Goal: Task Accomplishment & Management: Use online tool/utility

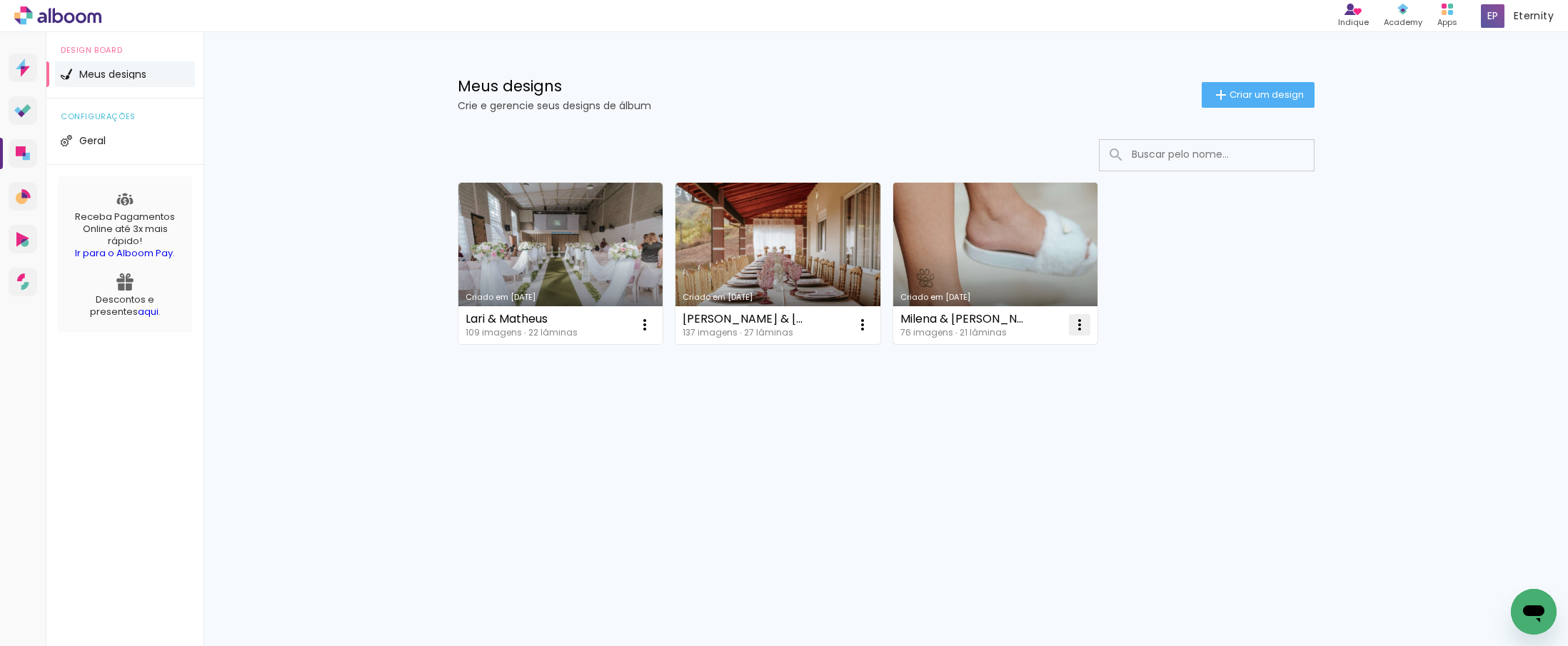
click at [654, 324] on iron-icon at bounding box center [645, 325] width 17 height 17
click at [1034, 410] on paper-item "Excluir" at bounding box center [1023, 419] width 141 height 29
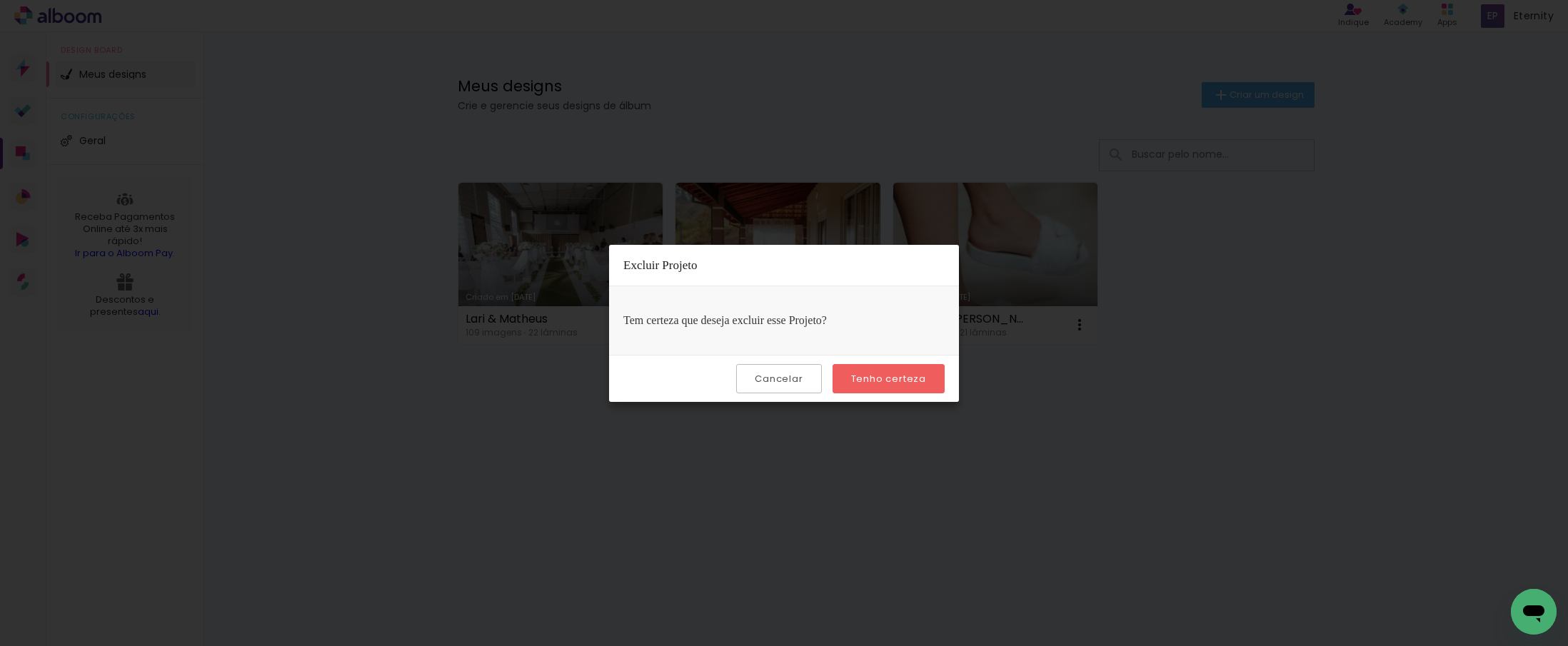
click at [0, 0] on slot "Tenho certeza" at bounding box center [0, 0] width 0 height 0
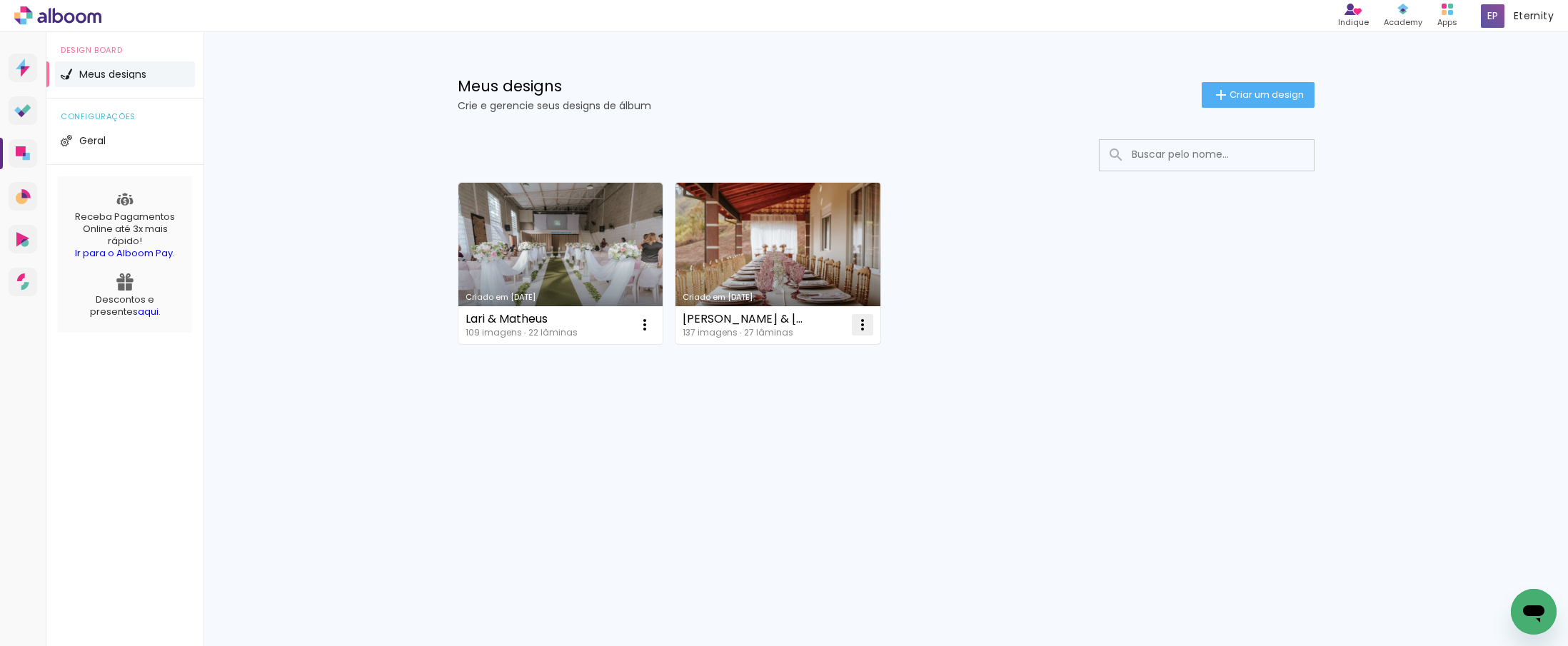
click at [654, 327] on iron-icon at bounding box center [645, 325] width 17 height 17
click at [798, 422] on paper-item "Excluir" at bounding box center [805, 419] width 141 height 29
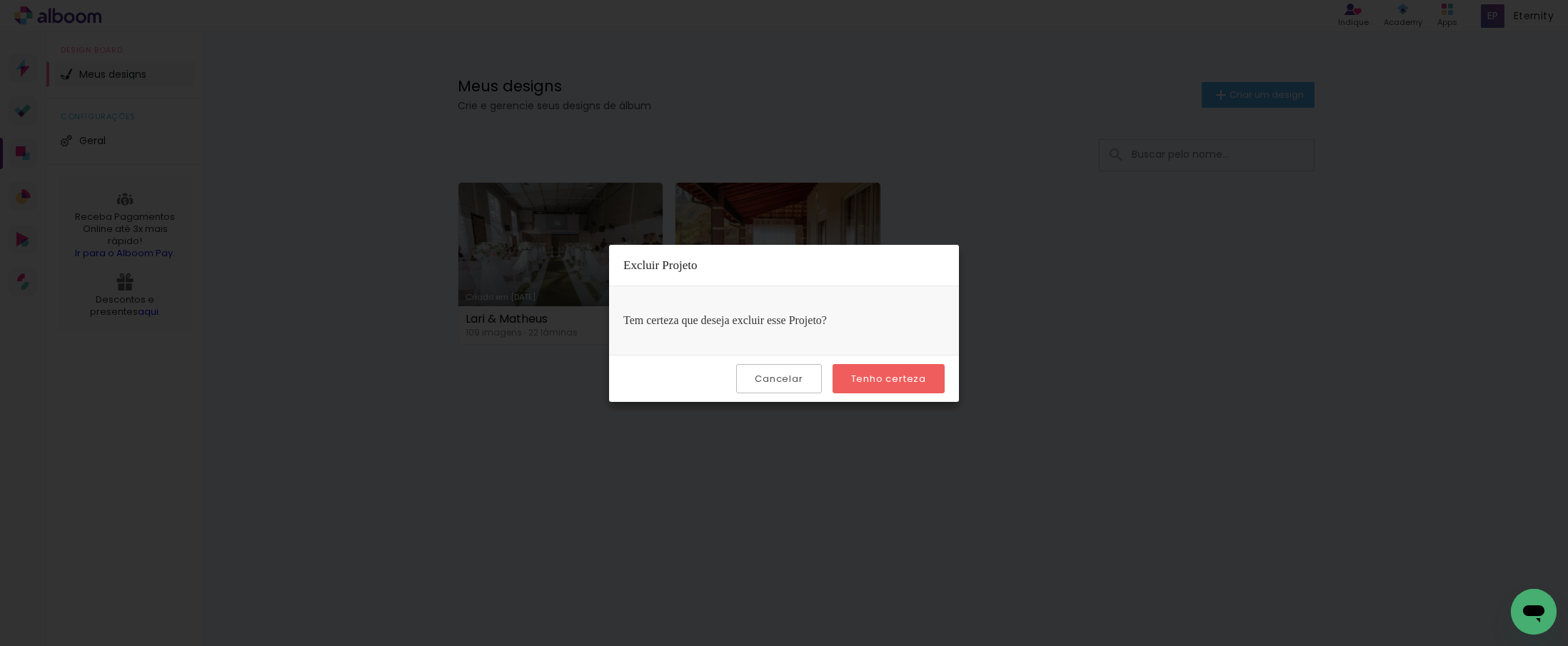
click at [875, 390] on paper-button "Tenho certeza" at bounding box center [889, 379] width 112 height 30
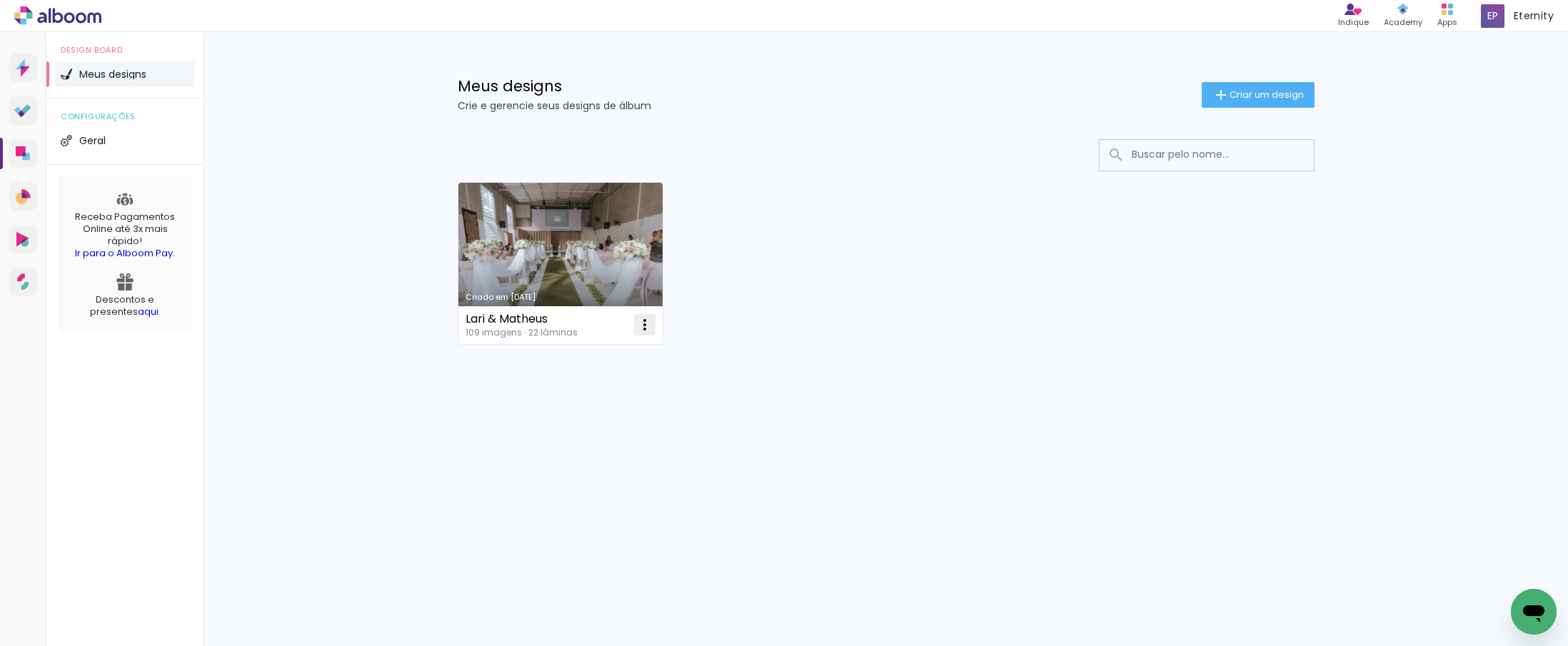
click at [648, 324] on iron-icon at bounding box center [645, 325] width 17 height 17
click at [591, 415] on paper-item "Excluir" at bounding box center [588, 419] width 141 height 29
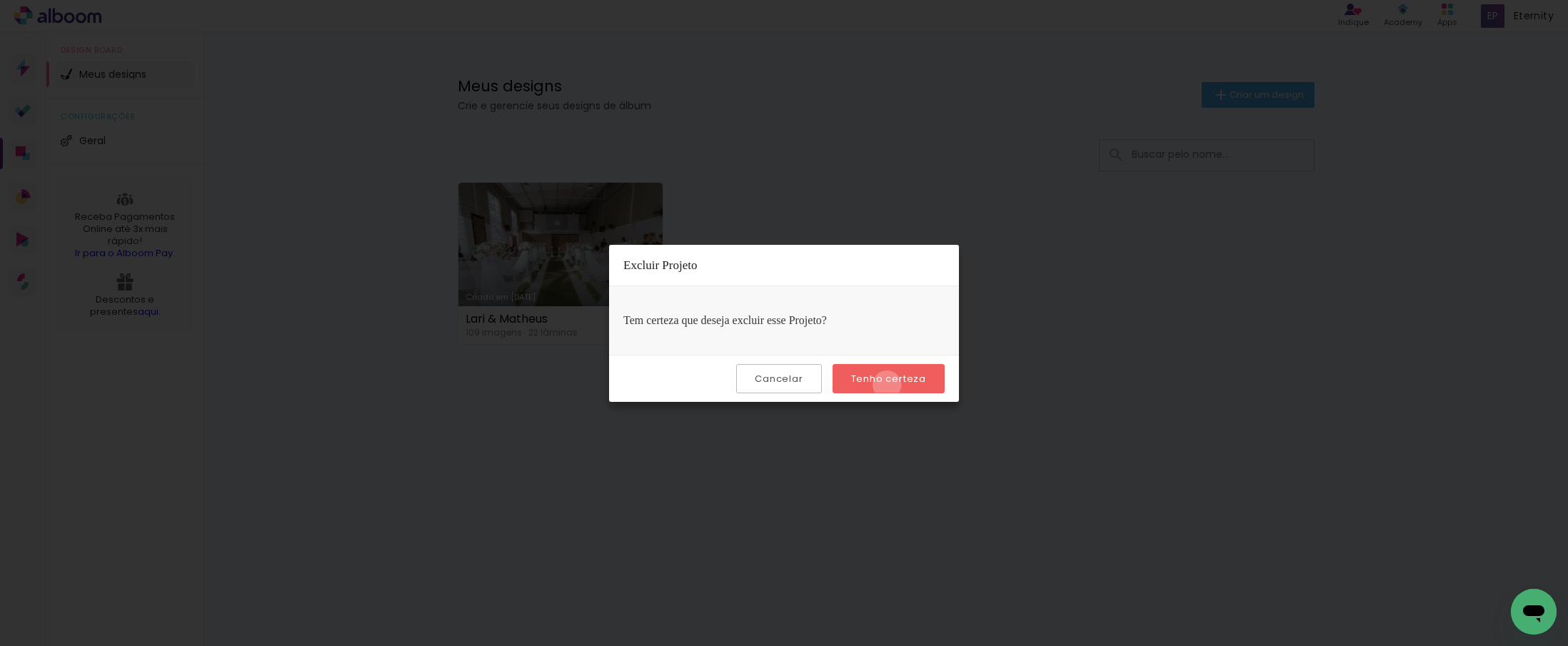
click at [0, 0] on slot "Tenho certeza" at bounding box center [0, 0] width 0 height 0
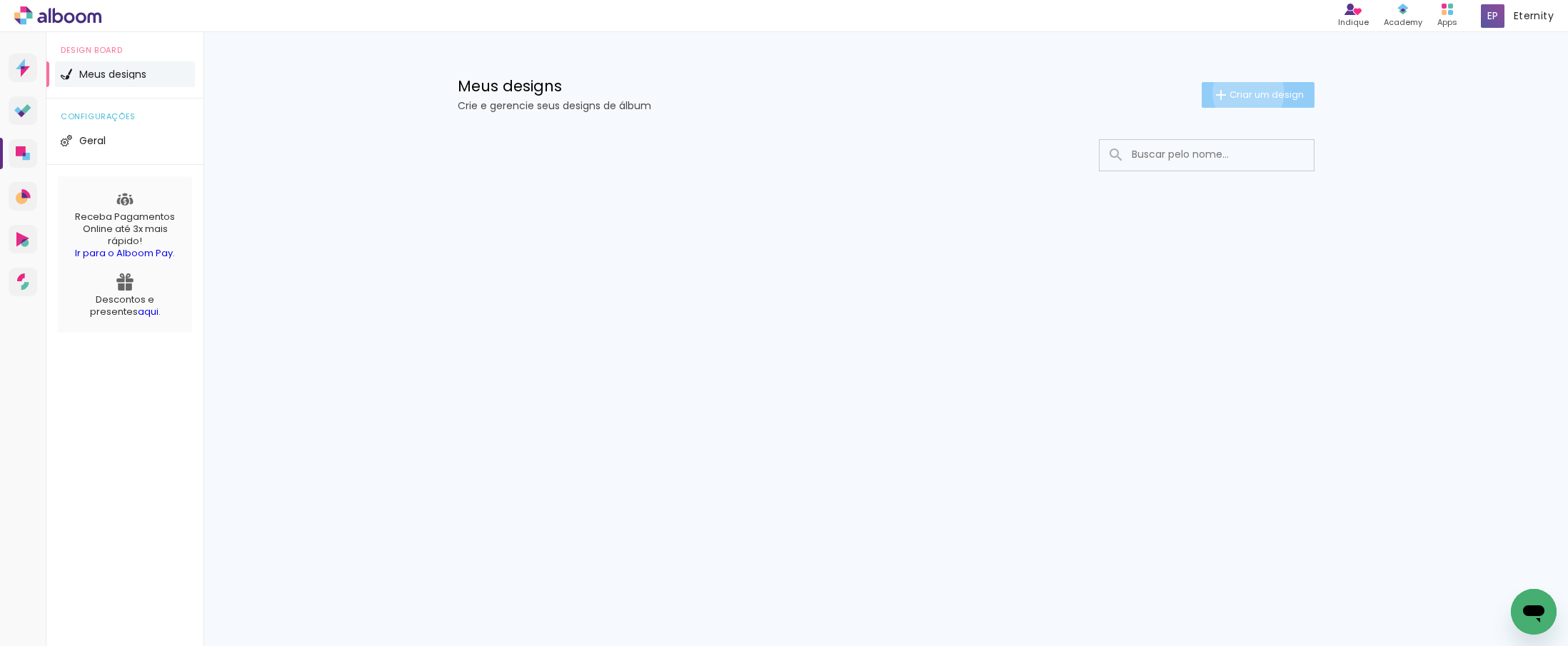
click at [1245, 93] on span "Criar um design" at bounding box center [1266, 94] width 74 height 9
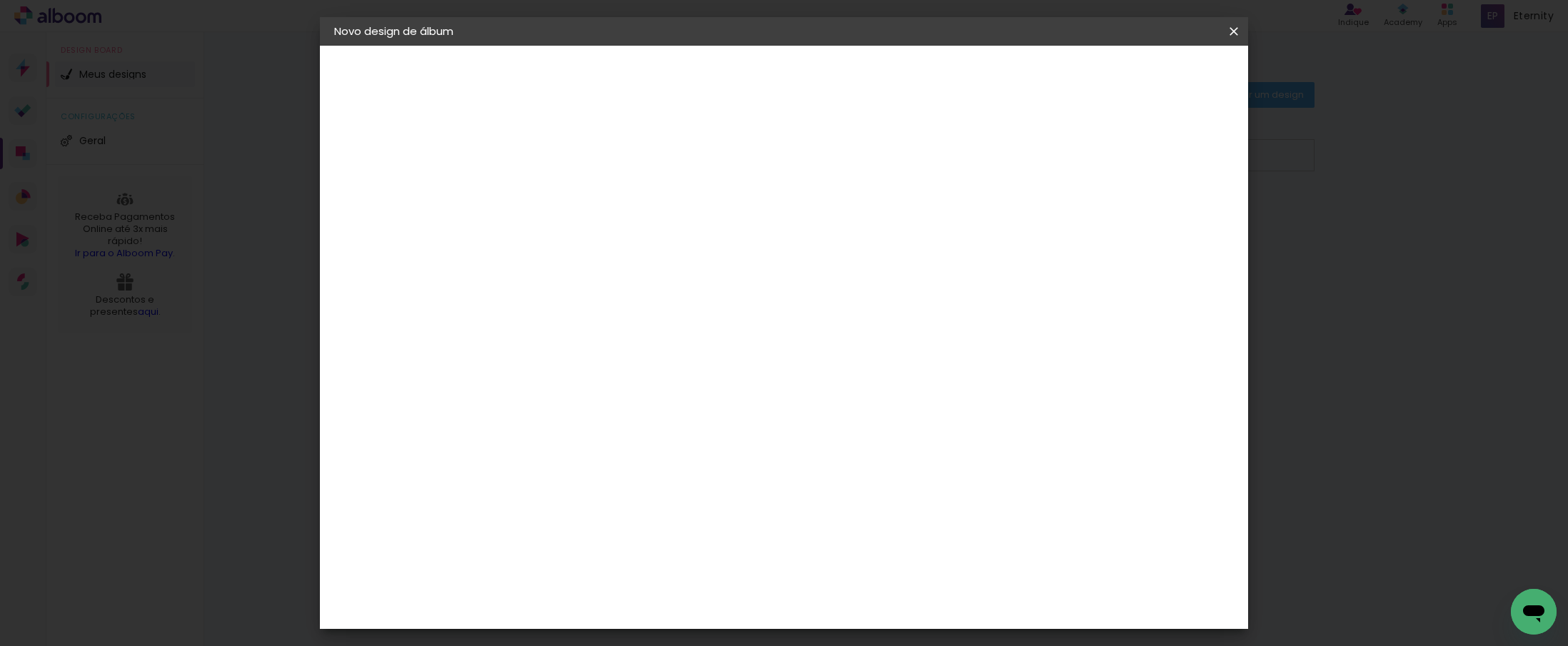
click at [568, 200] on input at bounding box center [568, 192] width 0 height 22
type input "Paco & Gabi"
type paper-input "Paco & Gabi"
click at [0, 0] on slot "Avançar" at bounding box center [0, 0] width 0 height 0
click at [817, 294] on div "Sugerir uma encadernadora" at bounding box center [773, 298] width 89 height 23
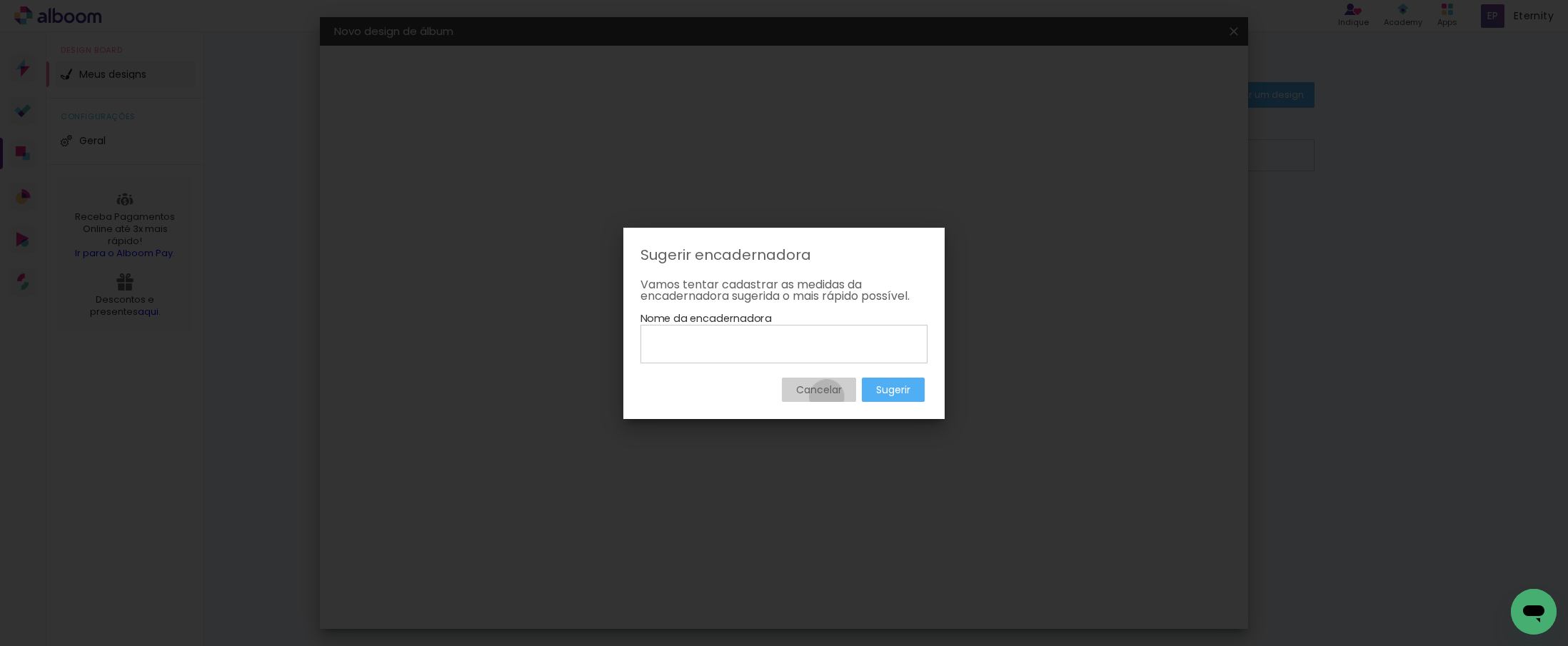
click at [826, 397] on paper-button "Cancelar" at bounding box center [819, 390] width 74 height 24
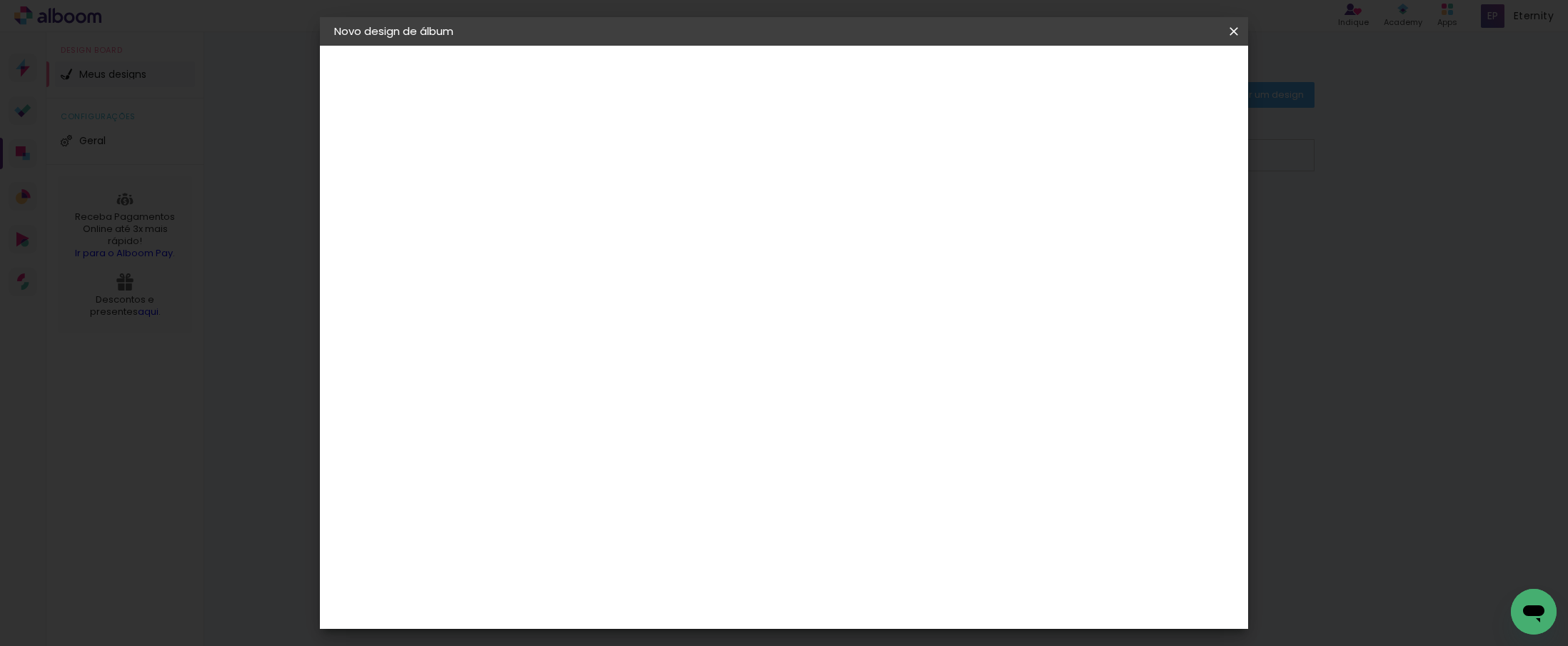
click at [655, 274] on input at bounding box center [604, 271] width 144 height 18
type input "luiz"
type paper-input "luiz"
click at [631, 319] on div "[PERSON_NAME]" at bounding box center [606, 323] width 95 height 12
click at [804, 83] on paper-button "Avançar" at bounding box center [769, 76] width 70 height 24
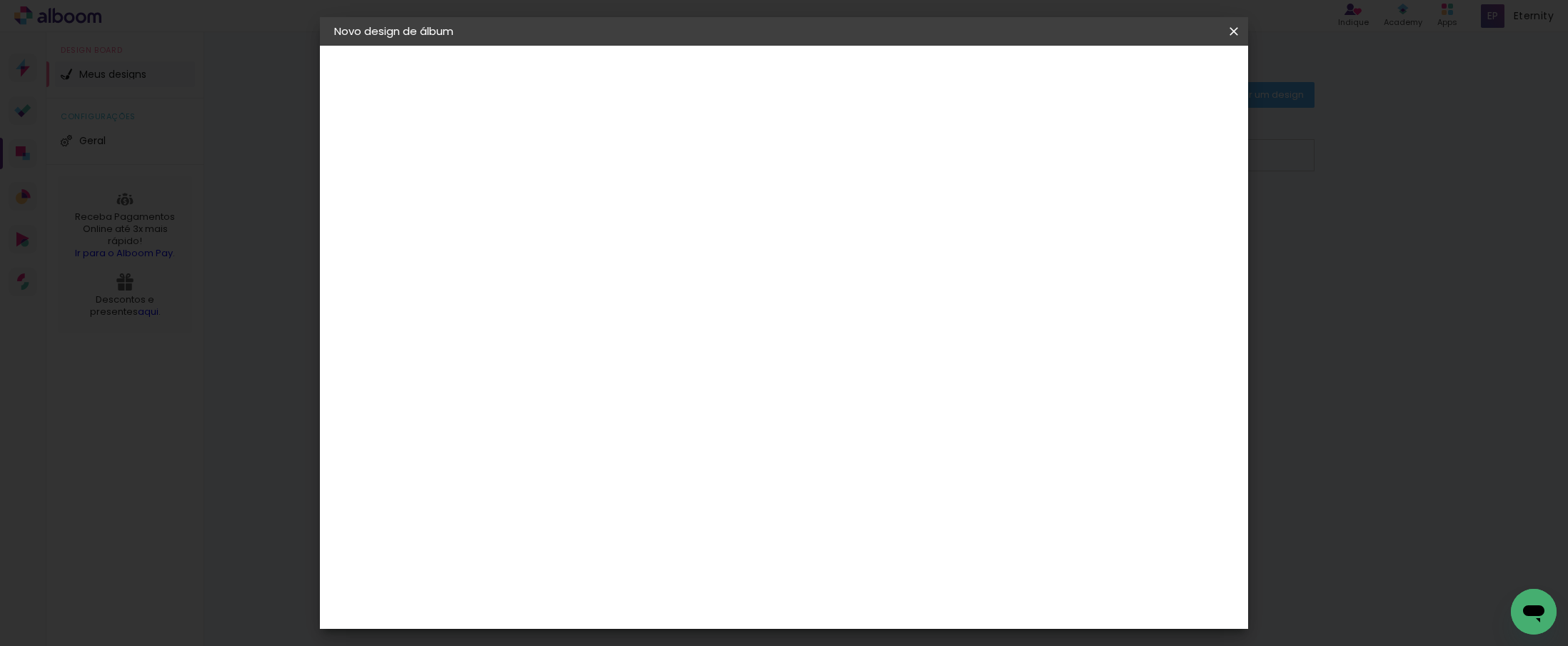
click at [623, 238] on input "text" at bounding box center [595, 249] width 55 height 22
click at [996, 226] on paper-item "Encadernados" at bounding box center [876, 237] width 286 height 29
type input "Encadernados"
click at [664, 398] on span "30 x 60" at bounding box center [630, 413] width 66 height 30
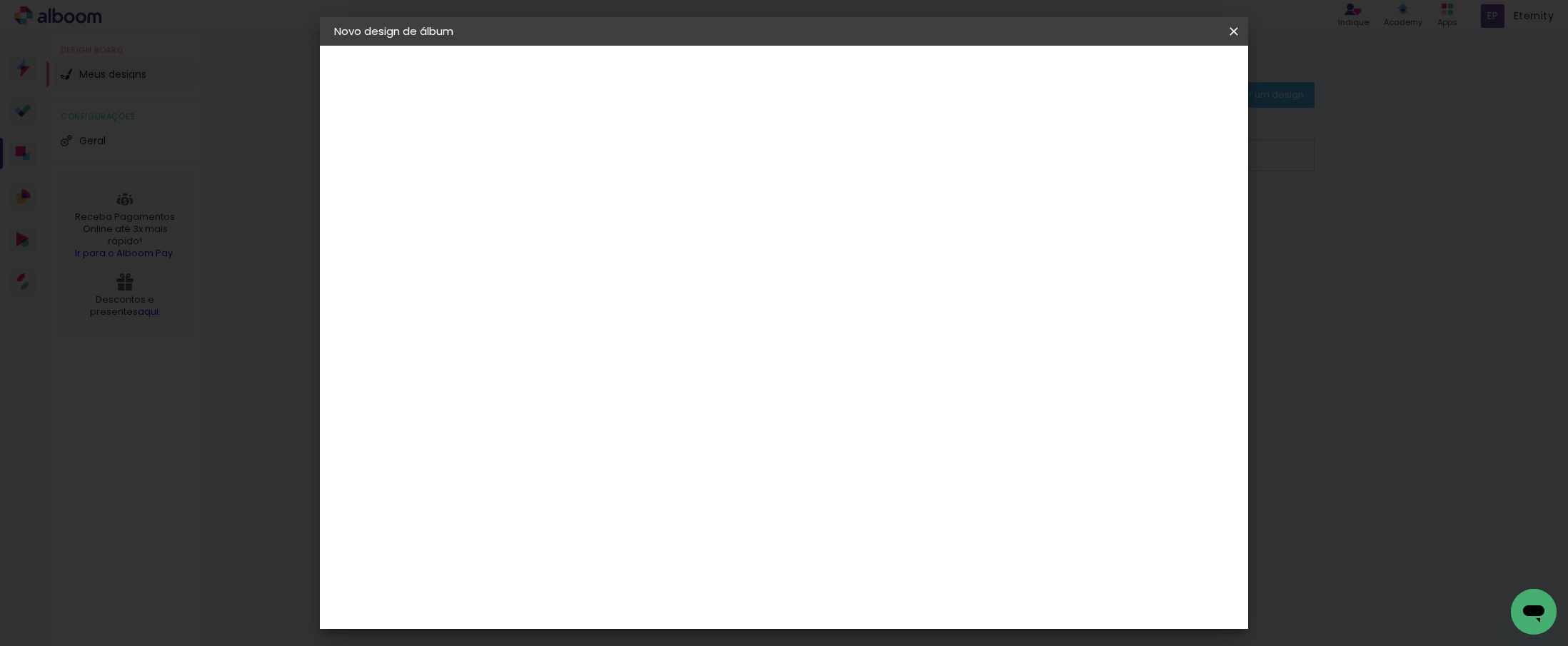
click at [0, 0] on slot "Avançar" at bounding box center [0, 0] width 0 height 0
click at [1144, 80] on span "Iniciar design" at bounding box center [1112, 76] width 65 height 10
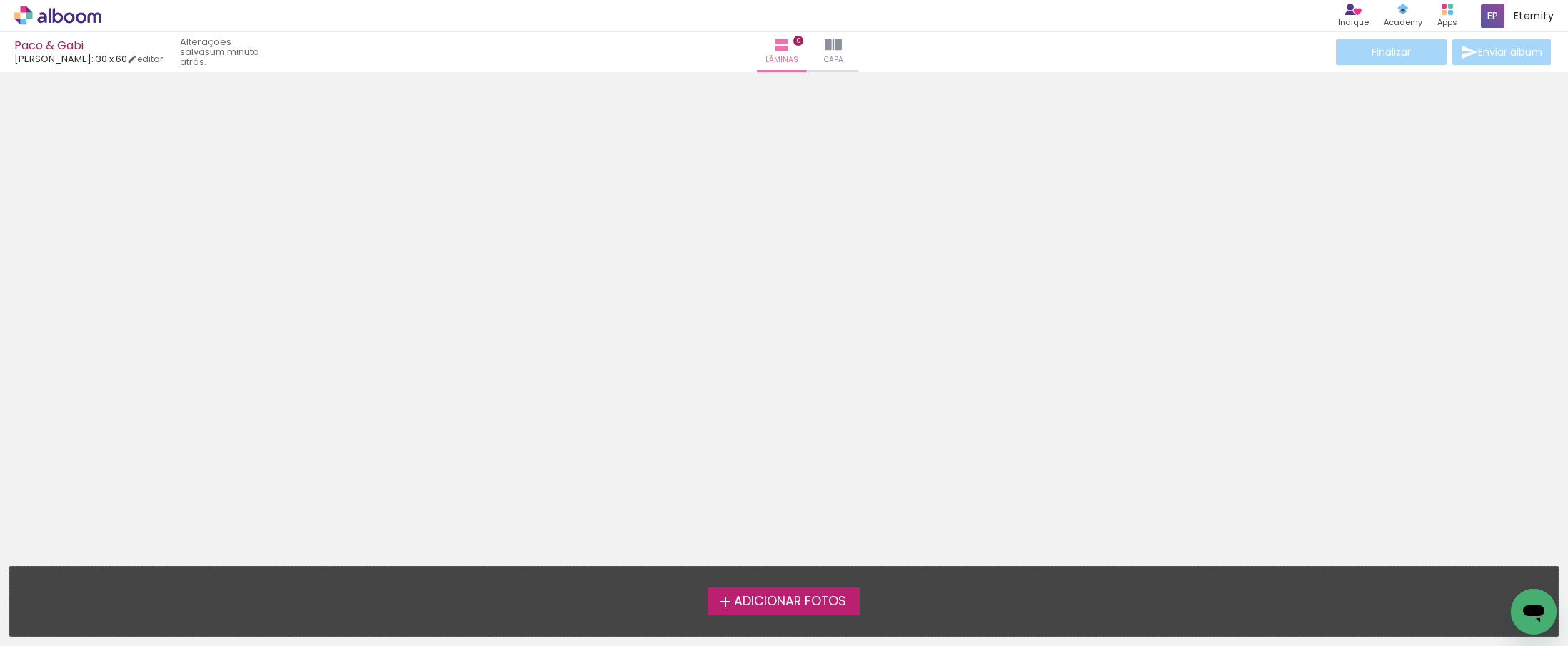
click at [805, 600] on span "Adicionar Fotos" at bounding box center [790, 602] width 112 height 12
click at [0, 0] on input "file" at bounding box center [0, 0] width 0 height 0
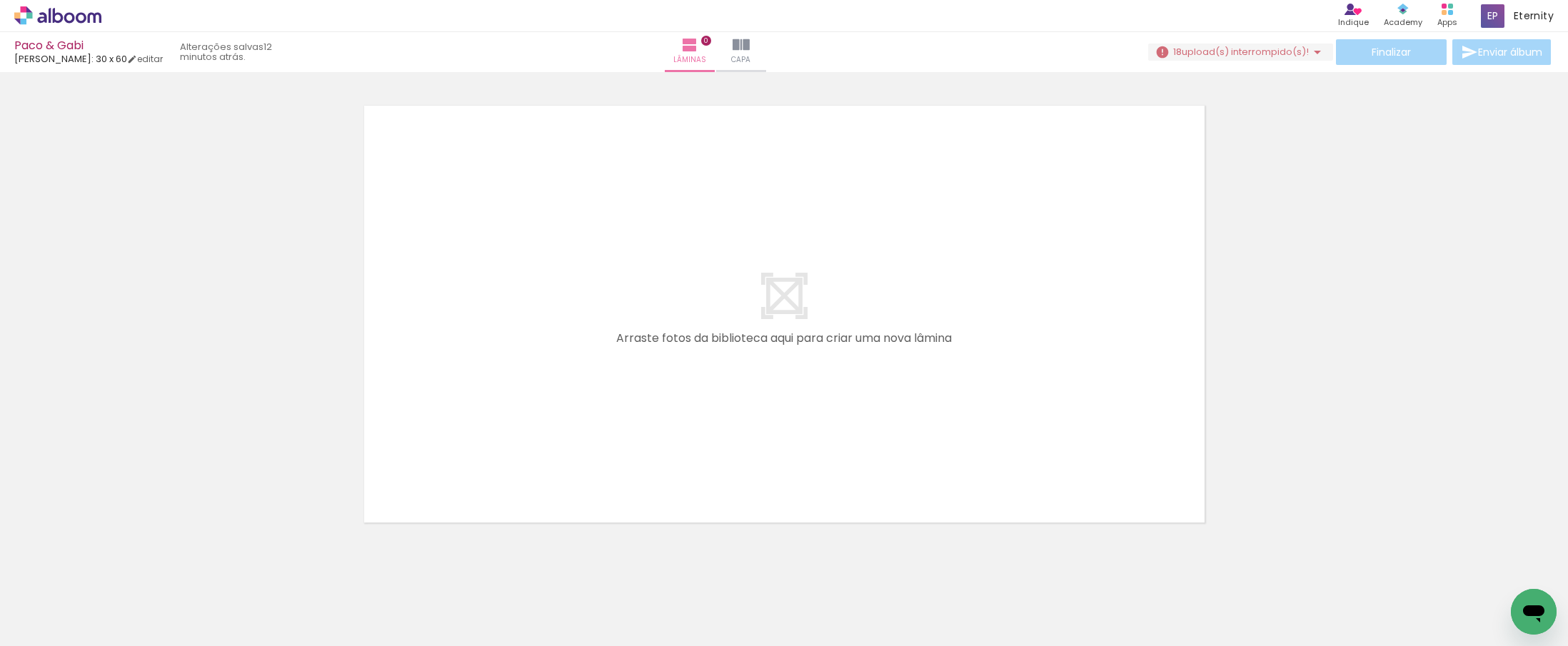
scroll to position [19, 0]
click at [1309, 48] on iron-icon at bounding box center [1317, 52] width 17 height 17
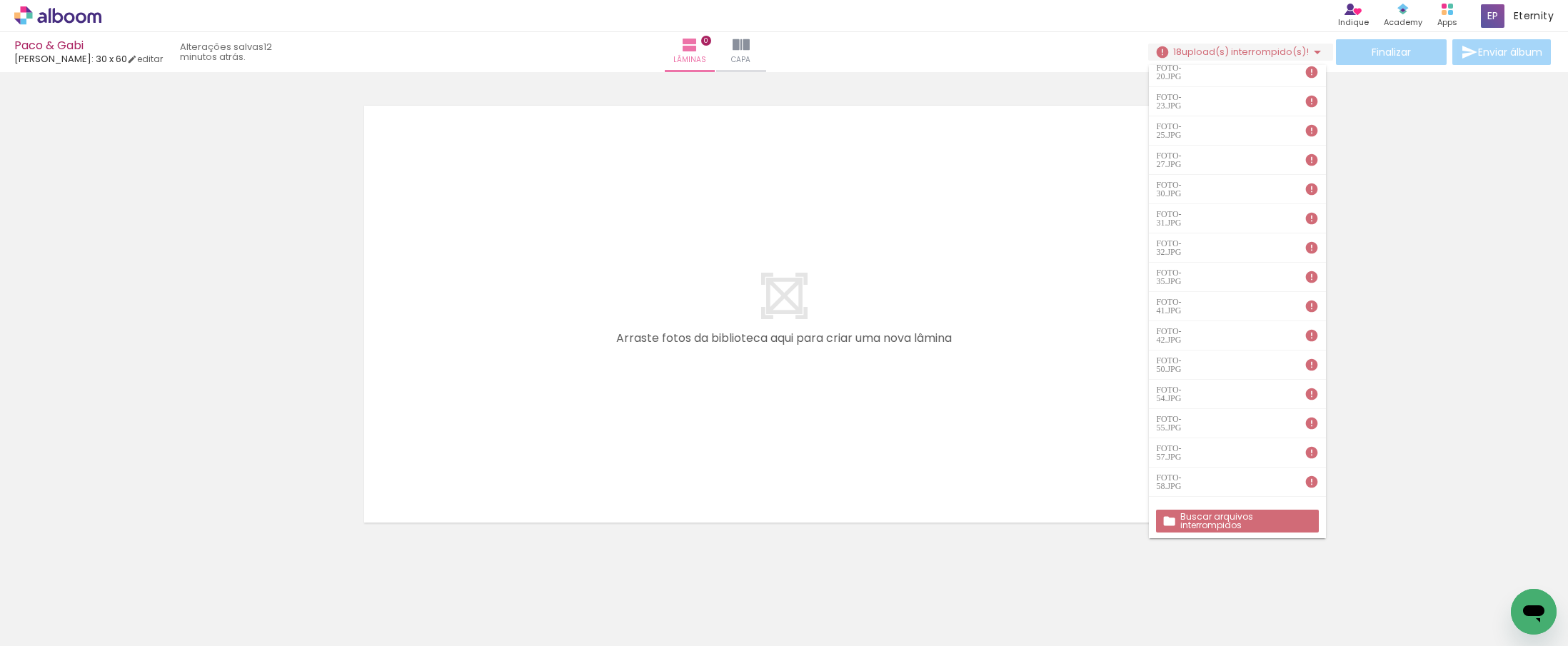
scroll to position [0, 2598]
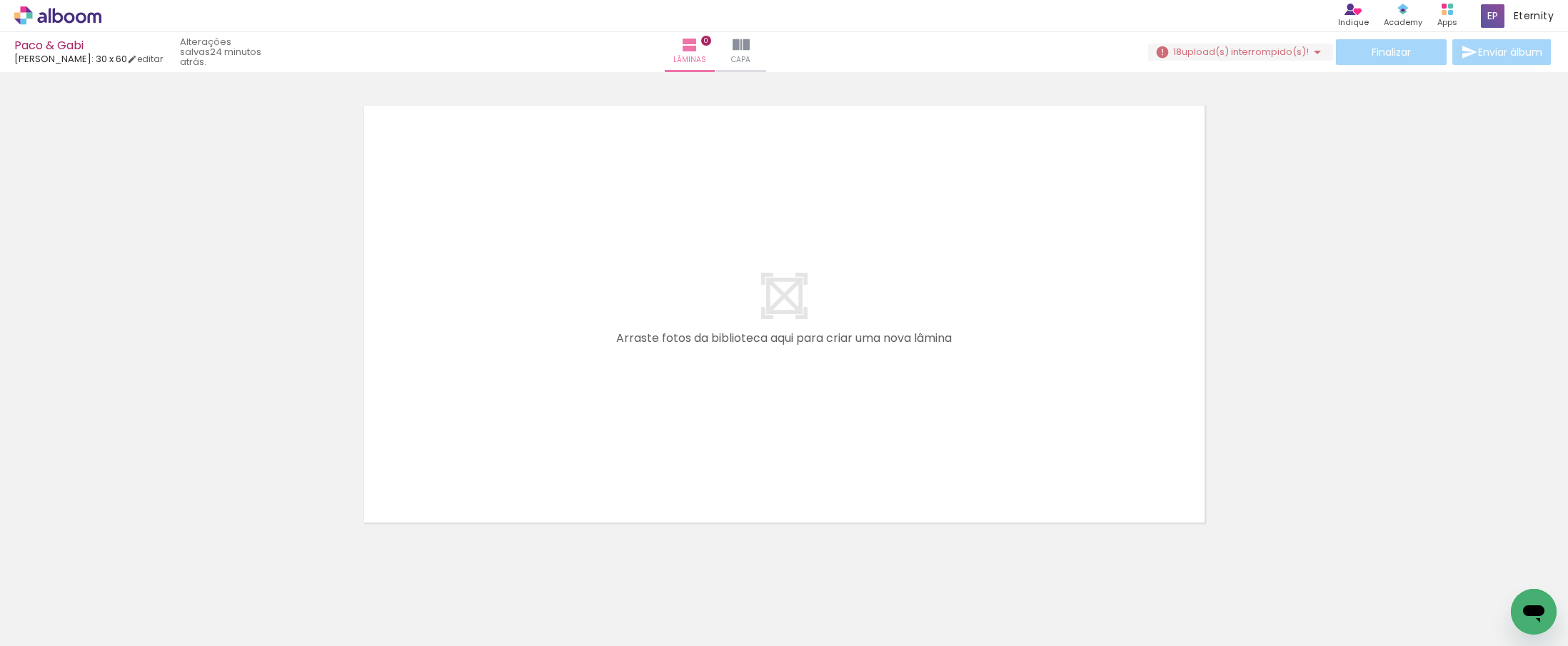
click at [88, 15] on icon at bounding box center [94, 18] width 13 height 11
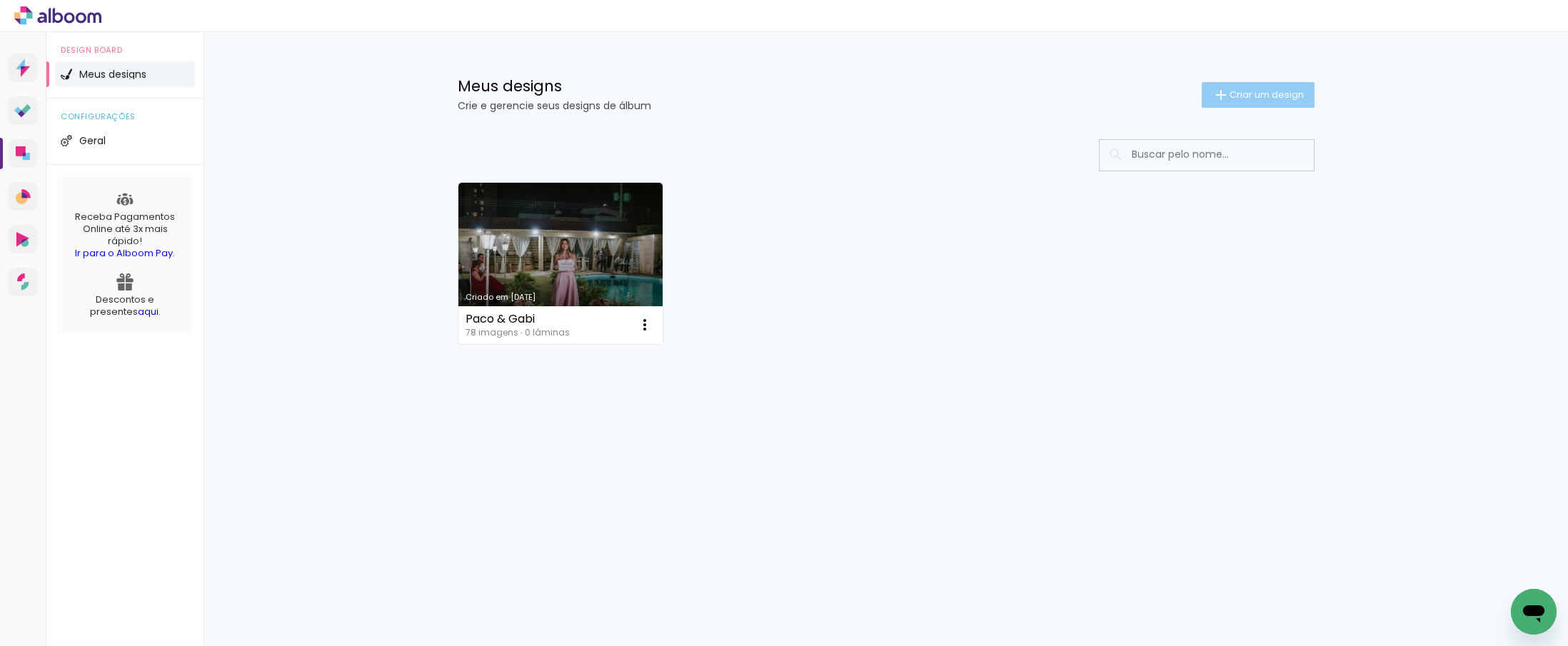
click at [1236, 102] on paper-button "Criar um design" at bounding box center [1258, 94] width 113 height 26
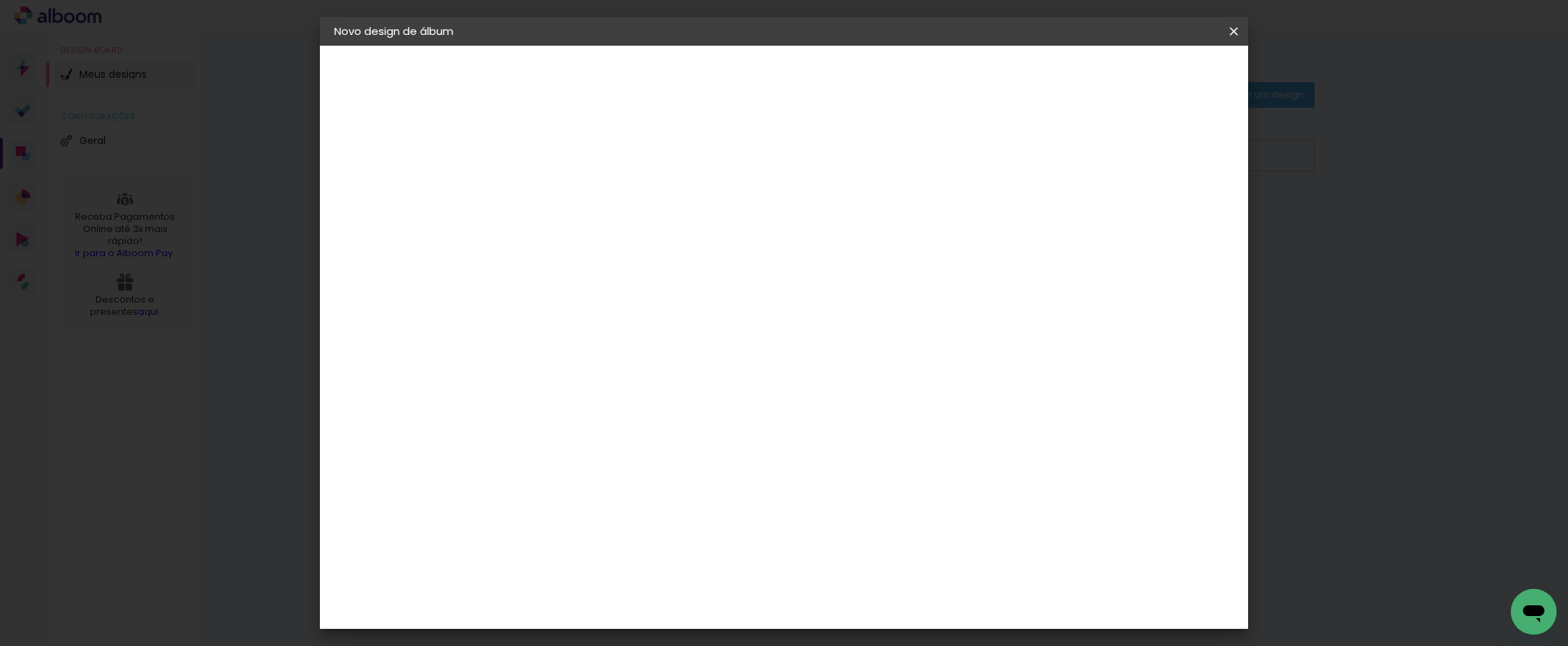
click at [568, 190] on input at bounding box center [568, 192] width 0 height 22
type input "[PERSON_NAME] e [PERSON_NAME]"
type paper-input "[PERSON_NAME] e [PERSON_NAME]"
click at [0, 0] on slot "Avançar" at bounding box center [0, 0] width 0 height 0
click at [664, 272] on input at bounding box center [604, 271] width 144 height 18
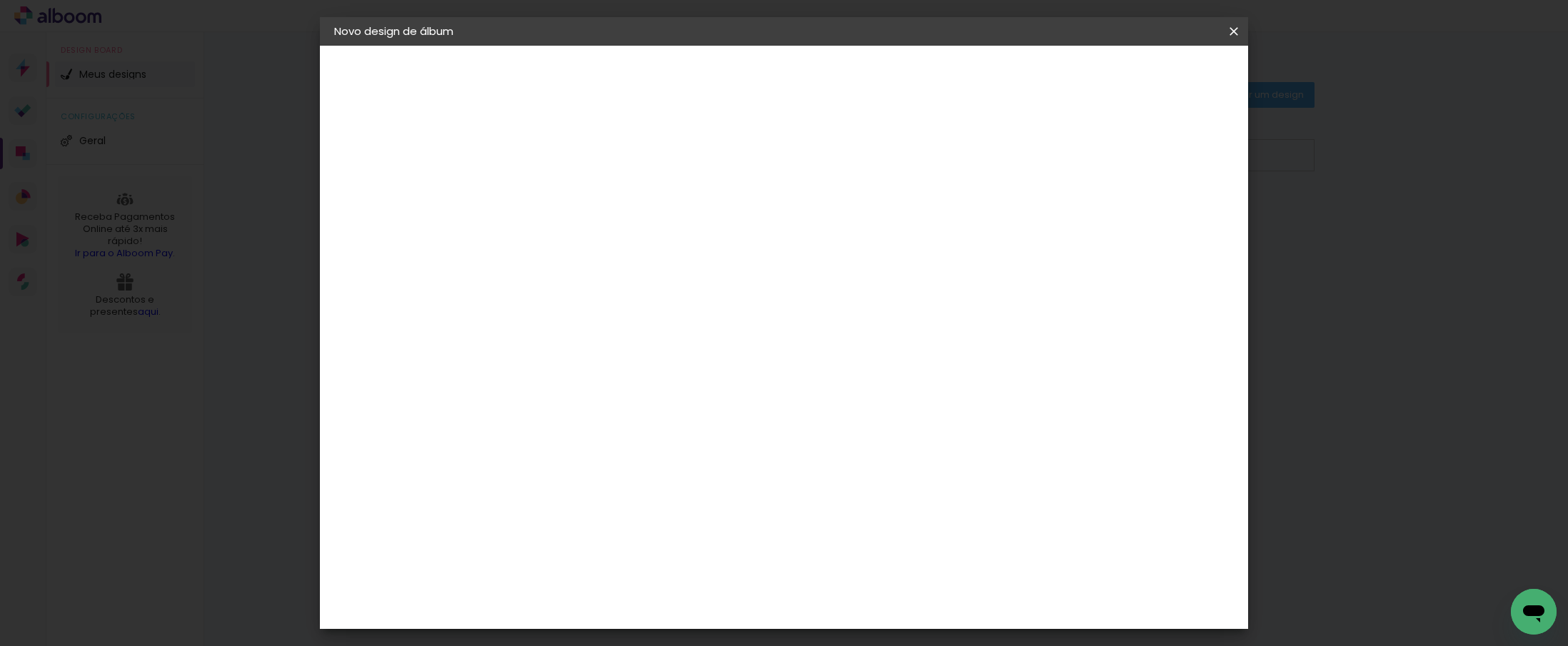
type input "luiz"
type paper-input "luiz"
click at [580, 327] on div "[PERSON_NAME]" at bounding box center [606, 323] width 95 height 12
click at [0, 0] on slot "Avançar" at bounding box center [0, 0] width 0 height 0
click at [623, 238] on input "text" at bounding box center [595, 249] width 55 height 22
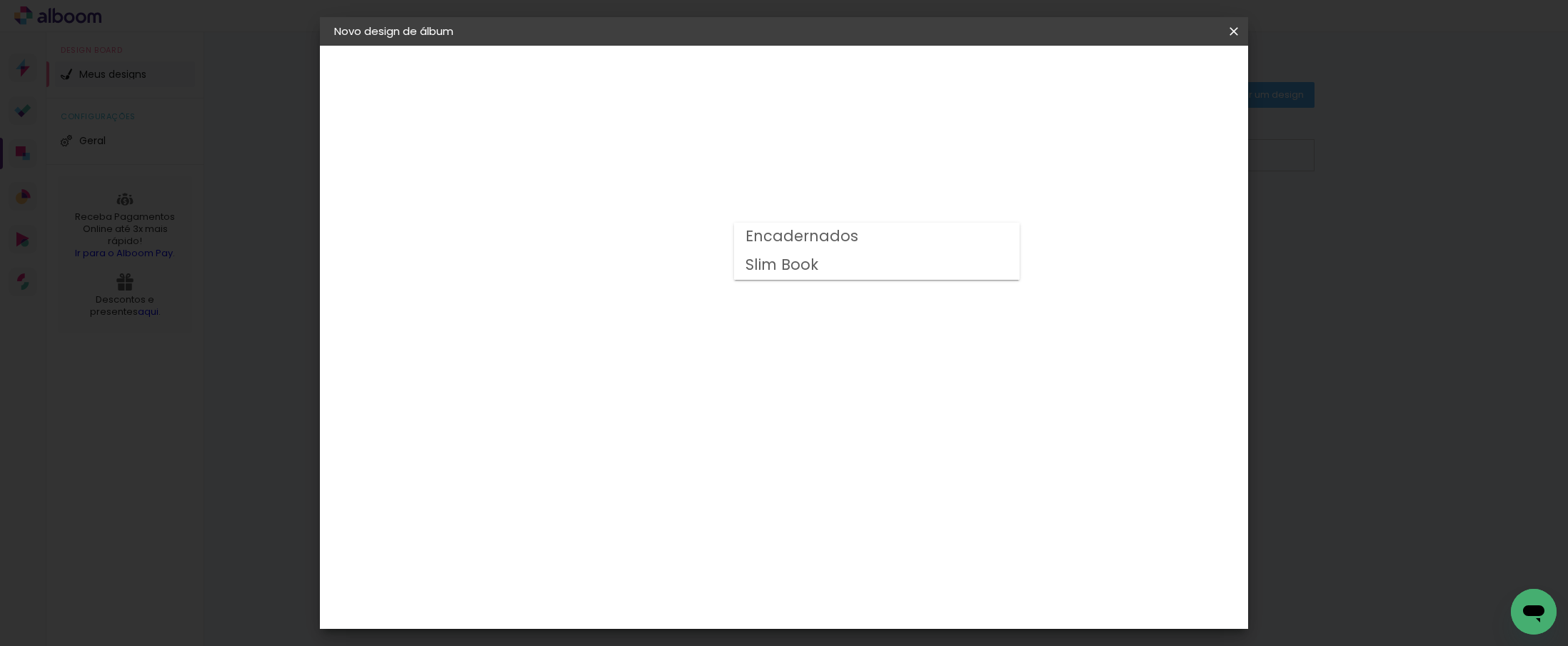
click at [0, 0] on slot "Encadernados" at bounding box center [0, 0] width 0 height 0
type input "Encadernados"
click at [664, 642] on span "30 x 60" at bounding box center [630, 657] width 66 height 30
click at [800, 83] on paper-button "Avançar" at bounding box center [766, 76] width 70 height 24
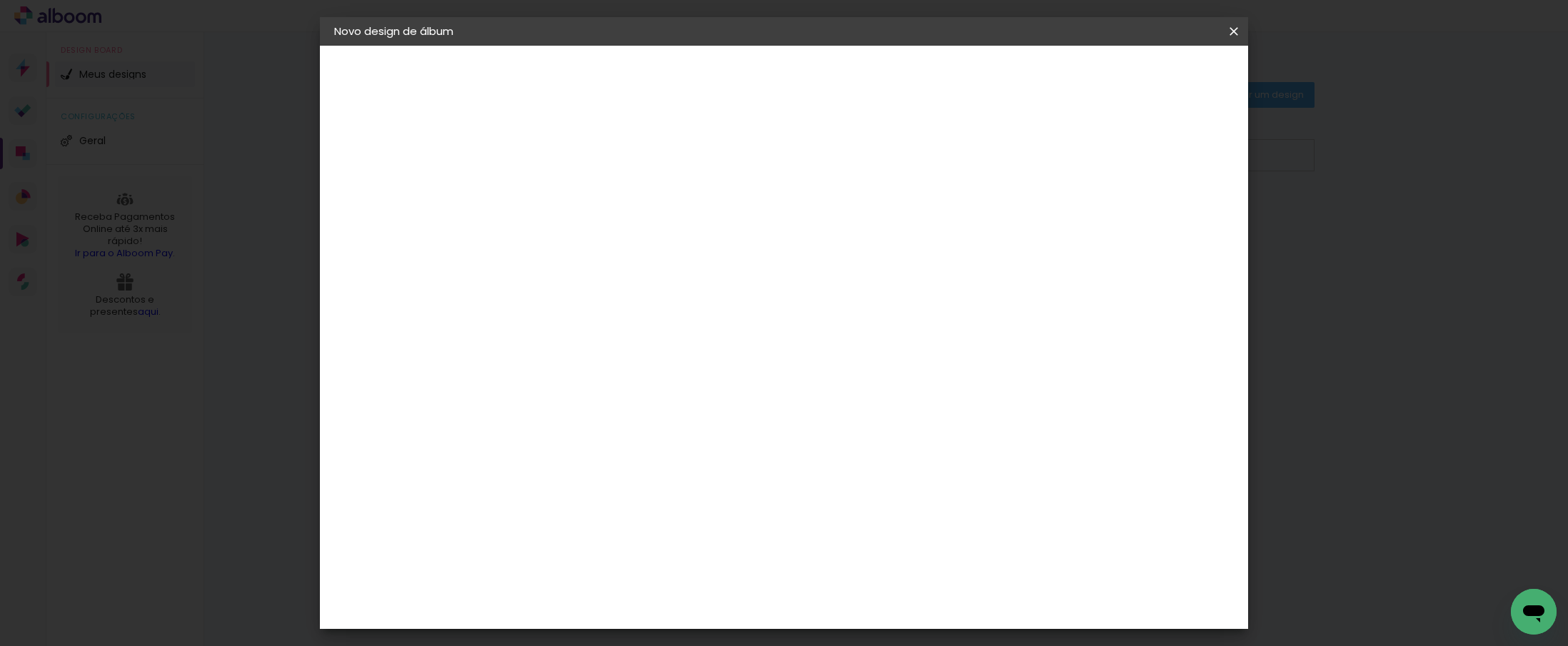
click at [1144, 72] on span "Iniciar design" at bounding box center [1112, 76] width 65 height 10
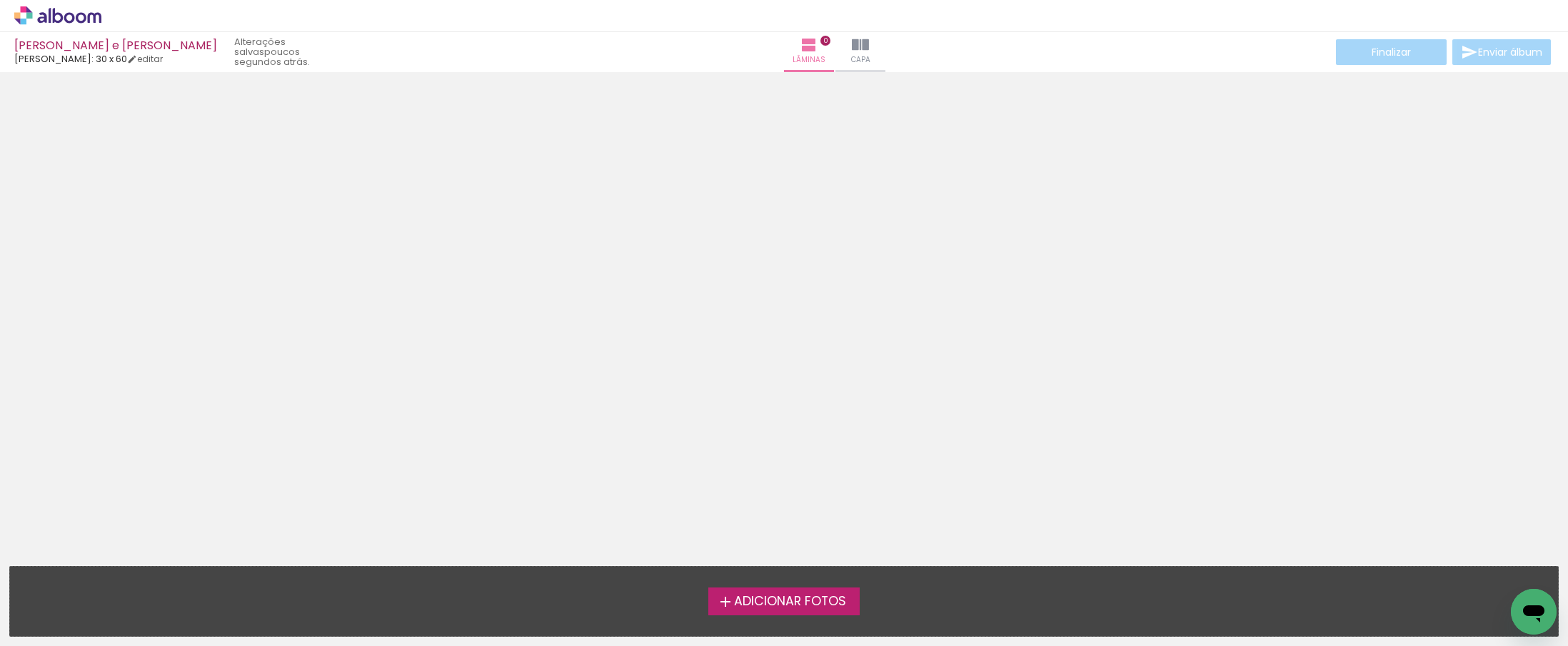
click at [787, 611] on label "Adicionar Fotos" at bounding box center [784, 601] width 152 height 27
click at [0, 0] on input "file" at bounding box center [0, 0] width 0 height 0
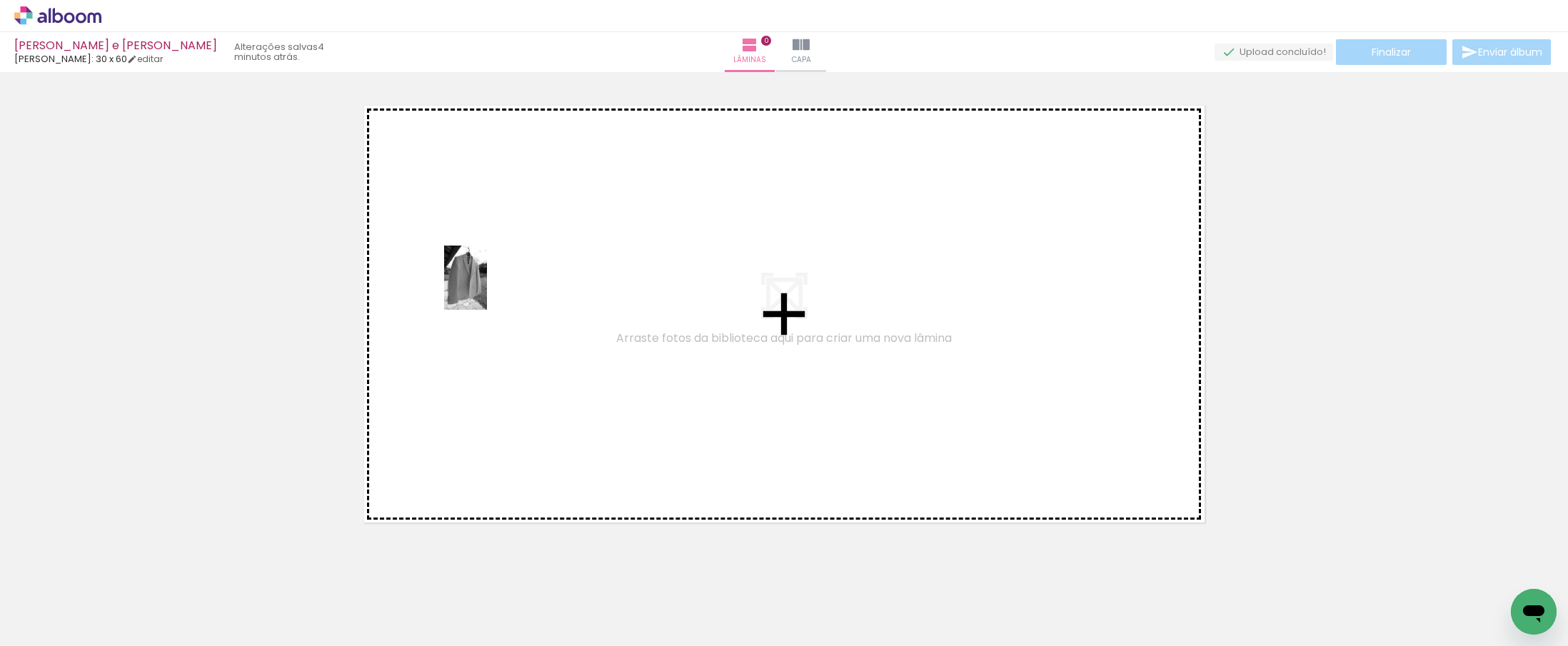
drag, startPoint x: 154, startPoint y: 595, endPoint x: 487, endPoint y: 288, distance: 452.9
click at [487, 288] on quentale-workspace at bounding box center [784, 323] width 1568 height 646
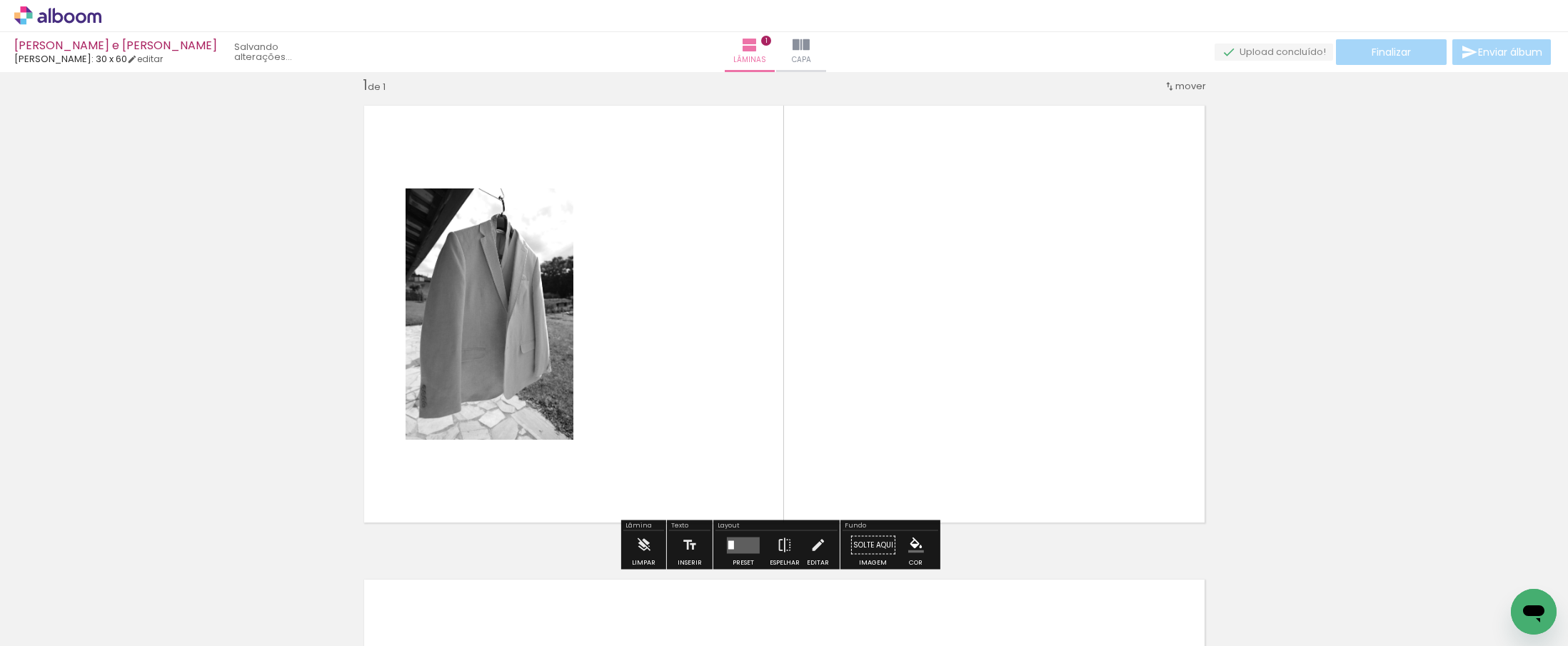
scroll to position [19, 0]
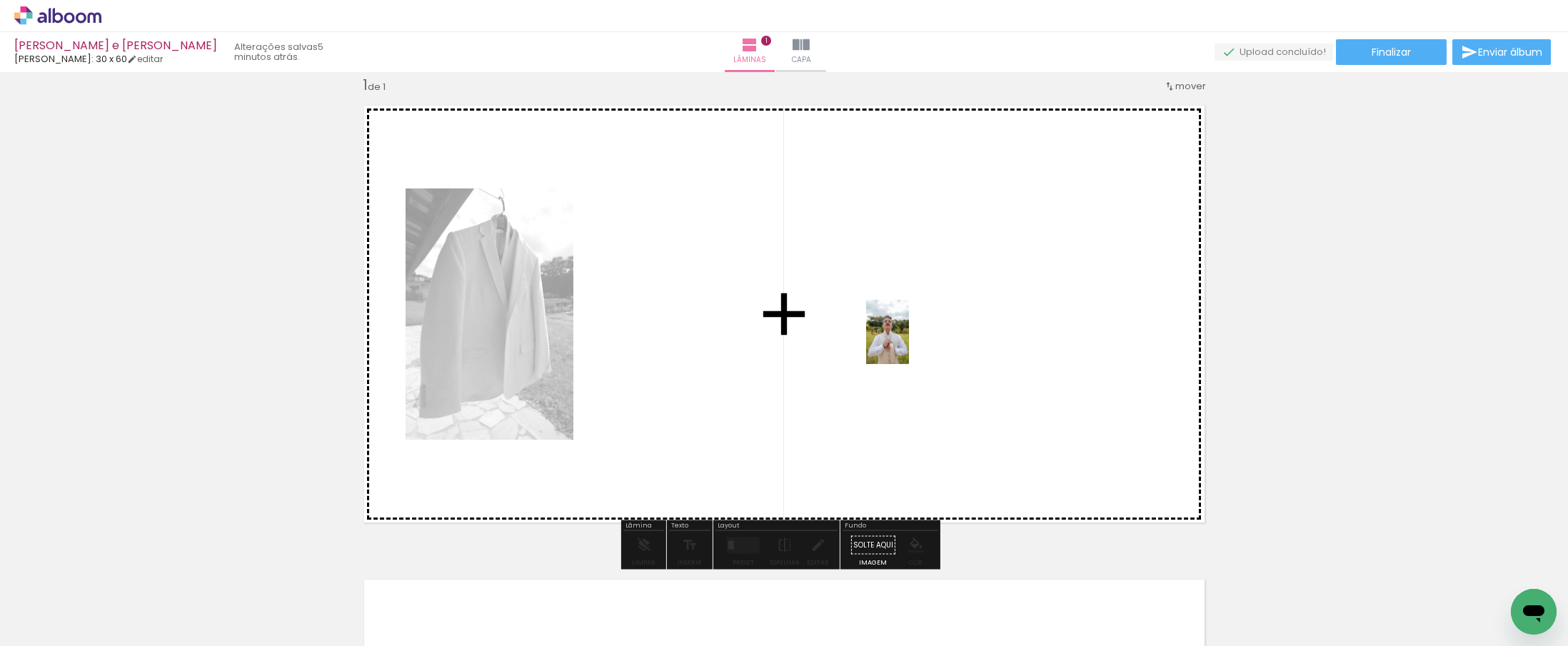
drag, startPoint x: 1404, startPoint y: 596, endPoint x: 910, endPoint y: 339, distance: 556.9
click at [910, 339] on quentale-workspace at bounding box center [784, 323] width 1568 height 646
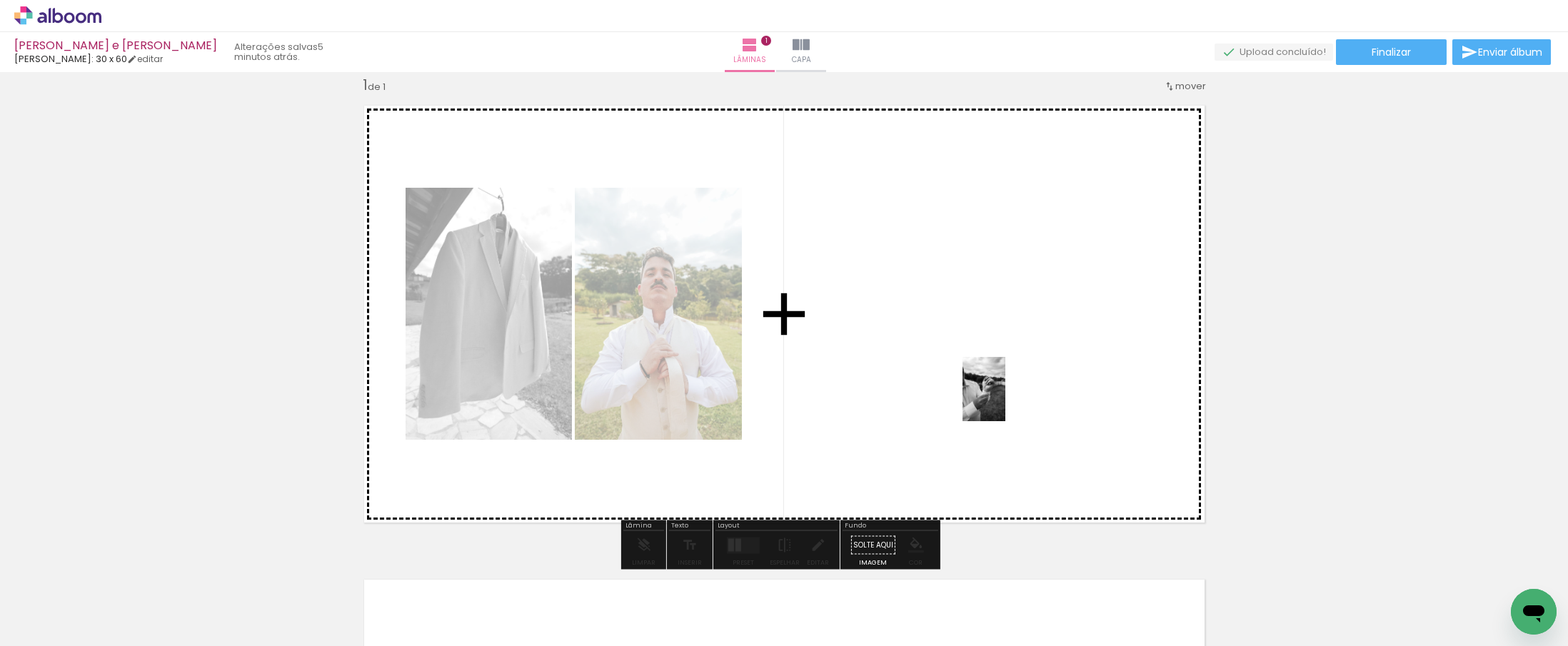
drag, startPoint x: 1339, startPoint y: 604, endPoint x: 1006, endPoint y: 400, distance: 390.5
click at [1006, 400] on quentale-workspace at bounding box center [784, 323] width 1568 height 646
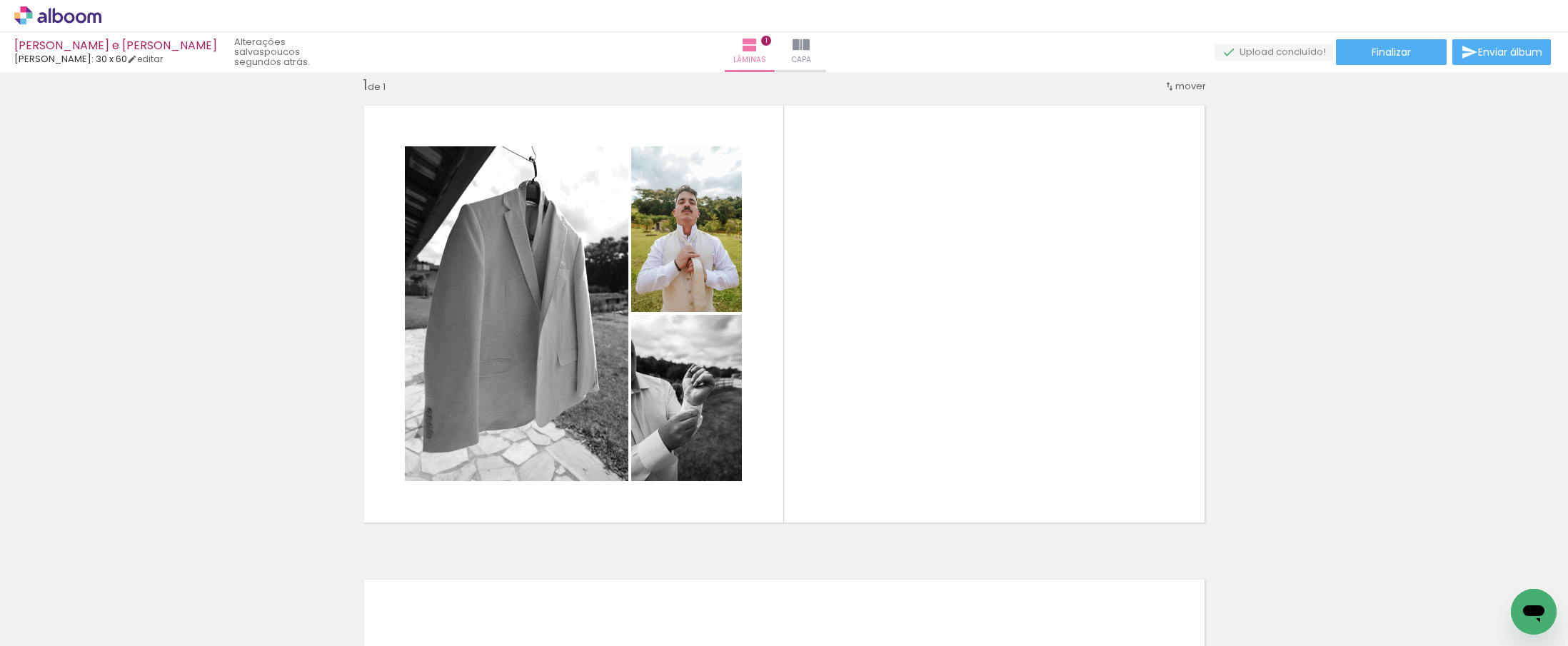
scroll to position [0, 0]
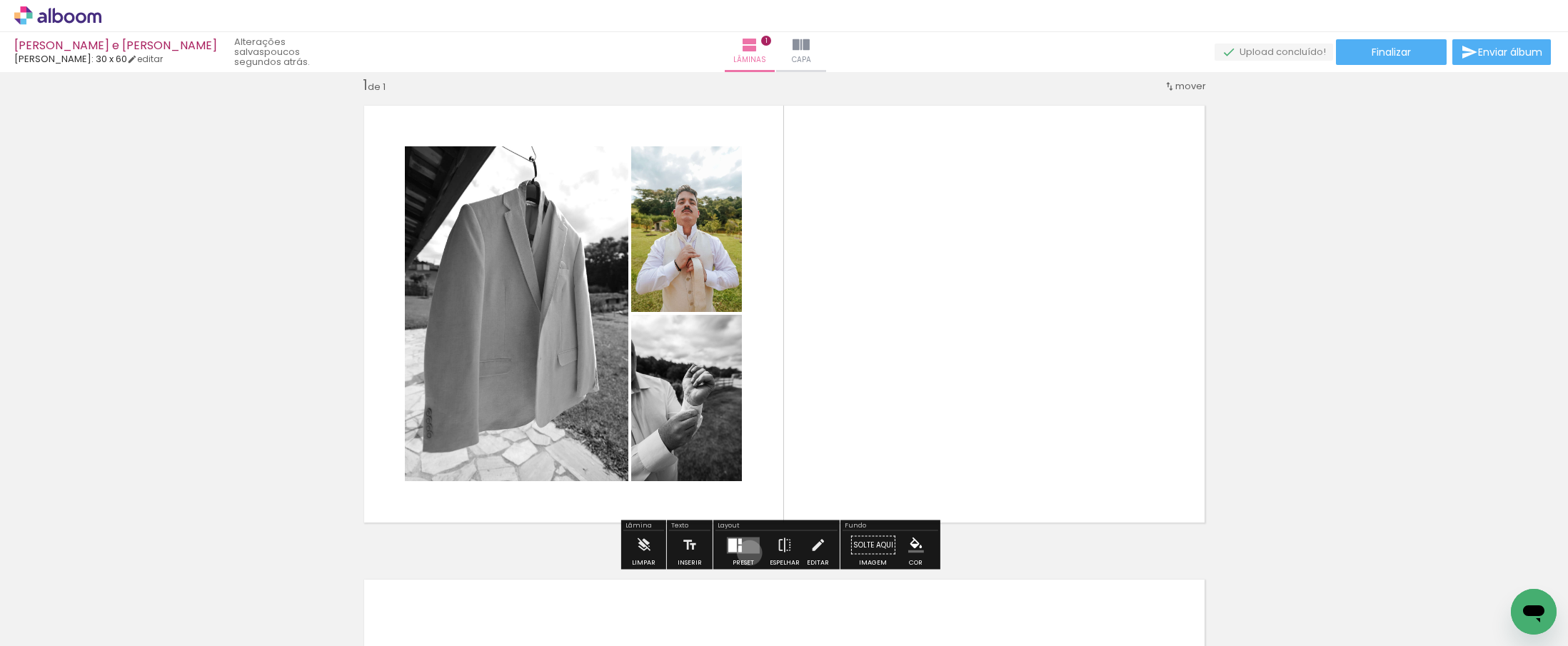
click at [746, 552] on quentale-layouter at bounding box center [743, 545] width 33 height 16
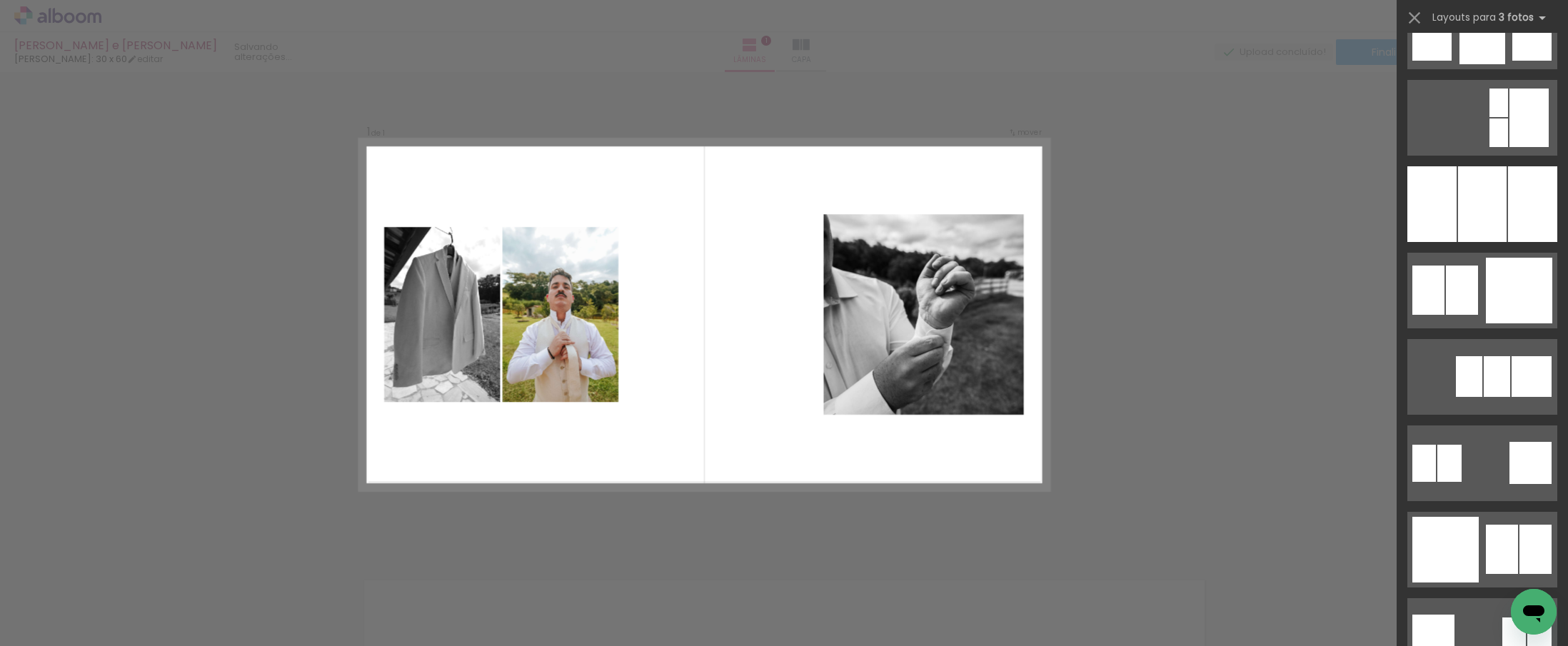
scroll to position [1216, 0]
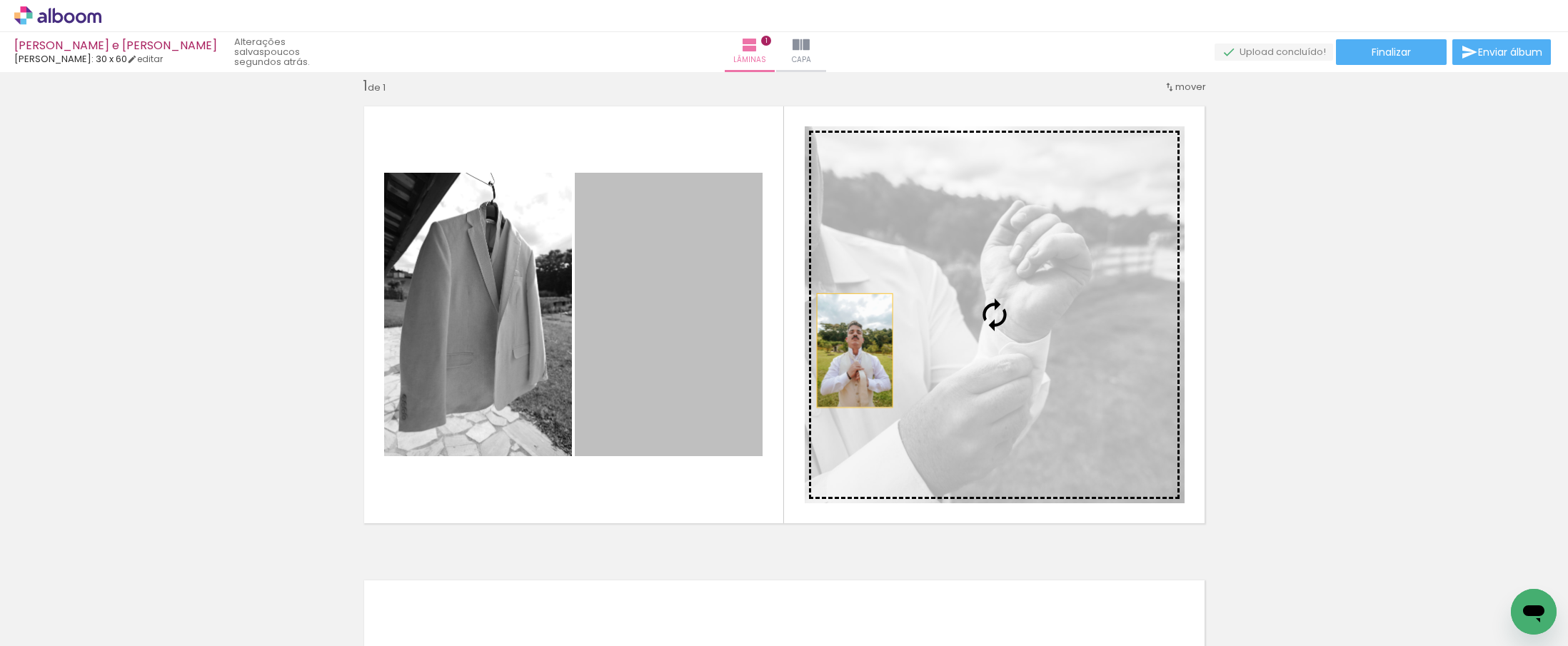
drag, startPoint x: 717, startPoint y: 369, endPoint x: 849, endPoint y: 351, distance: 133.2
click at [0, 0] on slot at bounding box center [0, 0] width 0 height 0
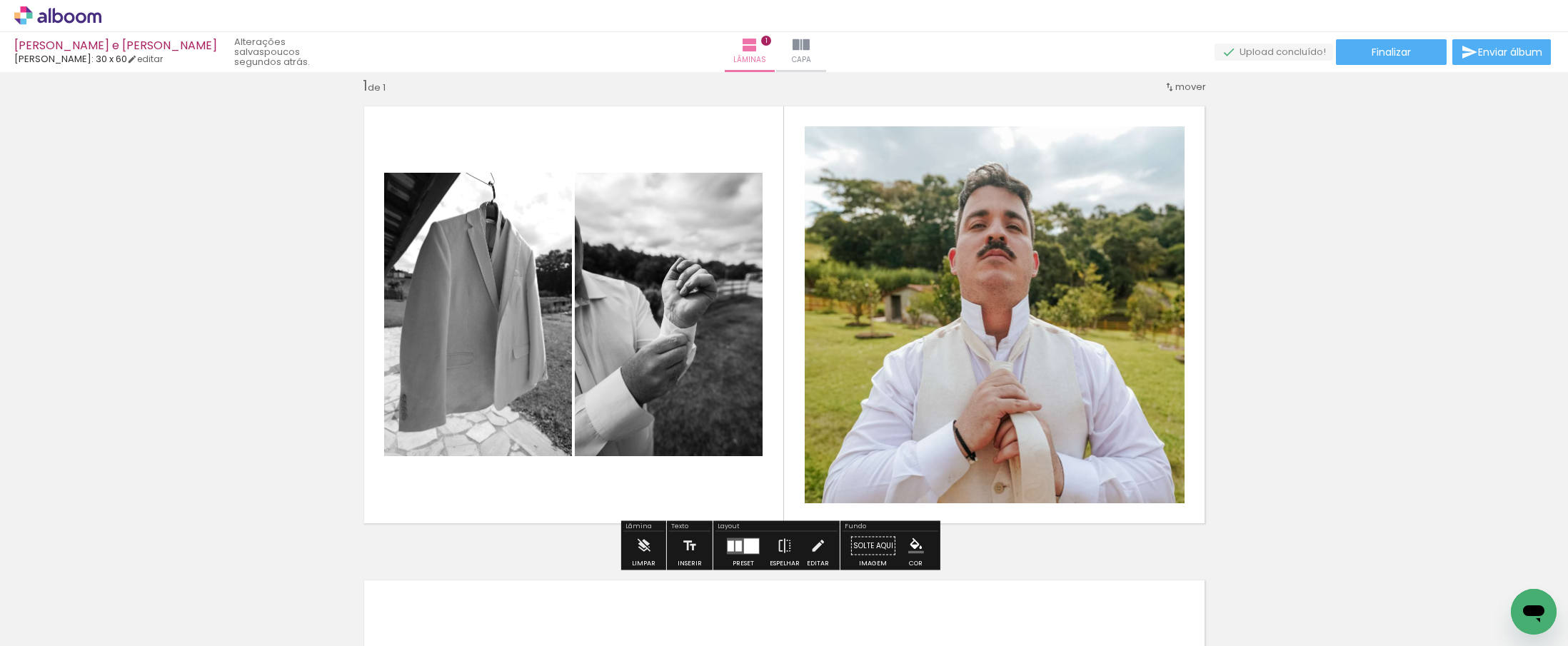
click at [1254, 344] on div "Inserir lâmina 1 de 1" at bounding box center [784, 534] width 1568 height 949
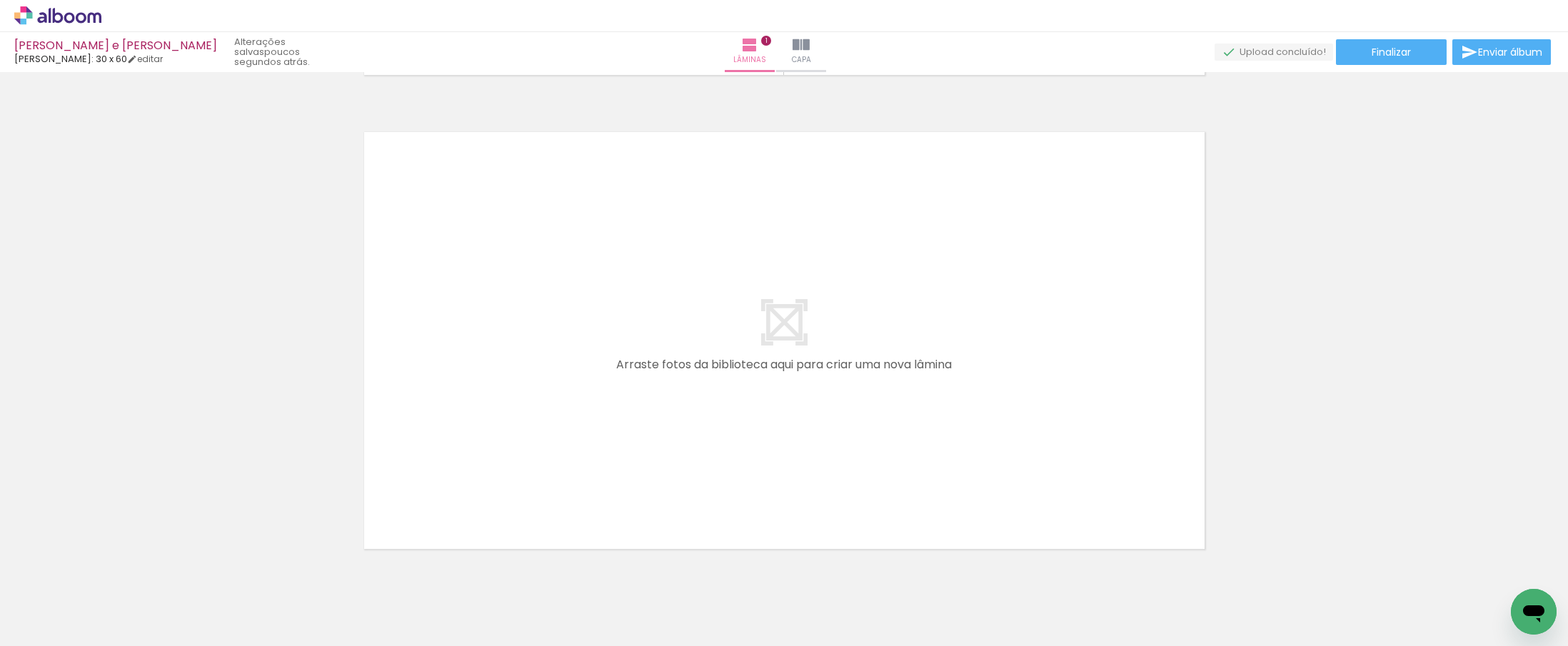
scroll to position [468, 0]
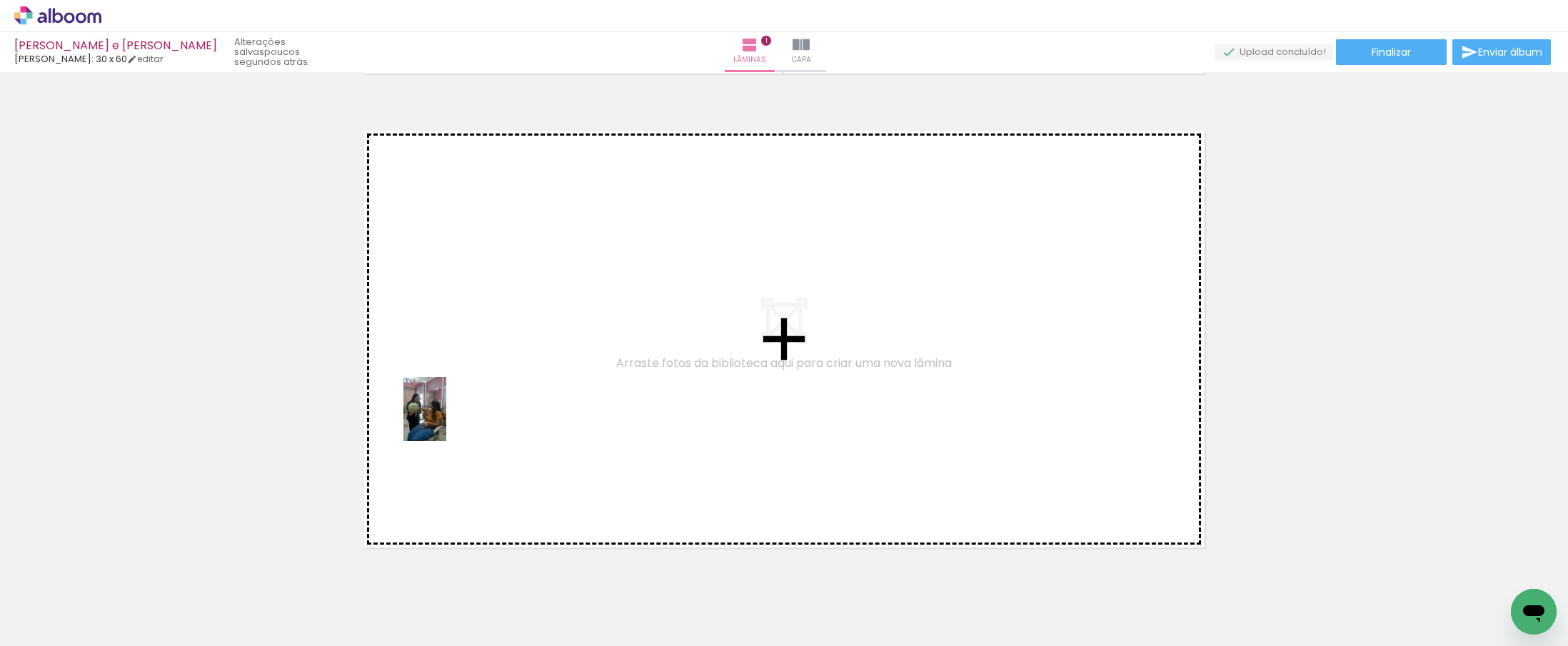
drag, startPoint x: 223, startPoint y: 606, endPoint x: 446, endPoint y: 420, distance: 290.4
click at [446, 420] on quentale-workspace at bounding box center [784, 323] width 1568 height 646
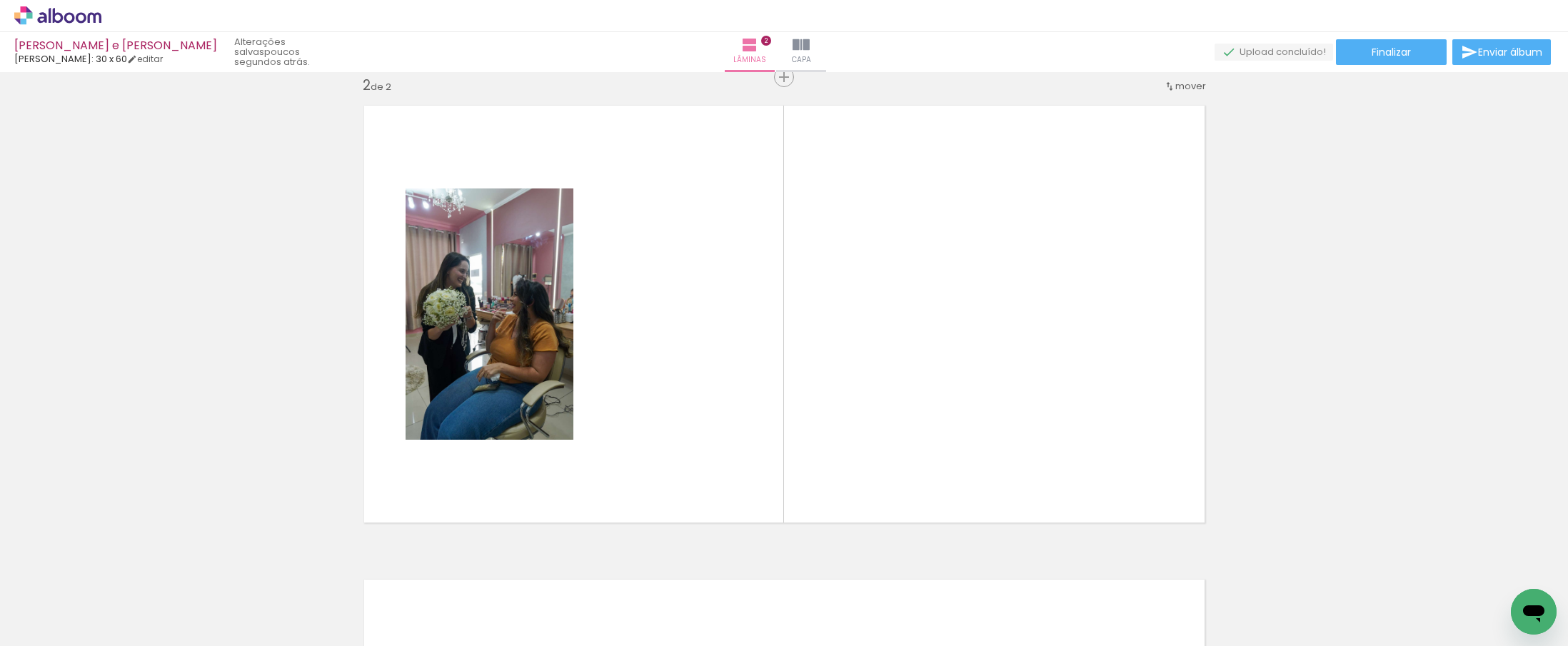
scroll to position [0, 408]
drag, startPoint x: 1105, startPoint y: 599, endPoint x: 1027, endPoint y: 505, distance: 122.1
click at [1027, 505] on quentale-workspace at bounding box center [784, 323] width 1568 height 646
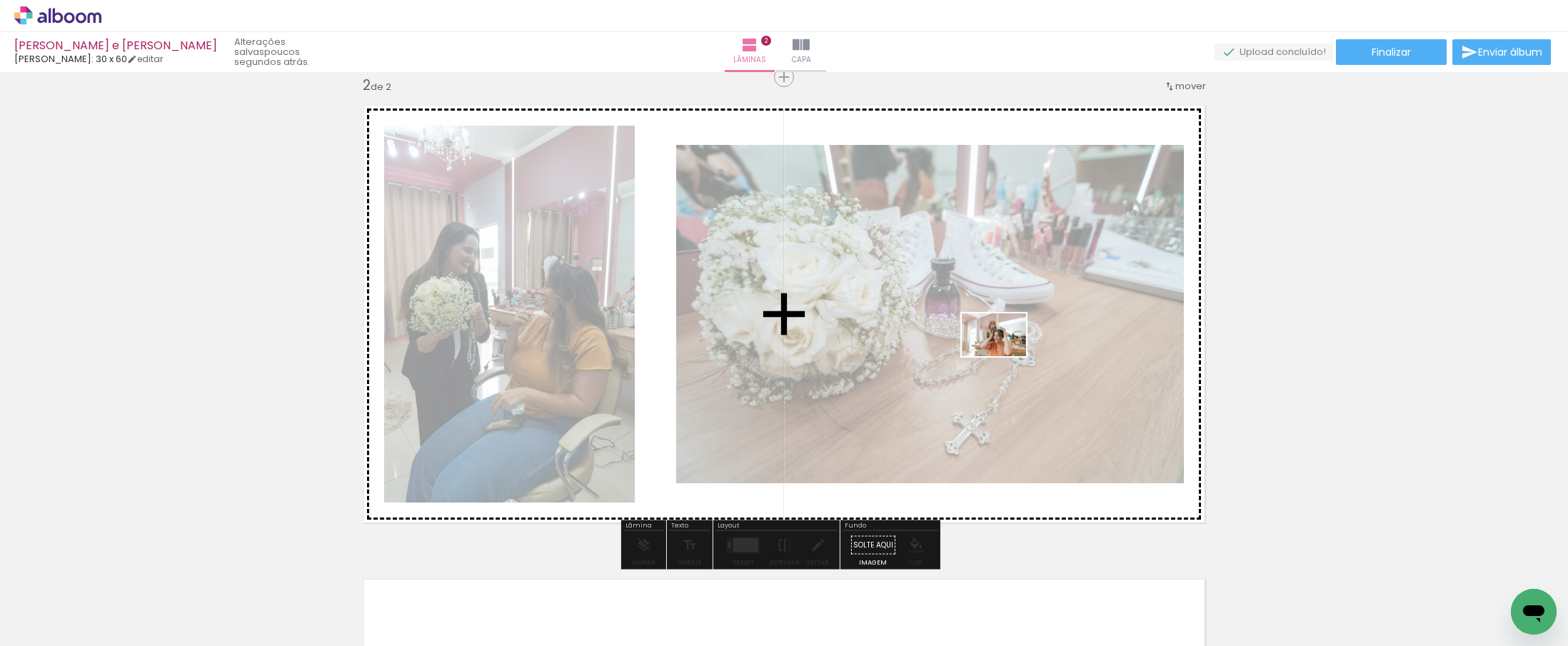
drag, startPoint x: 1182, startPoint y: 600, endPoint x: 1005, endPoint y: 356, distance: 301.4
click at [1005, 356] on quentale-workspace at bounding box center [784, 323] width 1568 height 646
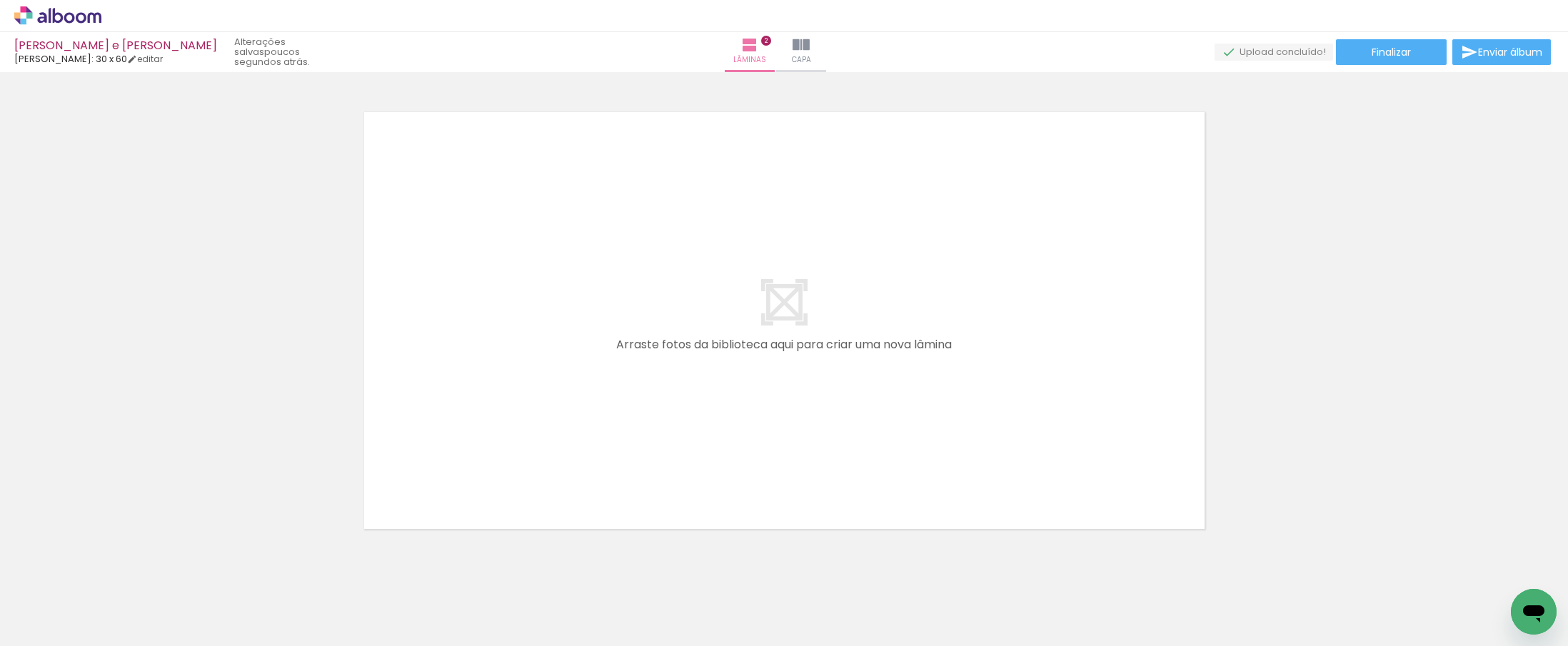
scroll to position [962, 0]
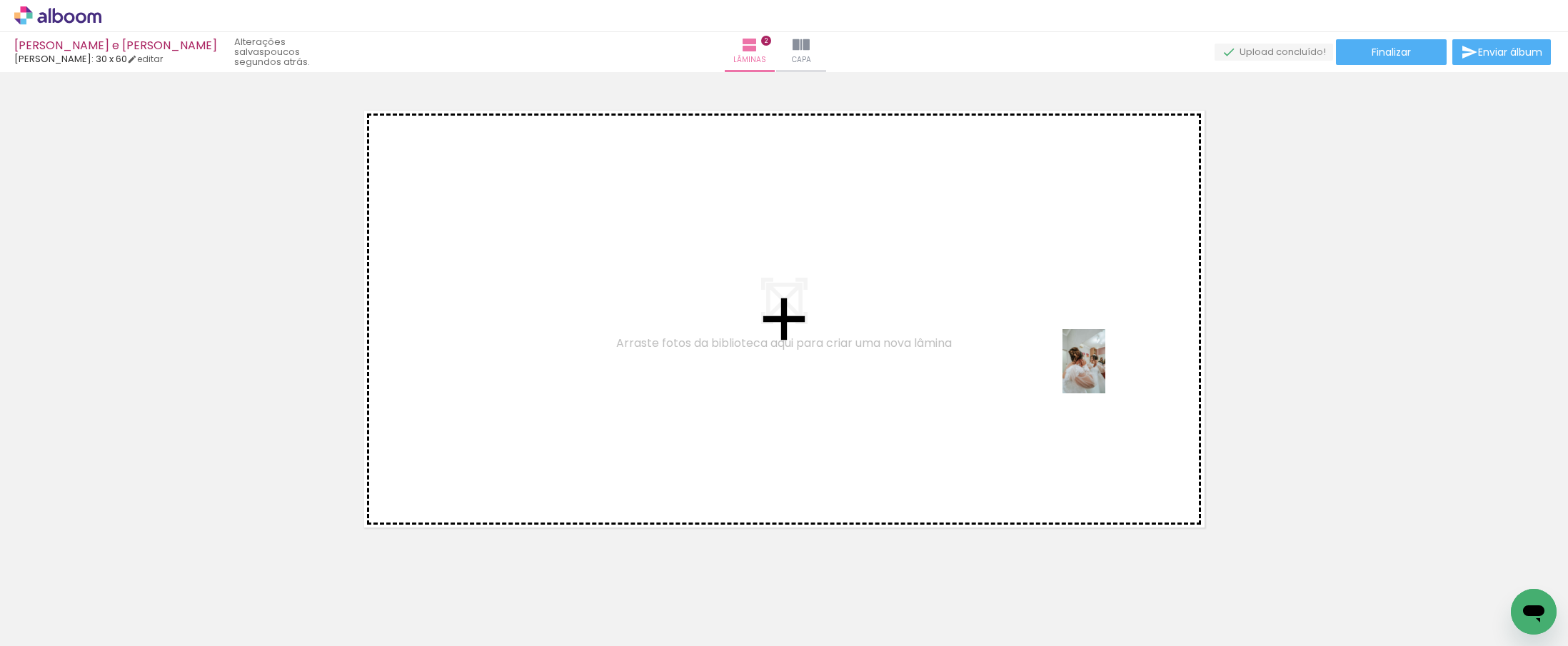
drag, startPoint x: 1202, startPoint y: 614, endPoint x: 1104, endPoint y: 370, distance: 262.9
click at [1104, 370] on quentale-workspace at bounding box center [784, 323] width 1568 height 646
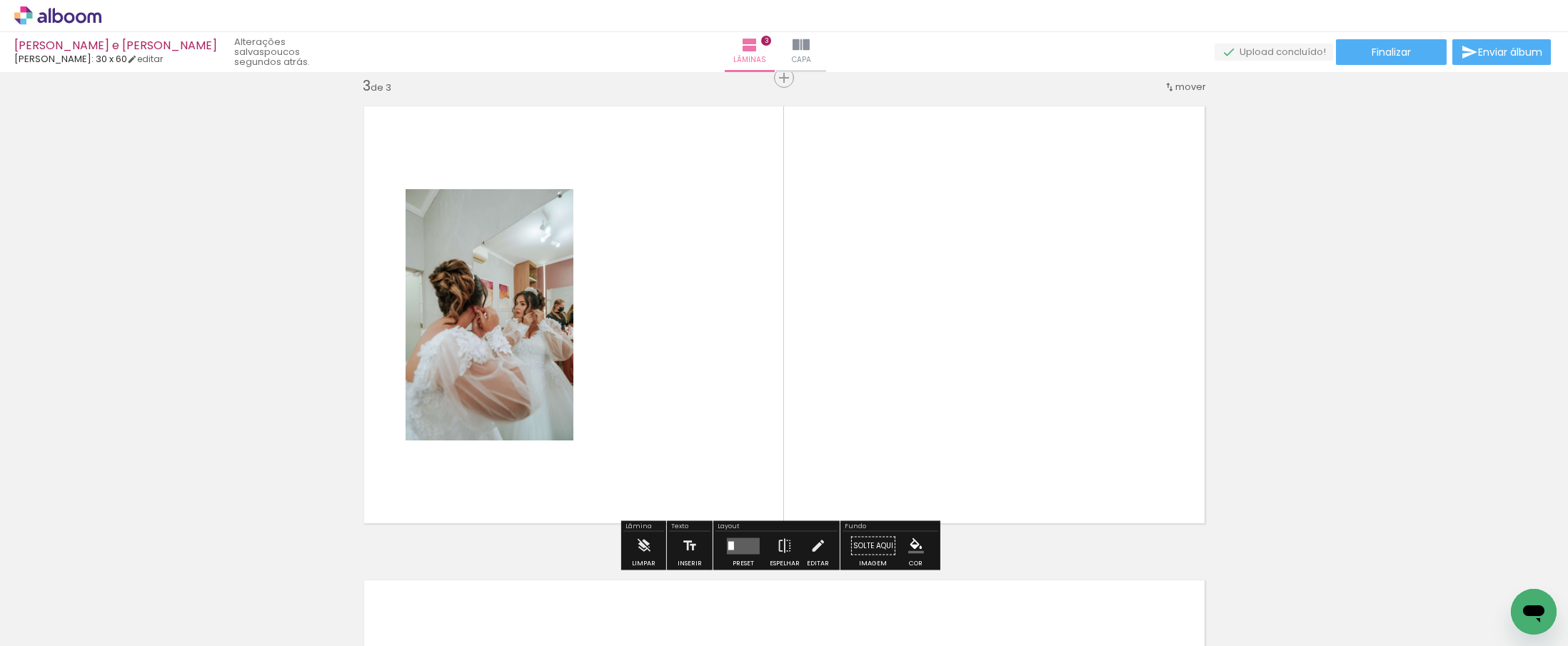
scroll to position [967, 0]
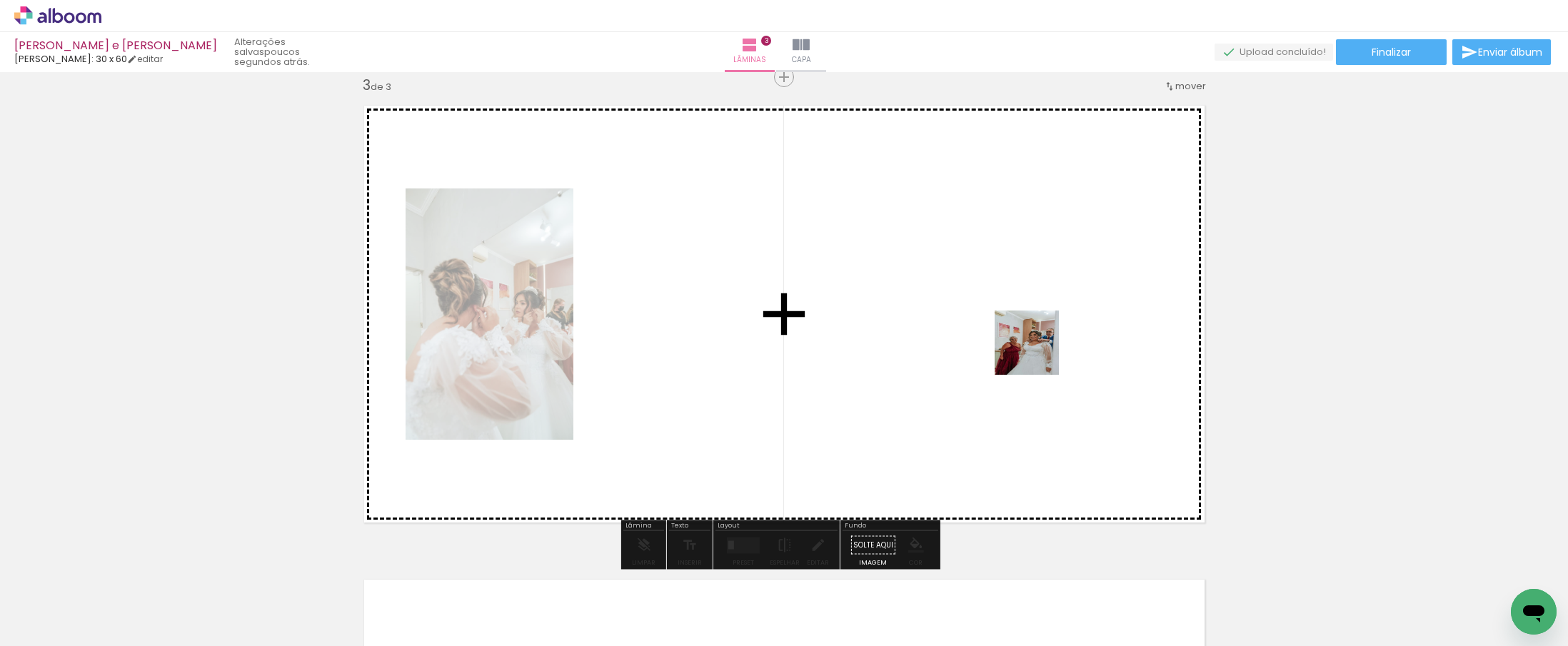
drag, startPoint x: 1288, startPoint y: 601, endPoint x: 1037, endPoint y: 353, distance: 352.9
click at [1037, 353] on quentale-workspace at bounding box center [784, 323] width 1568 height 646
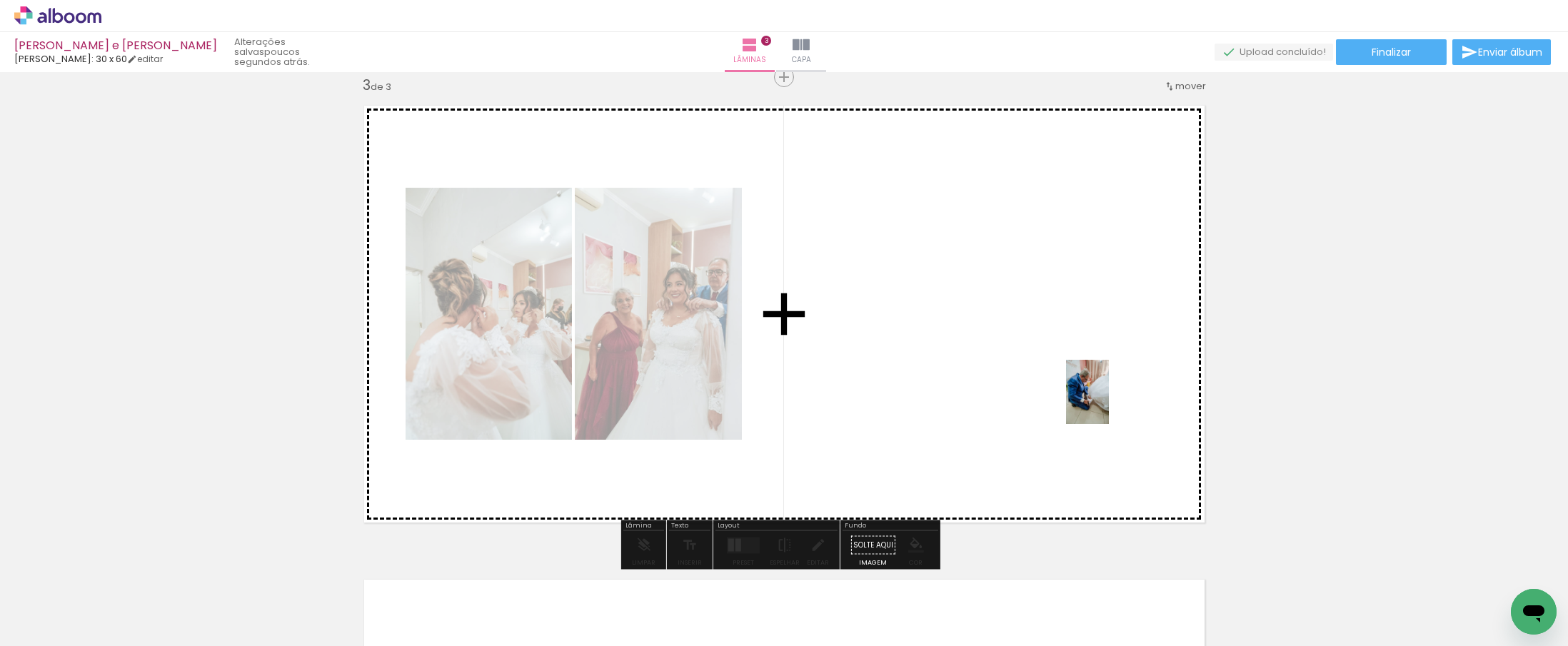
drag, startPoint x: 1359, startPoint y: 603, endPoint x: 1103, endPoint y: 400, distance: 326.7
click at [1103, 400] on quentale-workspace at bounding box center [784, 323] width 1568 height 646
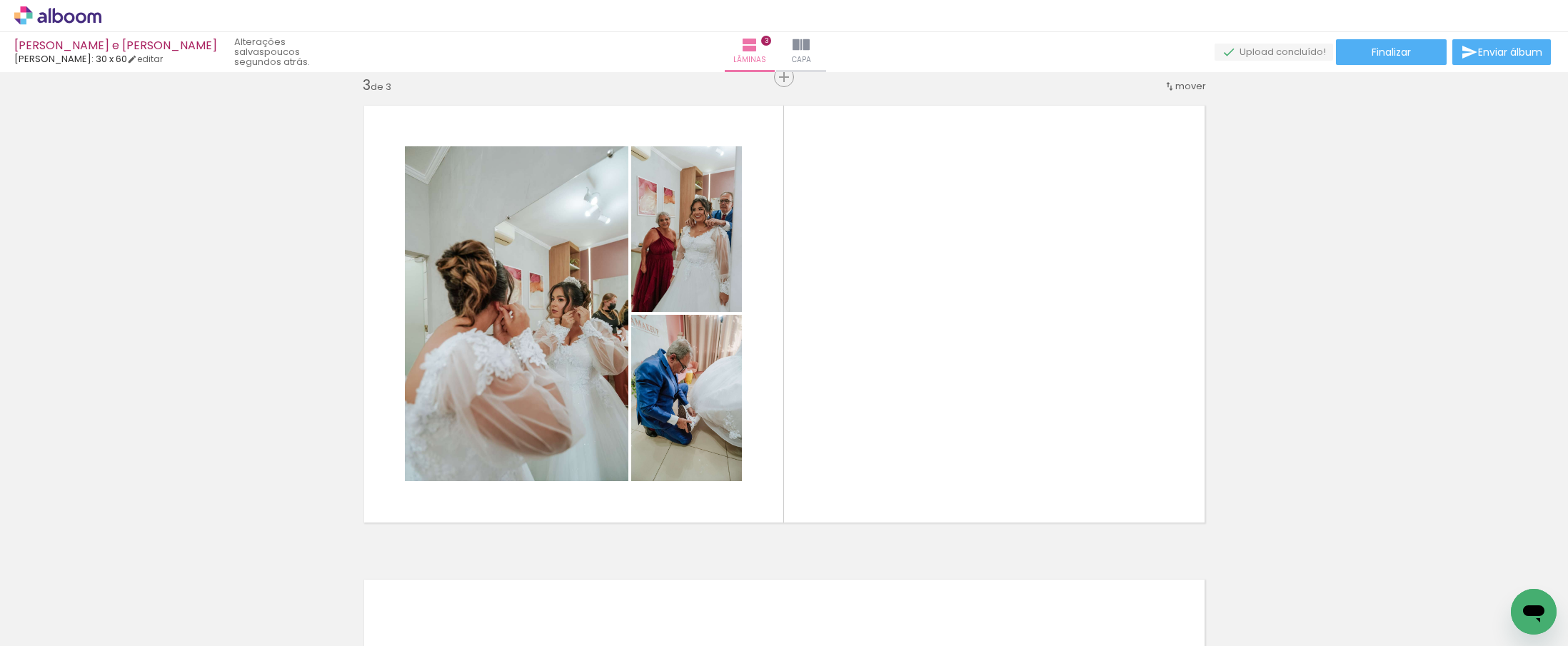
scroll to position [0, 0]
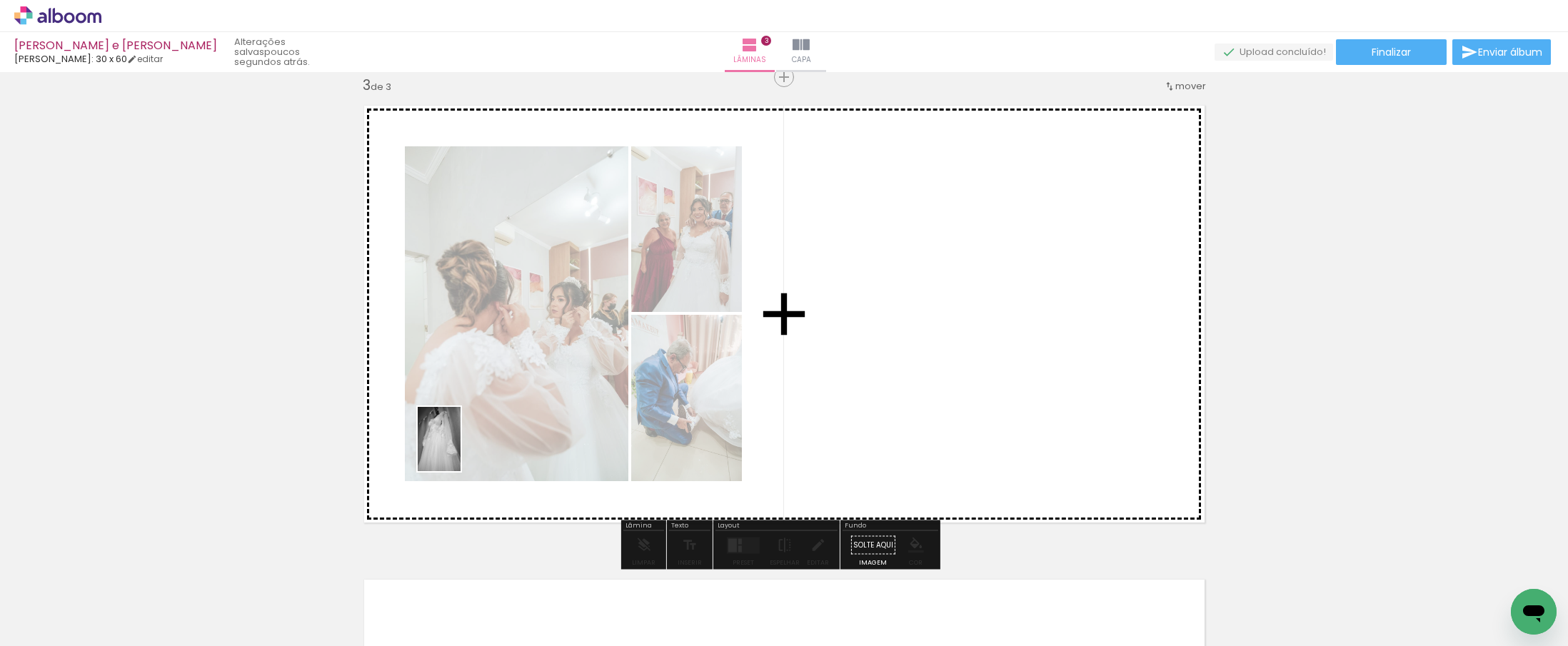
drag, startPoint x: 313, startPoint y: 615, endPoint x: 460, endPoint y: 450, distance: 221.0
click at [460, 450] on quentale-workspace at bounding box center [784, 323] width 1568 height 646
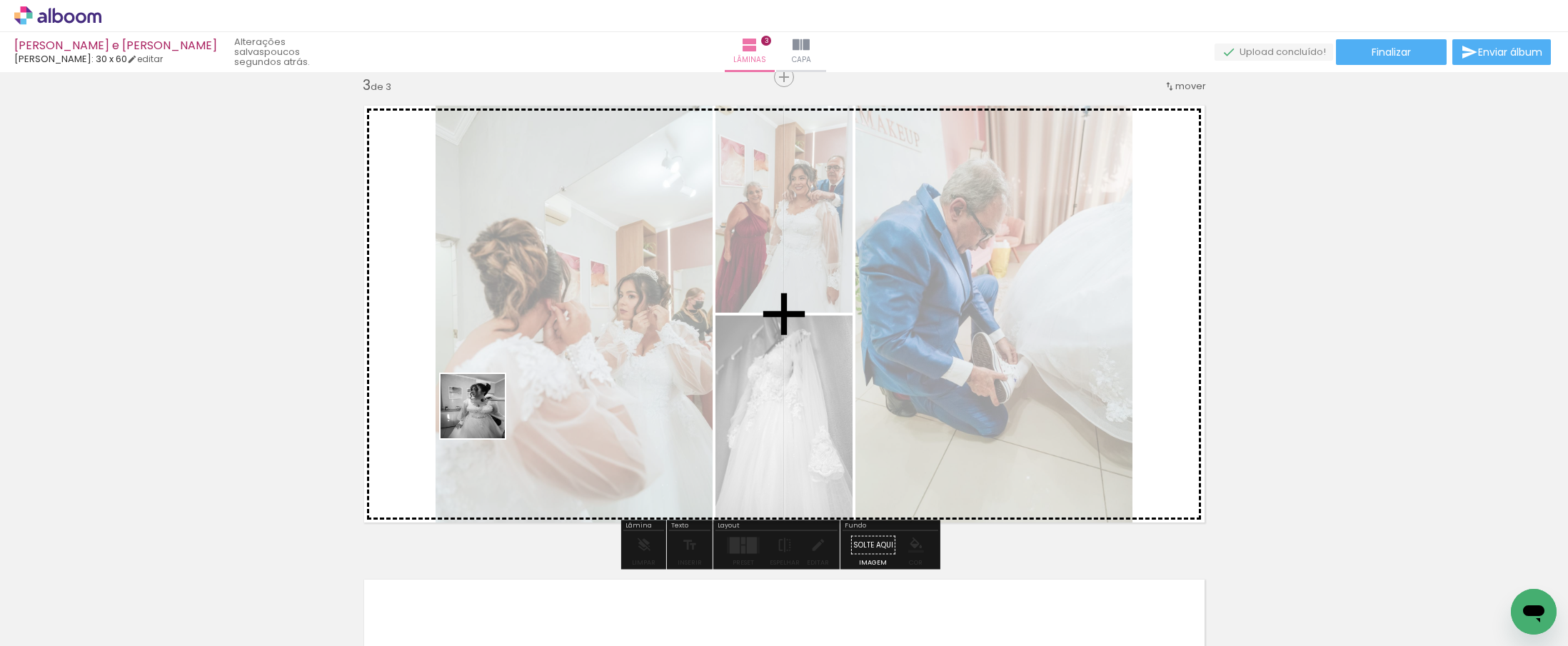
drag, startPoint x: 396, startPoint y: 621, endPoint x: 488, endPoint y: 411, distance: 229.3
click at [488, 411] on quentale-workspace at bounding box center [784, 323] width 1568 height 646
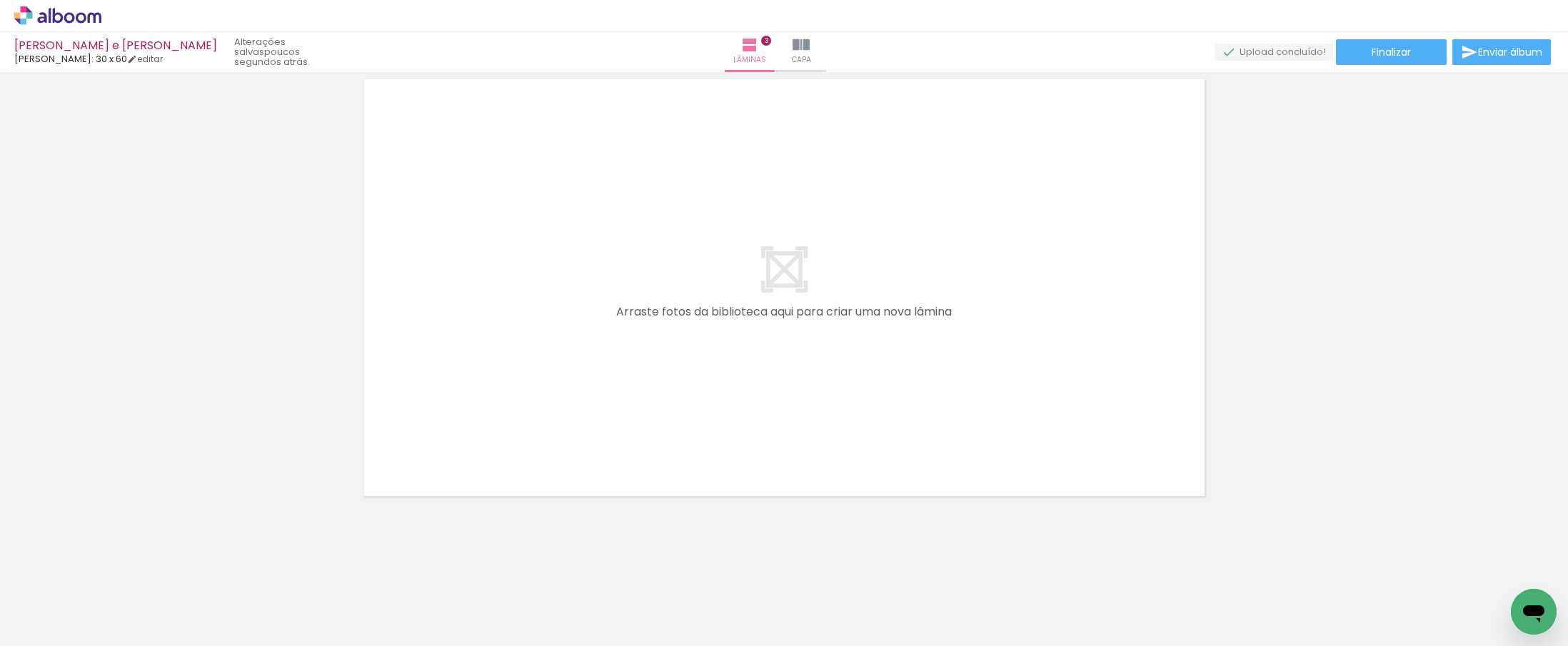
scroll to position [0, 43]
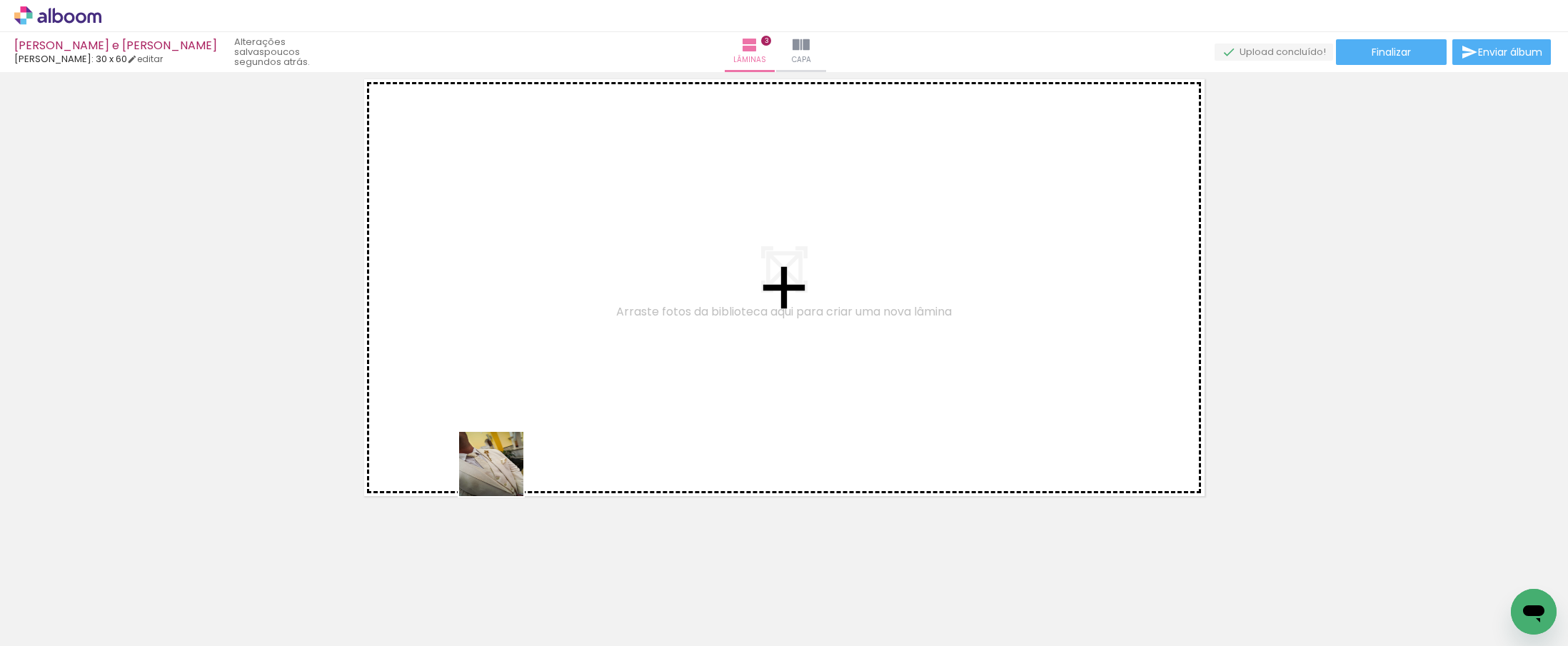
drag, startPoint x: 502, startPoint y: 609, endPoint x: 502, endPoint y: 418, distance: 191.0
click at [502, 418] on quentale-workspace at bounding box center [784, 323] width 1568 height 646
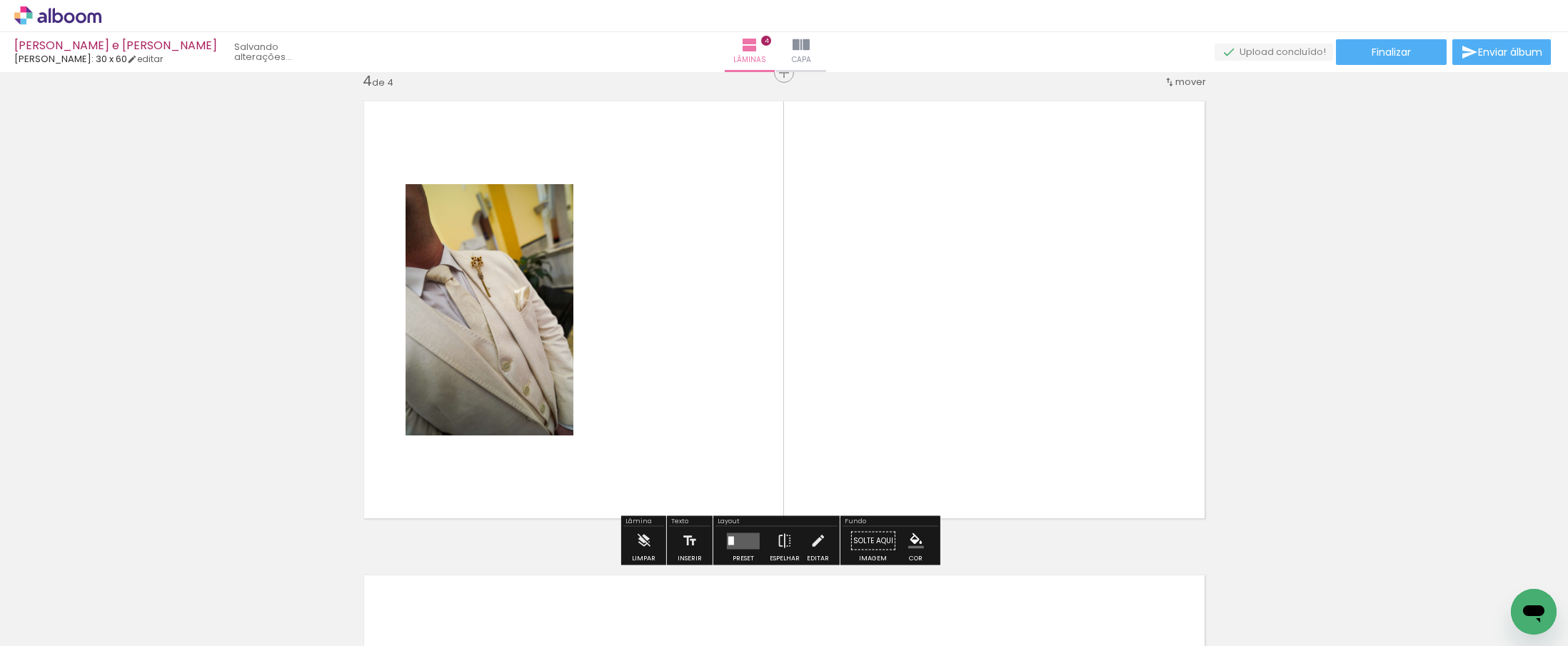
scroll to position [1442, 0]
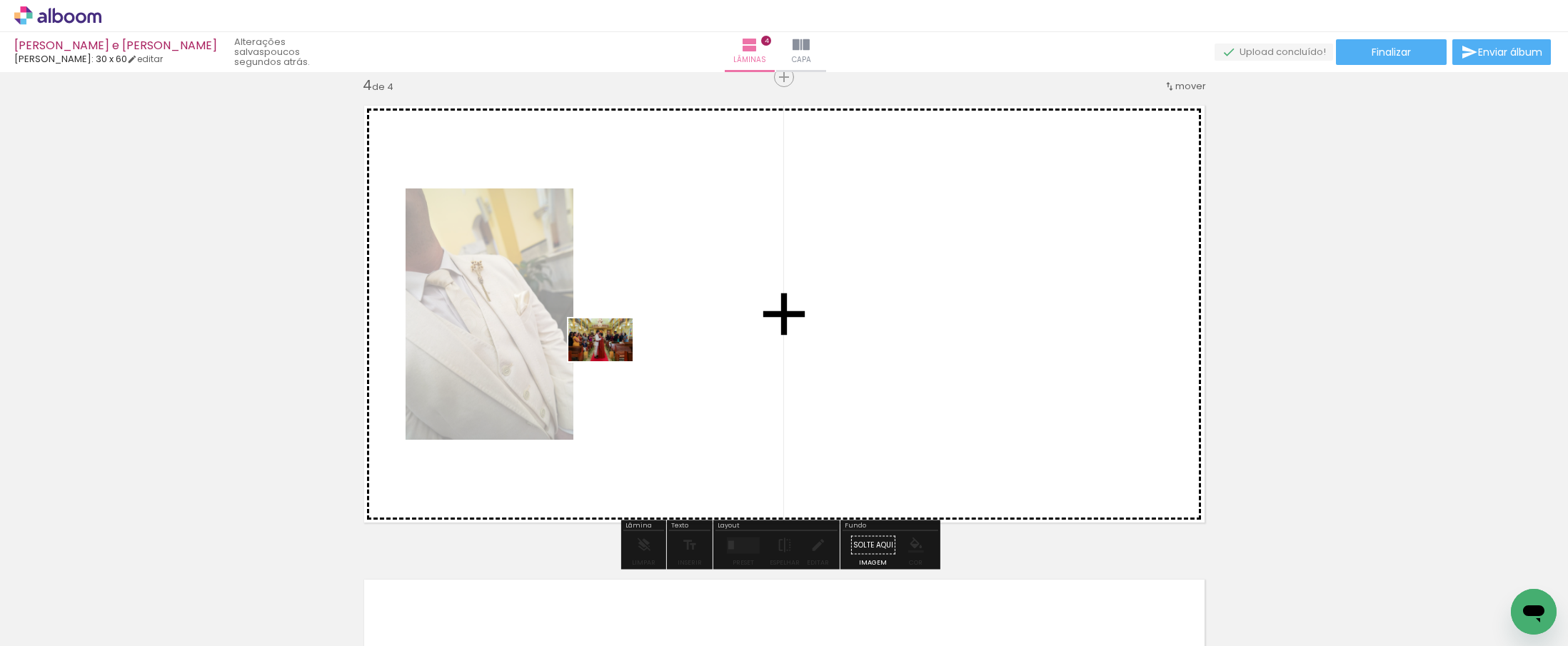
drag, startPoint x: 428, startPoint y: 593, endPoint x: 611, endPoint y: 362, distance: 294.7
click at [611, 362] on quentale-workspace at bounding box center [784, 323] width 1568 height 646
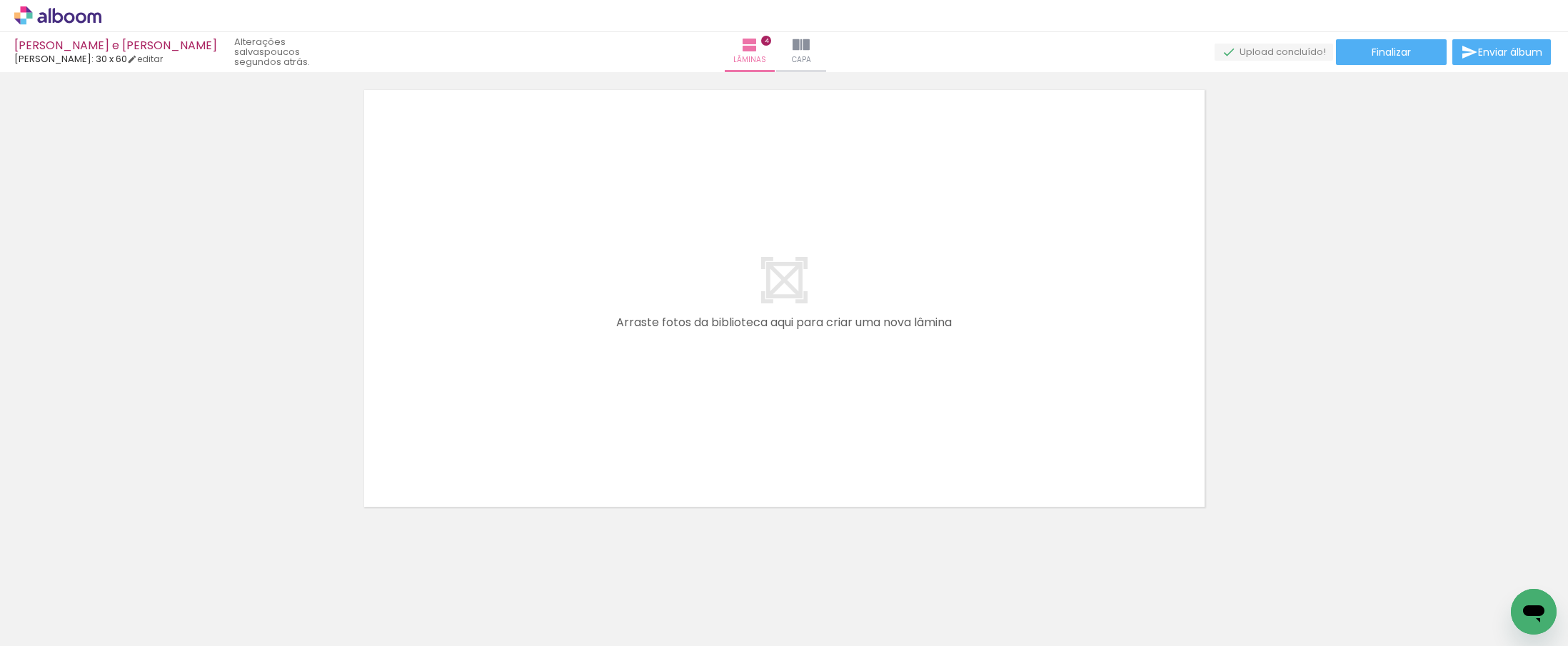
scroll to position [0, 855]
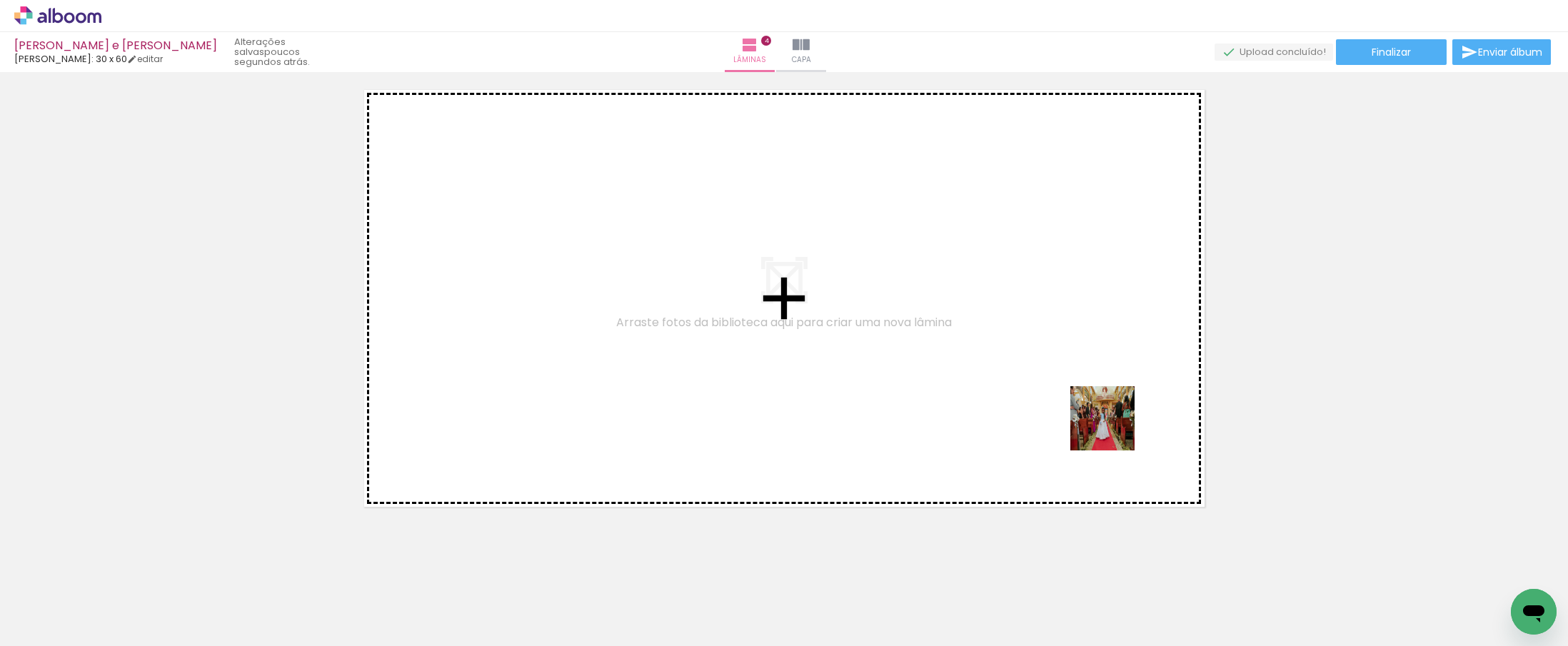
drag, startPoint x: 1132, startPoint y: 612, endPoint x: 1112, endPoint y: 424, distance: 189.1
click at [1112, 424] on quentale-workspace at bounding box center [784, 323] width 1568 height 646
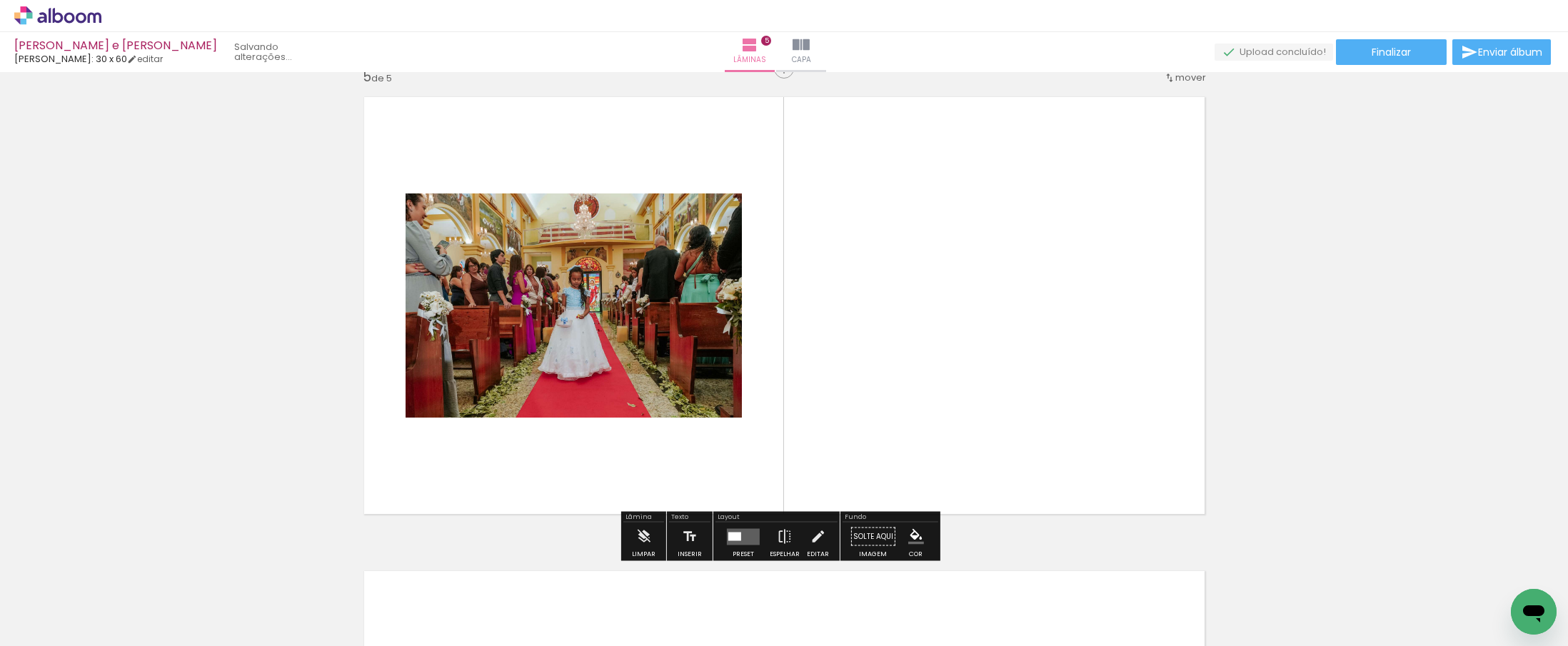
scroll to position [1915, 0]
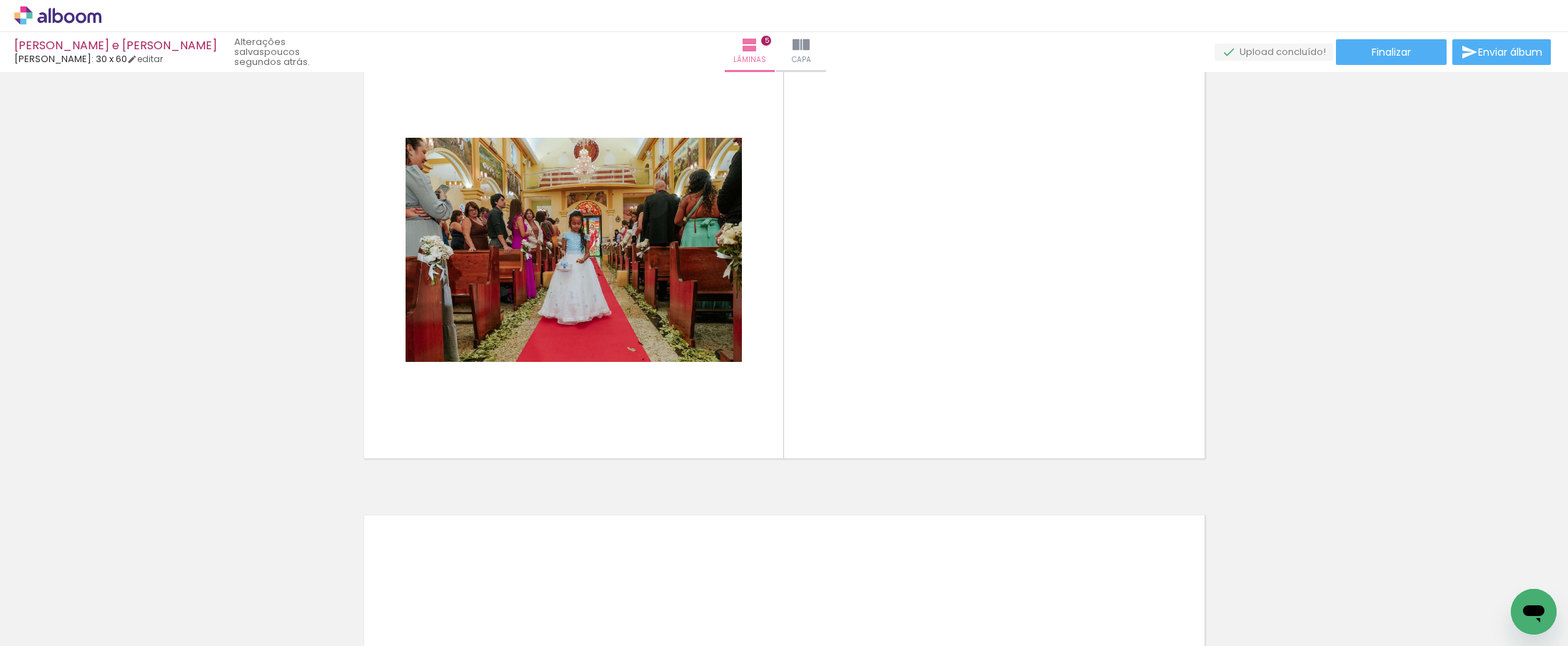
scroll to position [0, 516]
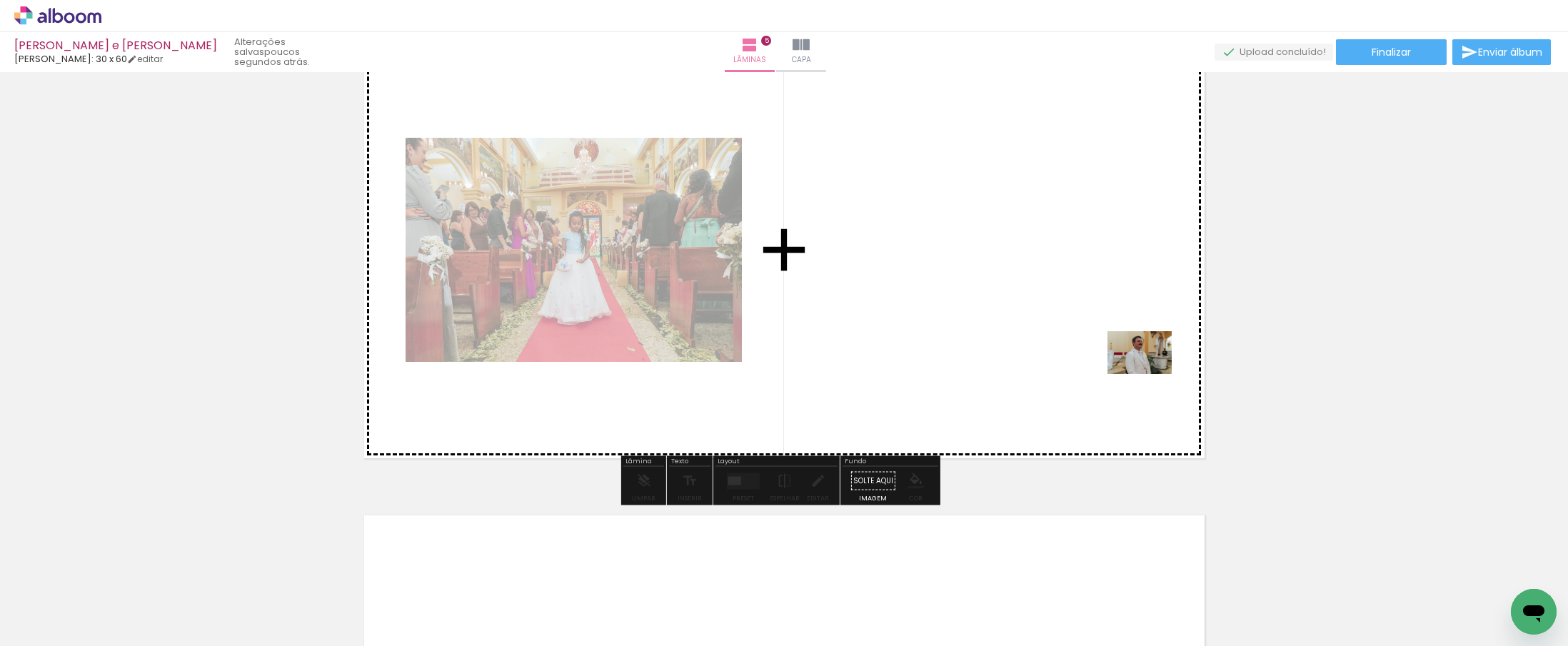
drag, startPoint x: 1390, startPoint y: 598, endPoint x: 1148, endPoint y: 373, distance: 330.4
click at [1148, 373] on quentale-workspace at bounding box center [784, 323] width 1568 height 646
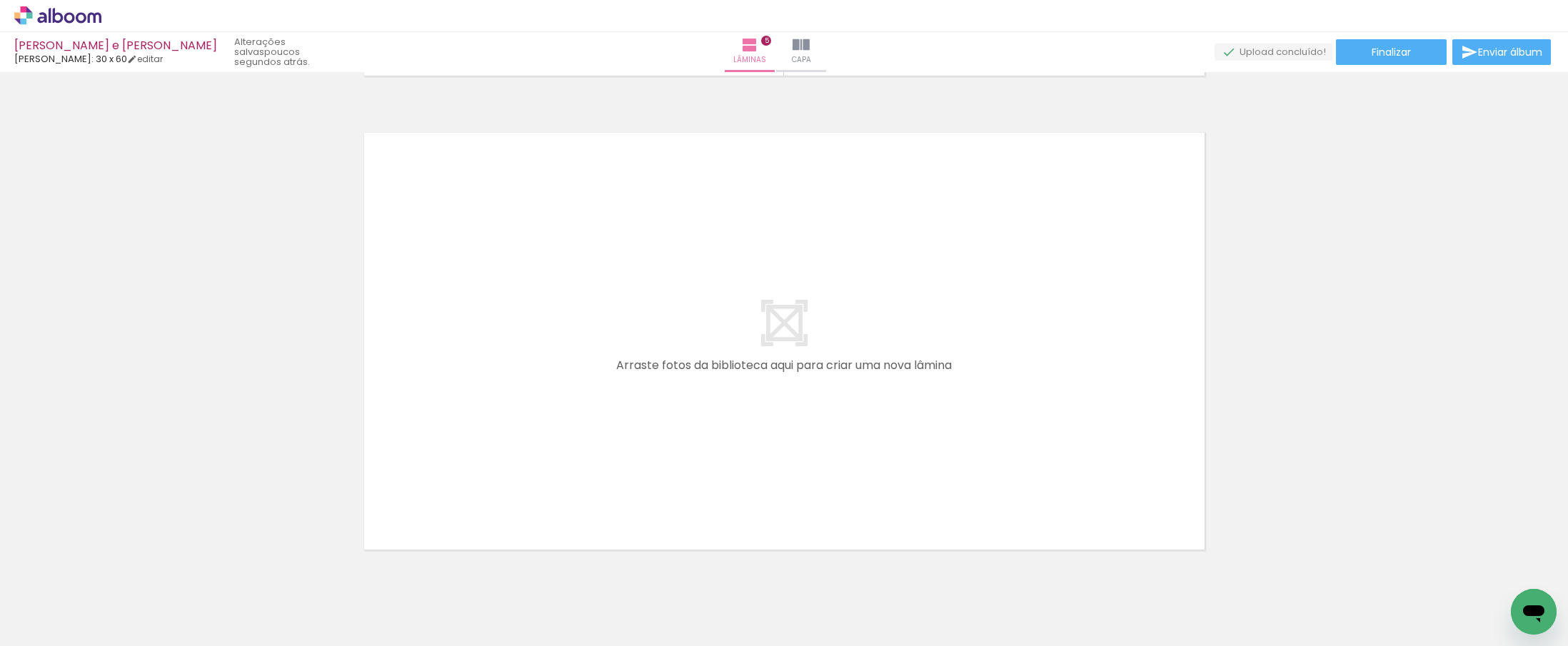
scroll to position [0, 428]
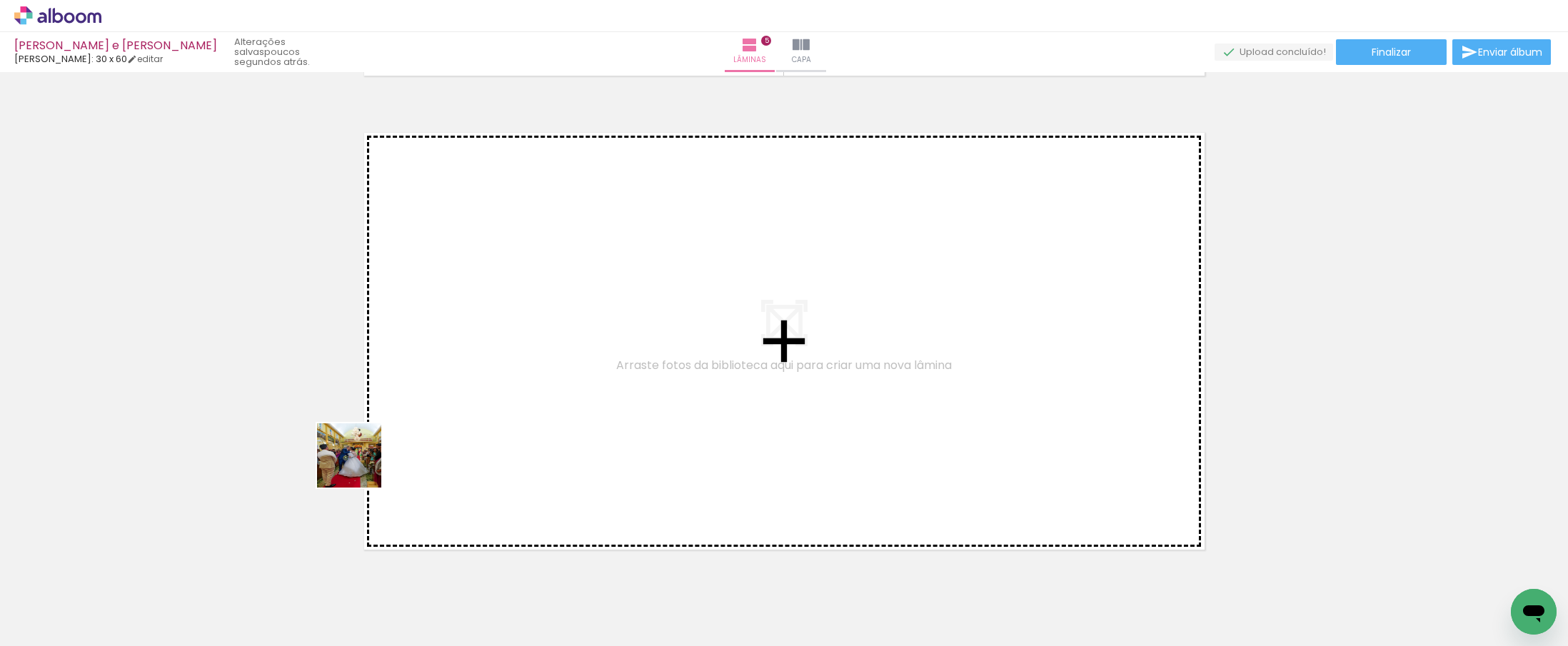
drag, startPoint x: 209, startPoint y: 588, endPoint x: 421, endPoint y: 432, distance: 263.2
click at [421, 432] on quentale-workspace at bounding box center [784, 323] width 1568 height 646
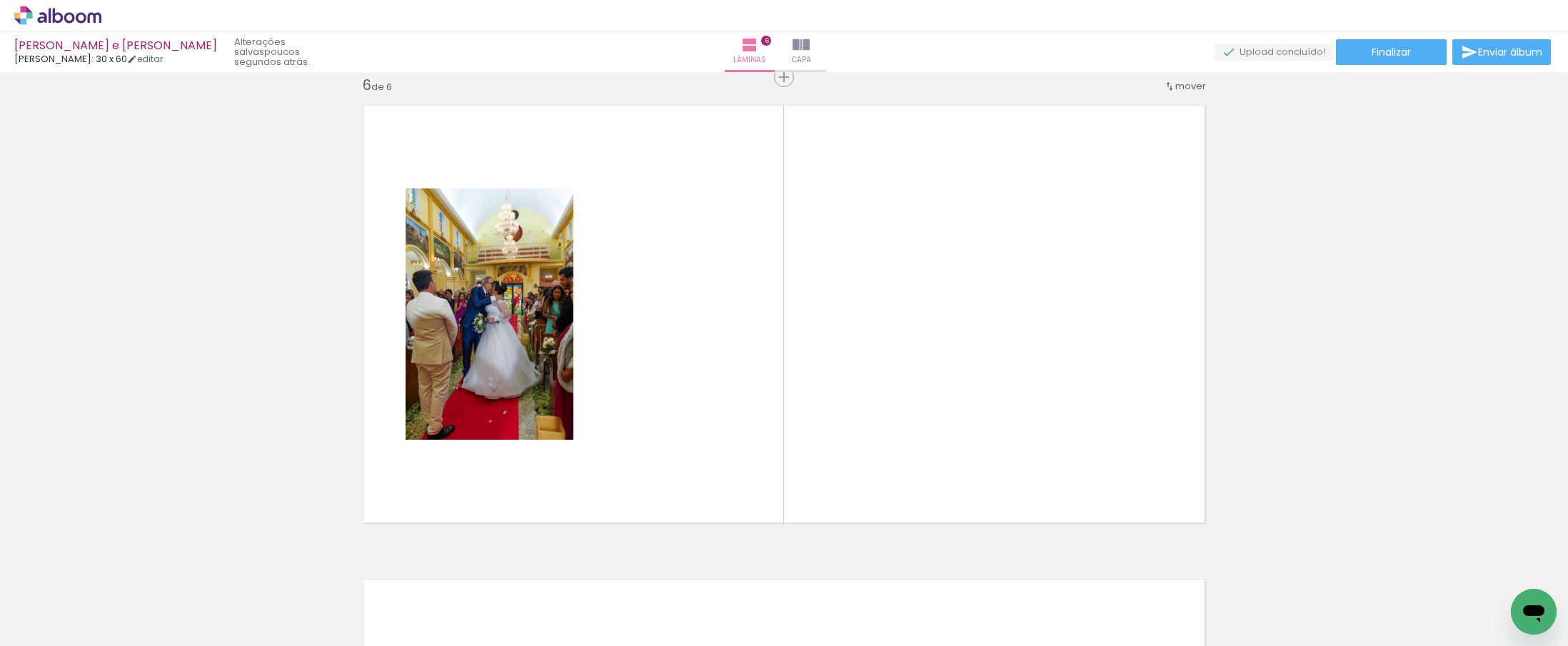
scroll to position [0, 723]
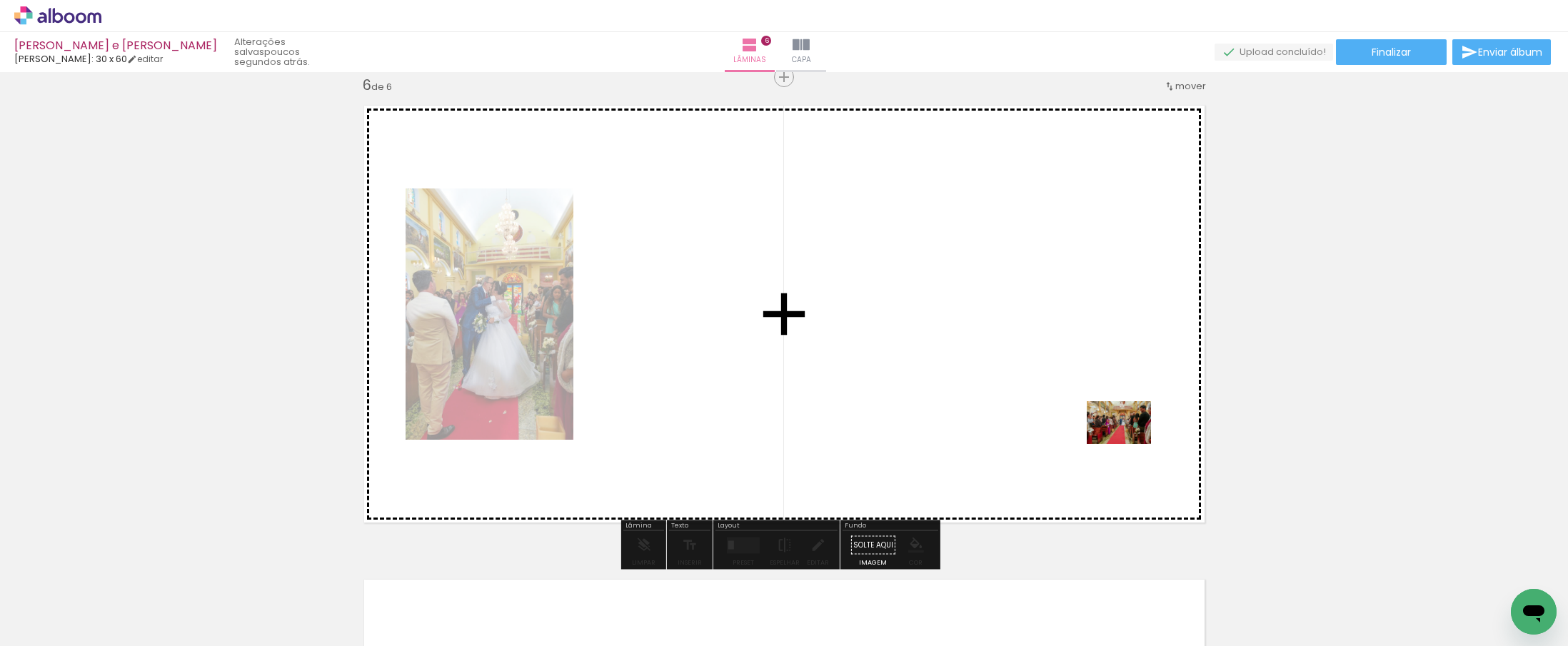
drag, startPoint x: 1348, startPoint y: 605, endPoint x: 1129, endPoint y: 444, distance: 271.8
click at [1129, 444] on quentale-workspace at bounding box center [784, 323] width 1568 height 646
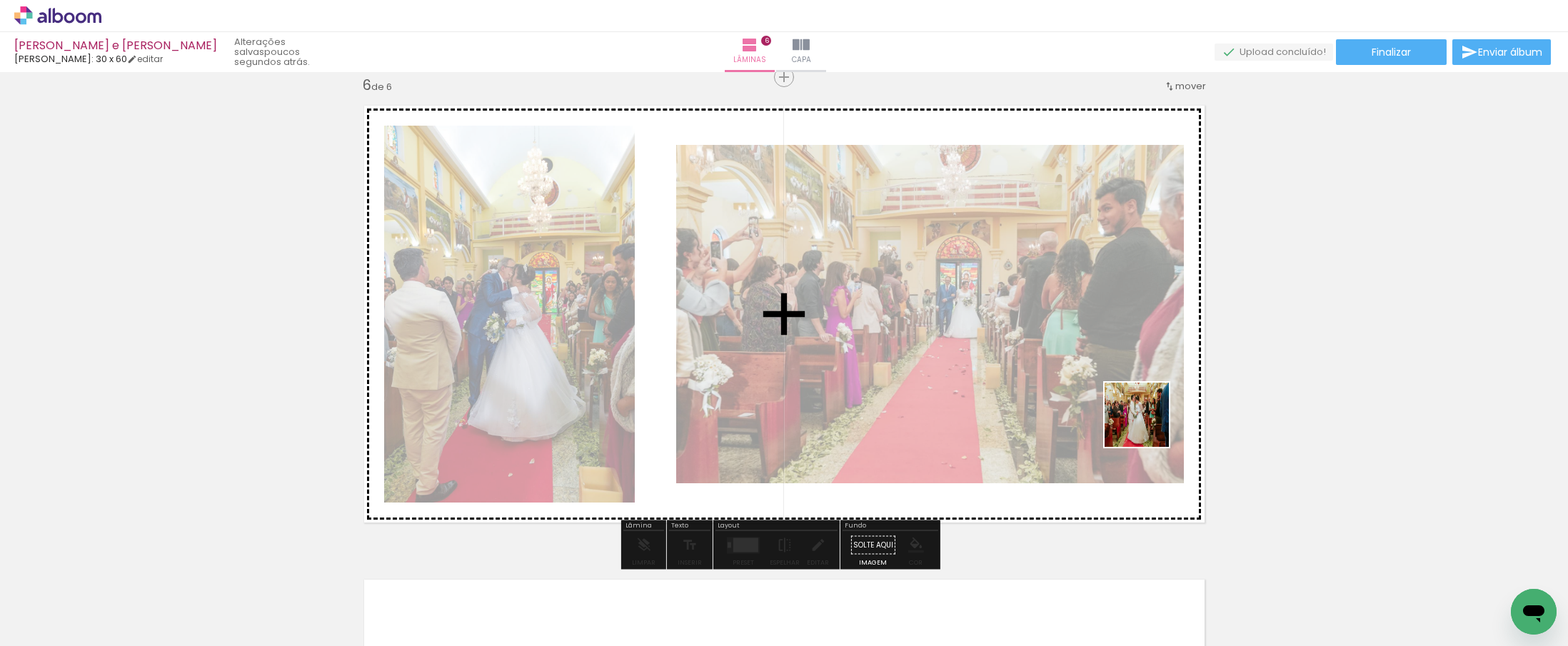
drag, startPoint x: 1431, startPoint y: 604, endPoint x: 1127, endPoint y: 409, distance: 361.2
click at [1127, 409] on quentale-workspace at bounding box center [784, 323] width 1568 height 646
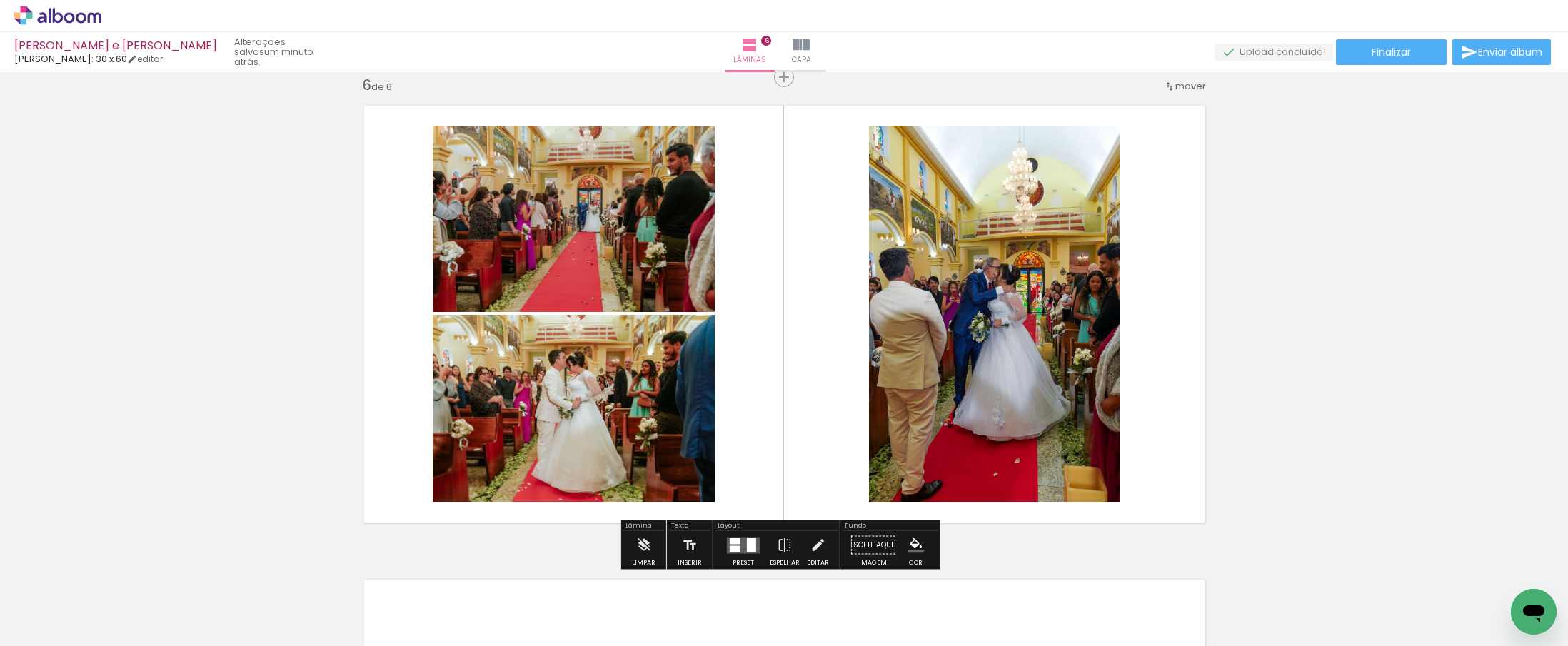
click at [747, 545] on div at bounding box center [752, 545] width 9 height 14
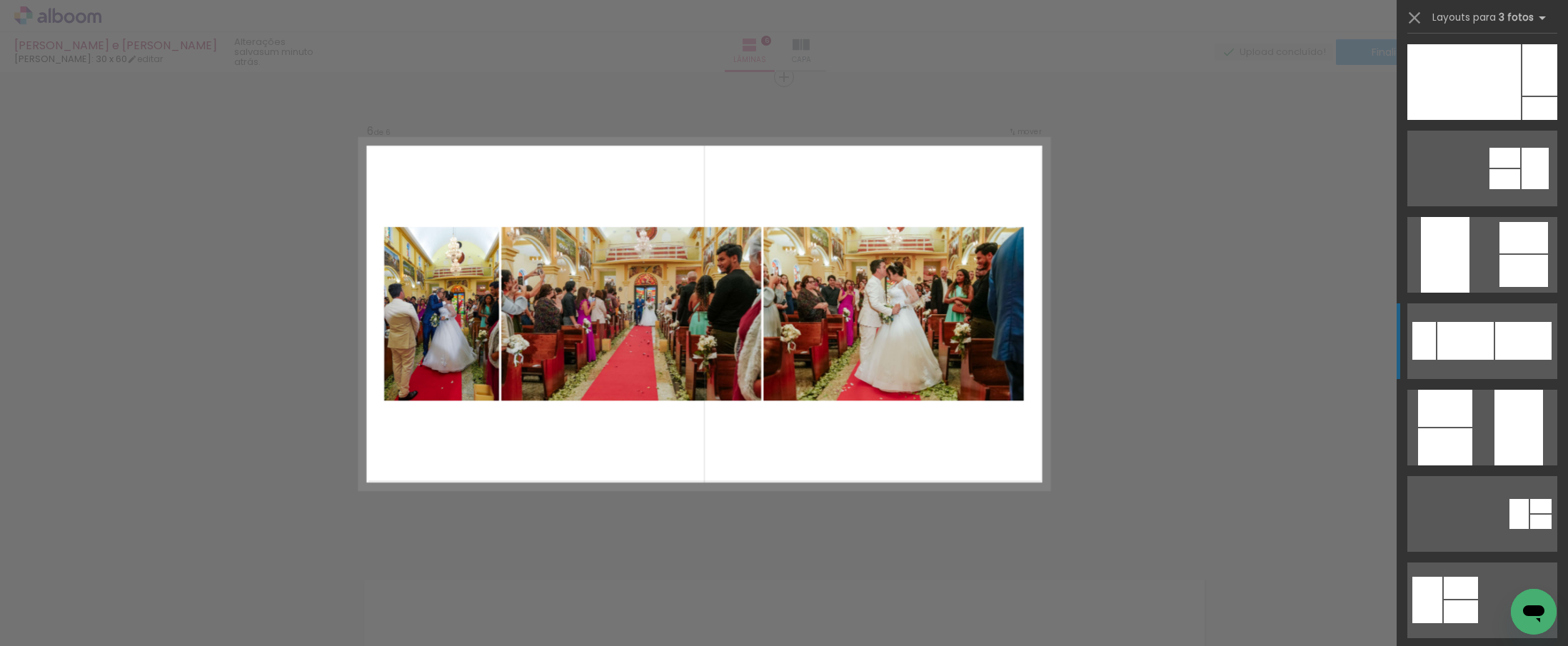
scroll to position [275, 0]
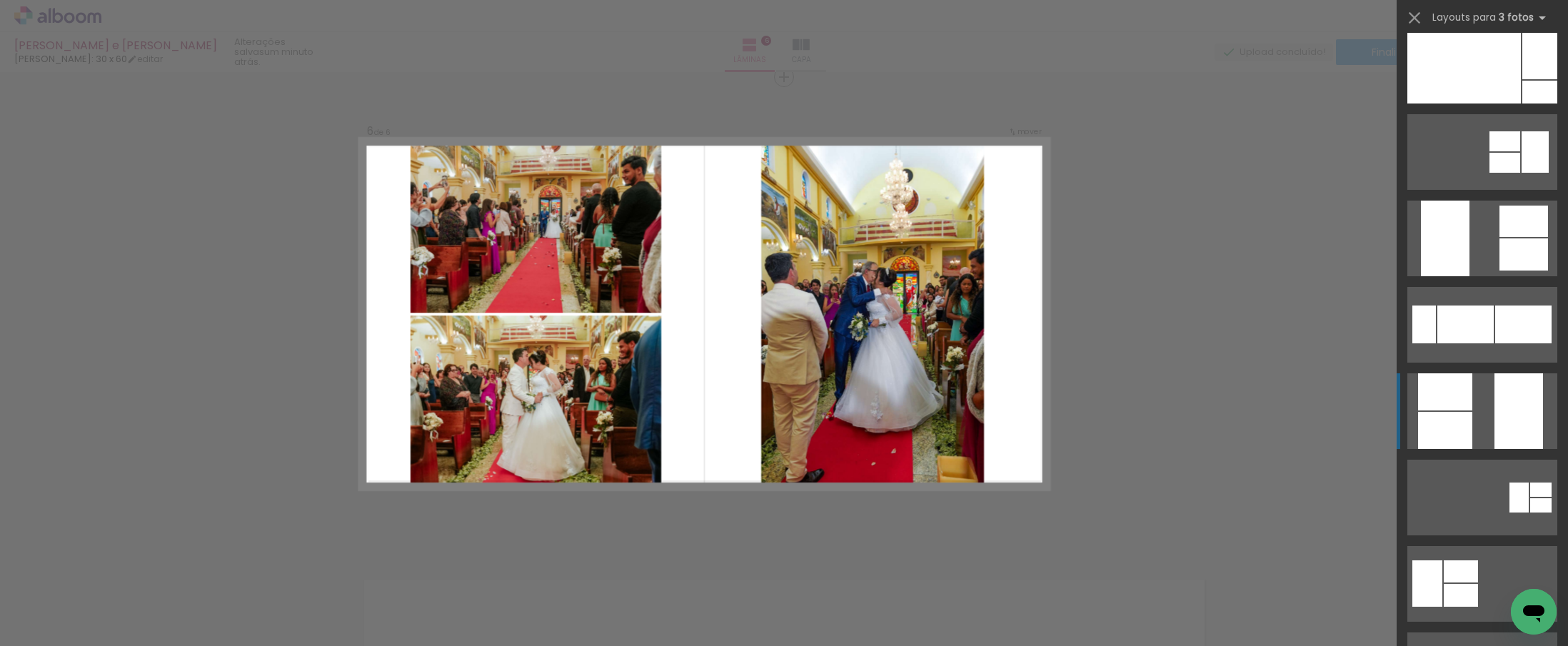
click at [1464, 104] on div at bounding box center [1464, 65] width 114 height 76
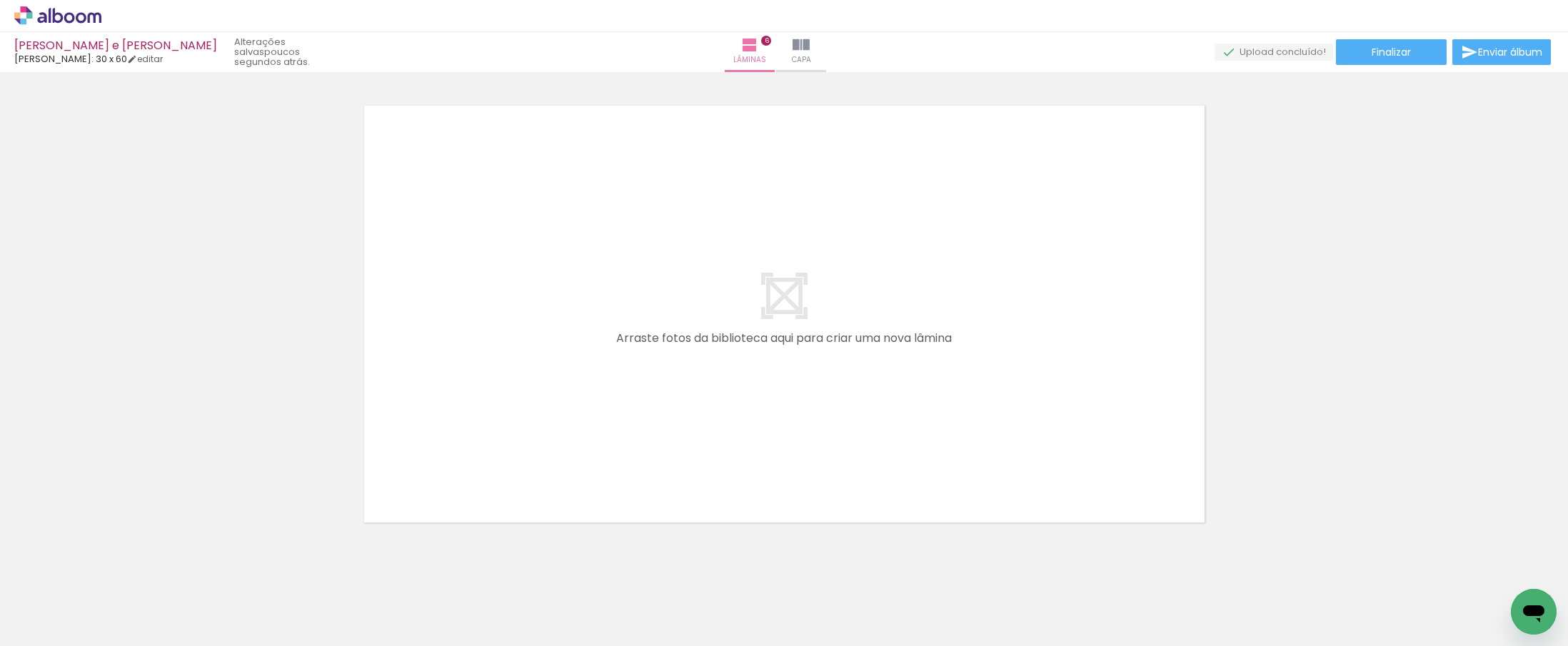
scroll to position [0, 1352]
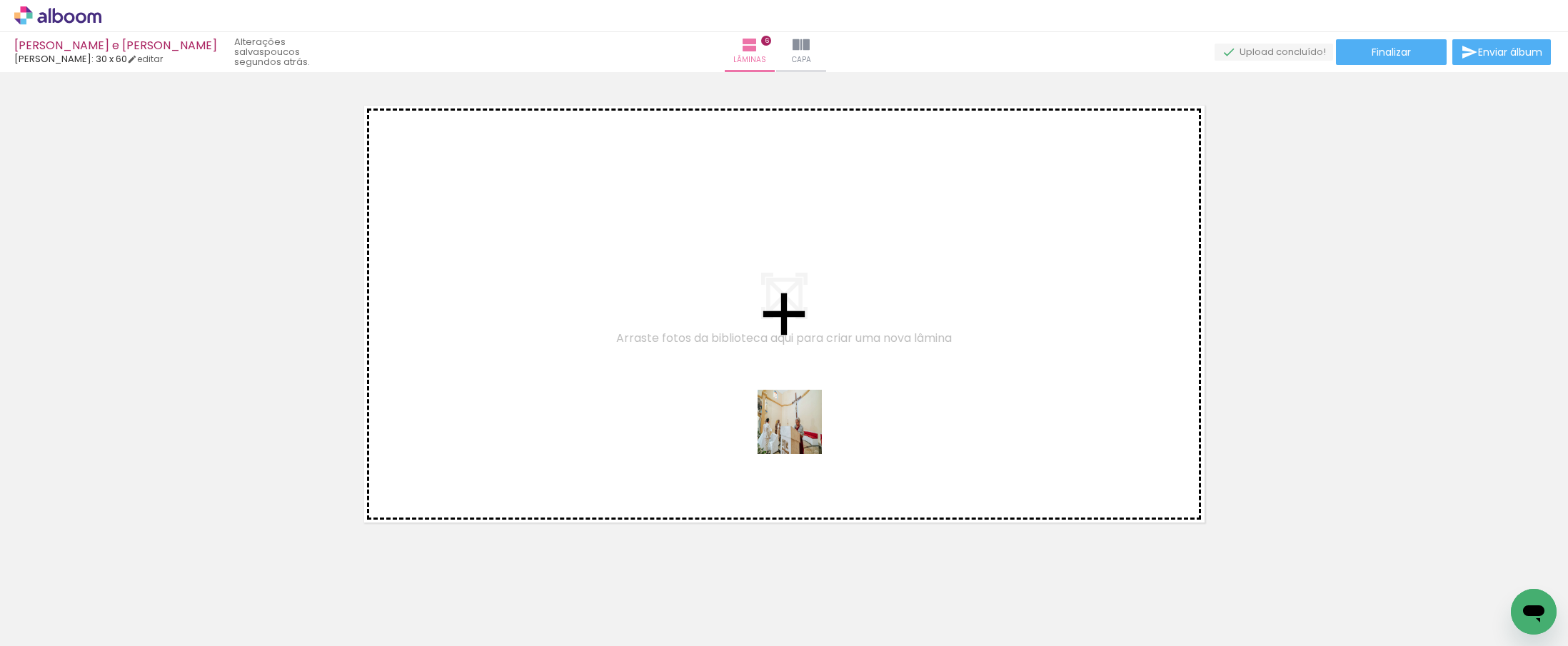
drag, startPoint x: 870, startPoint y: 607, endPoint x: 800, endPoint y: 432, distance: 188.5
click at [800, 432] on quentale-workspace at bounding box center [784, 323] width 1568 height 646
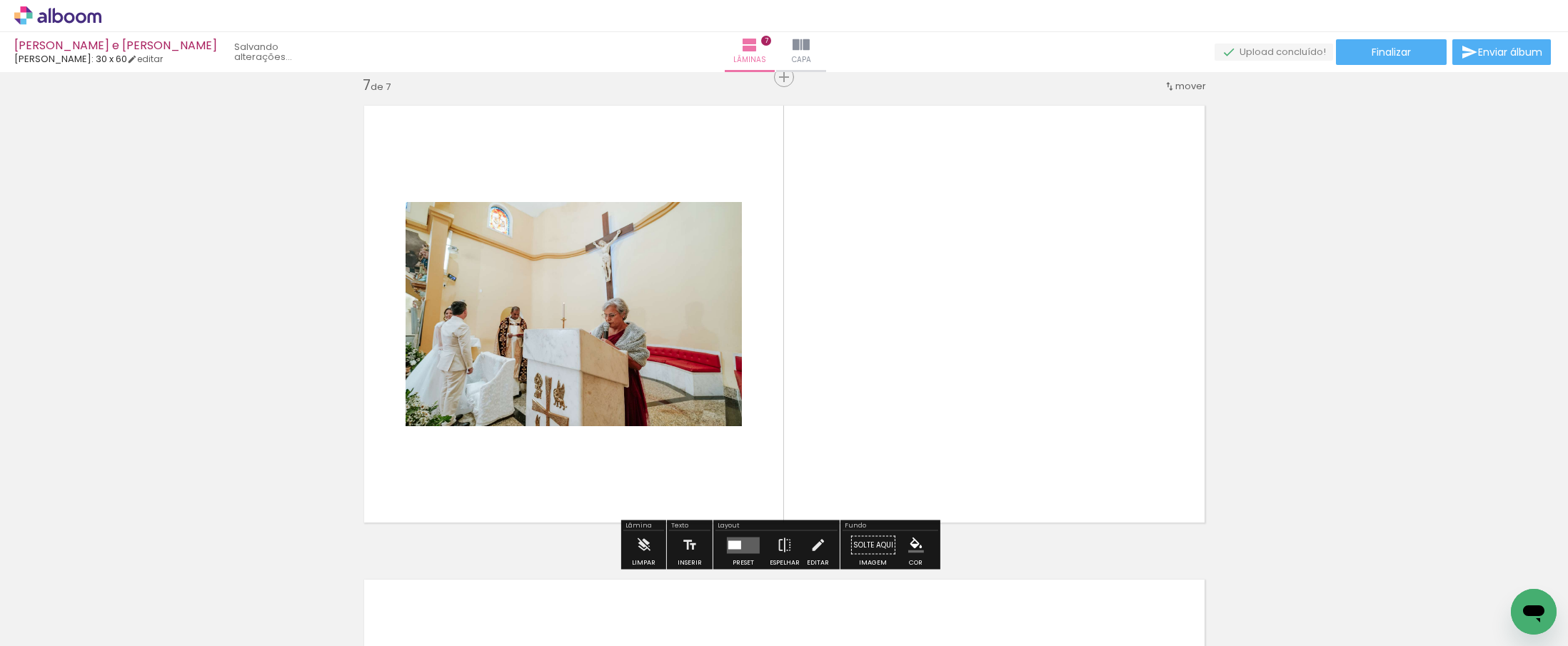
scroll to position [2864, 0]
drag, startPoint x: 953, startPoint y: 602, endPoint x: 947, endPoint y: 365, distance: 237.1
click at [947, 365] on quentale-workspace at bounding box center [784, 323] width 1568 height 646
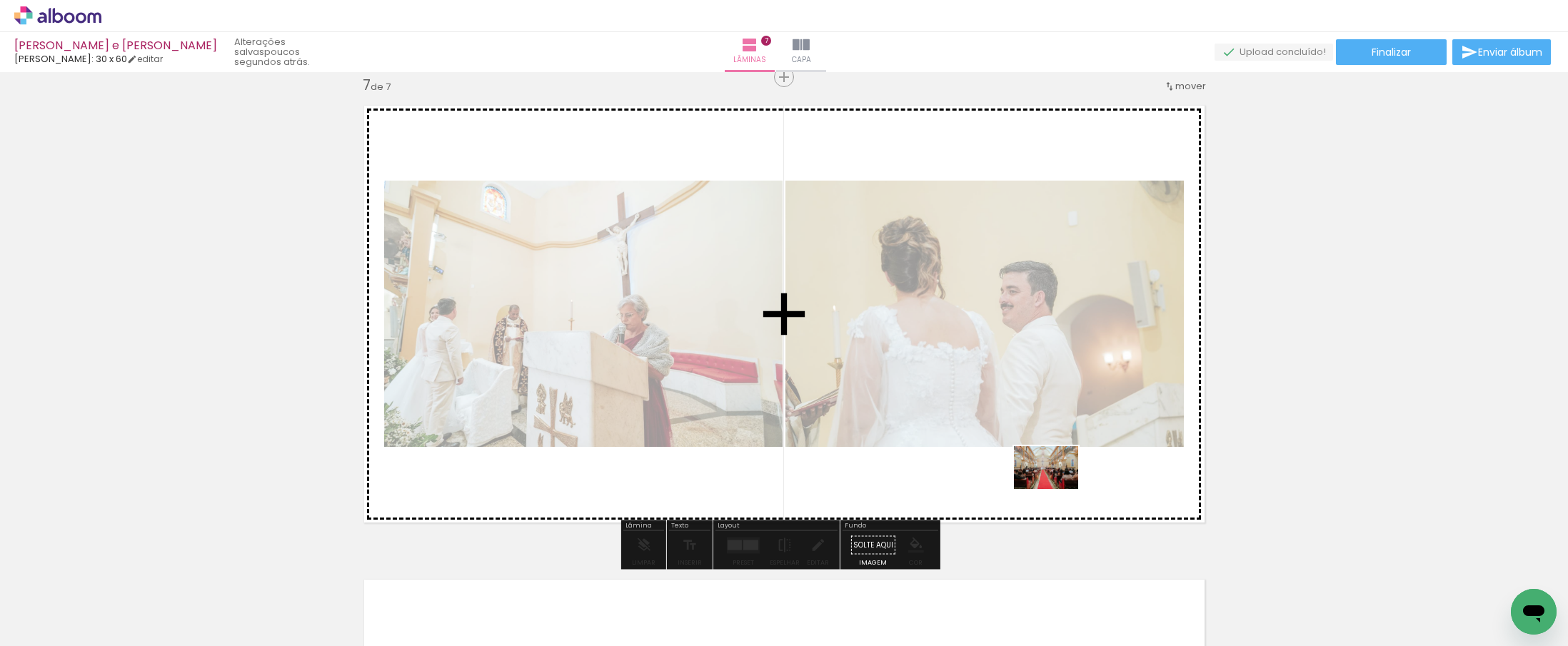
drag, startPoint x: 1121, startPoint y: 607, endPoint x: 1057, endPoint y: 489, distance: 134.2
click at [1057, 489] on quentale-workspace at bounding box center [784, 323] width 1568 height 646
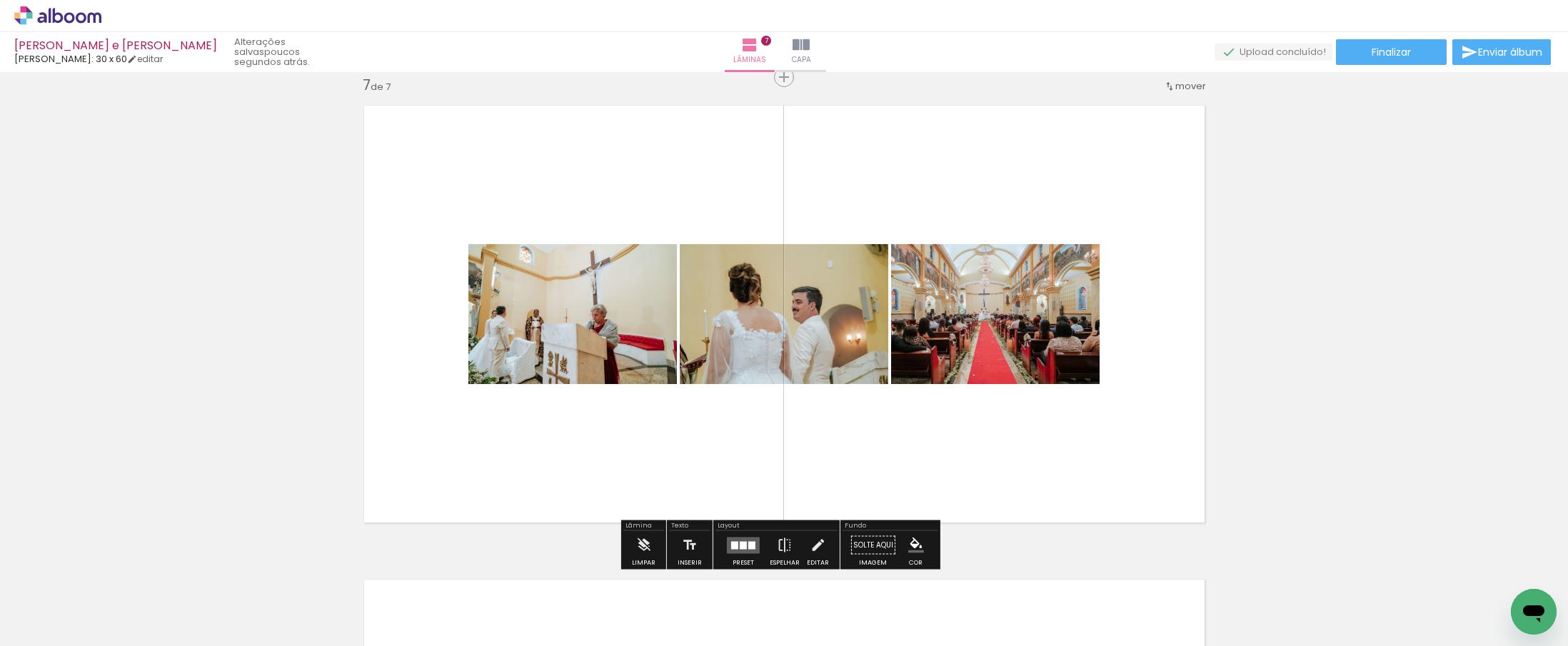
click at [740, 544] on div at bounding box center [743, 545] width 7 height 8
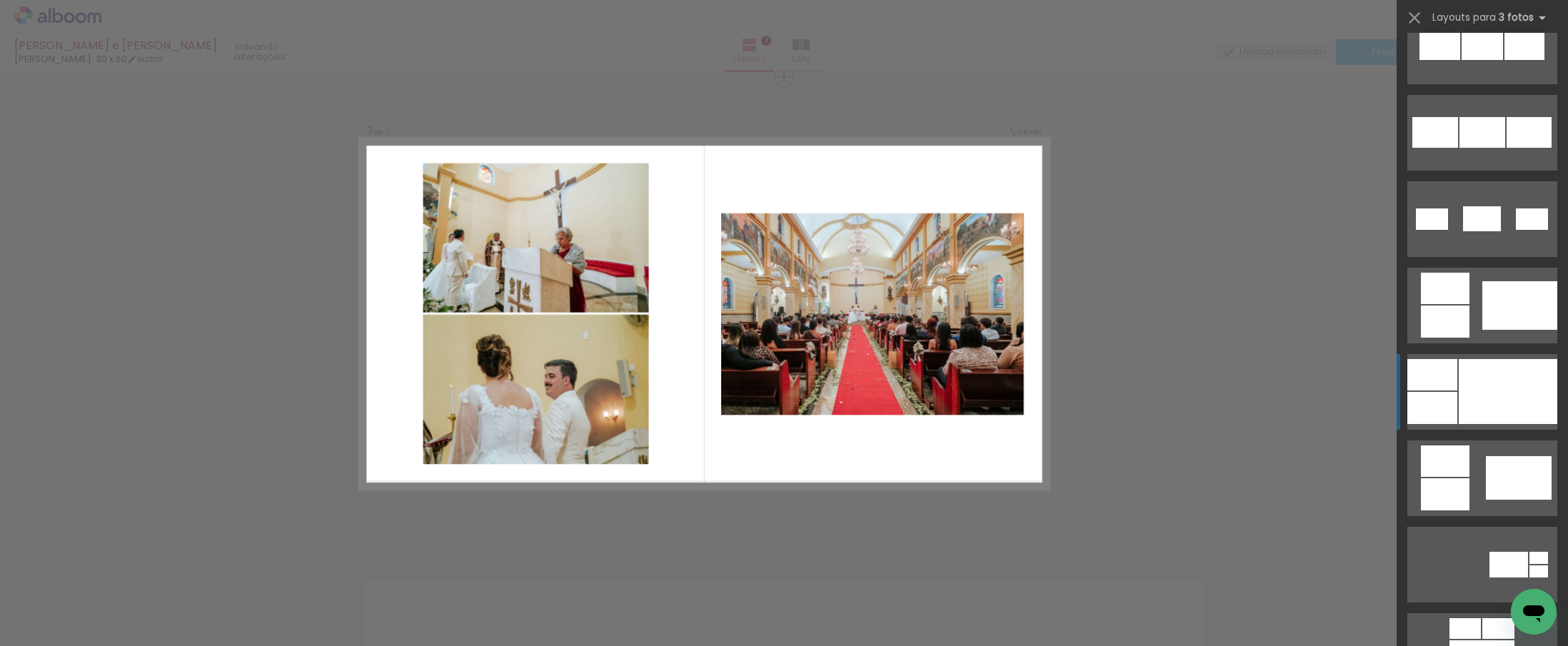
scroll to position [823, 0]
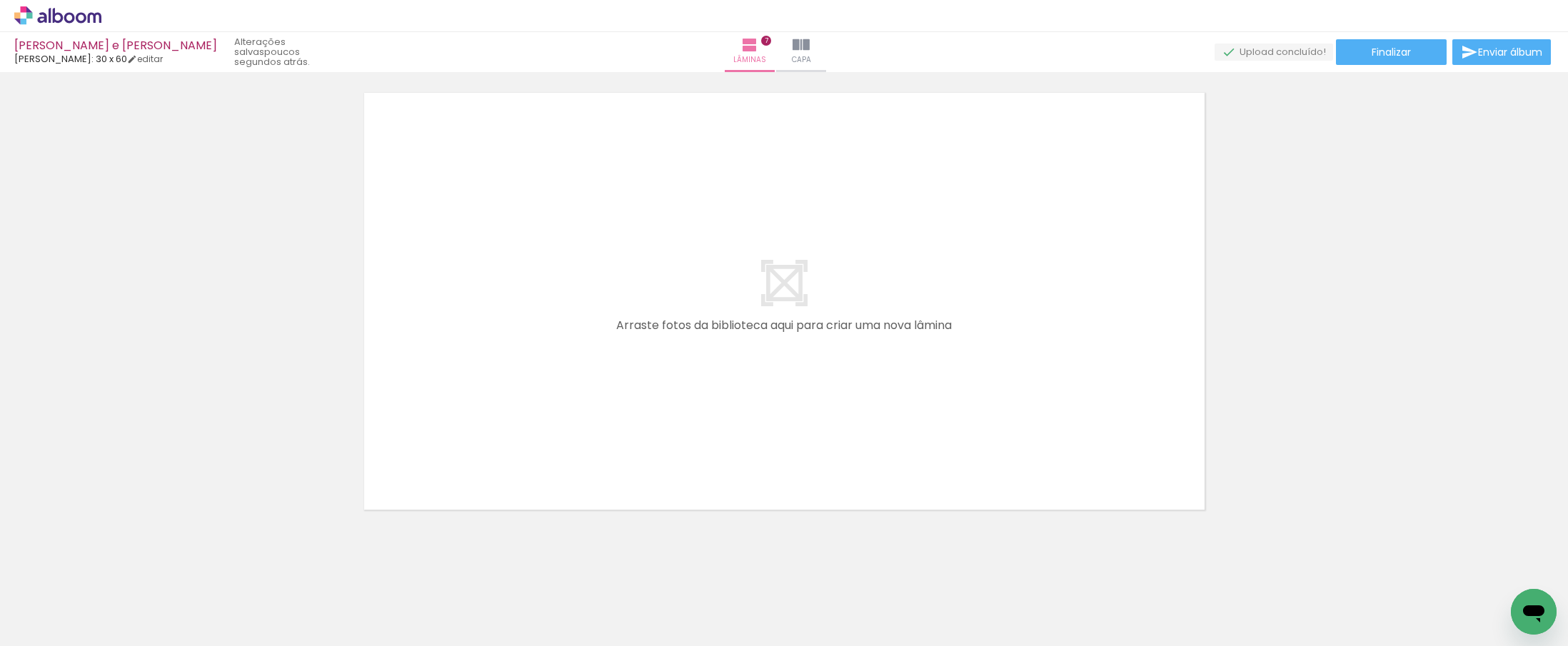
scroll to position [0, 1727]
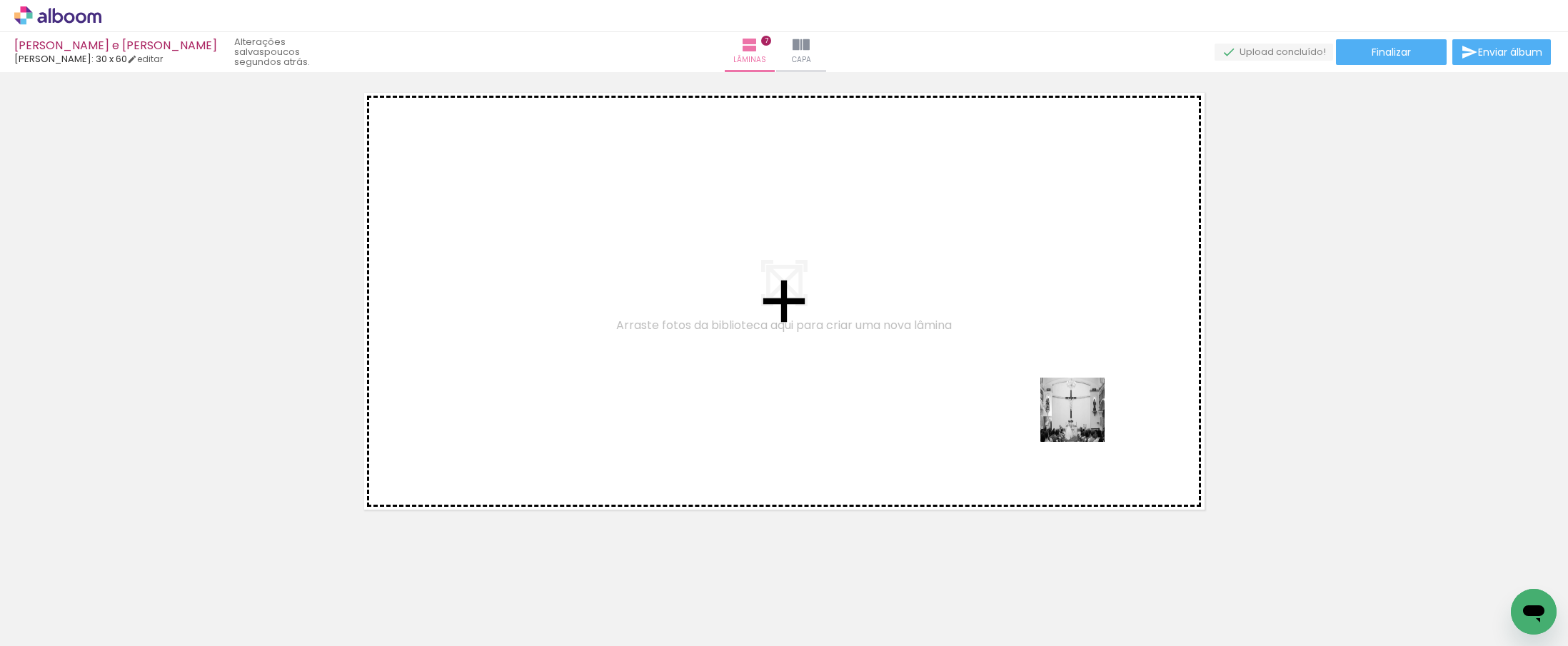
drag, startPoint x: 1120, startPoint y: 612, endPoint x: 1083, endPoint y: 419, distance: 196.5
click at [1083, 419] on quentale-workspace at bounding box center [784, 323] width 1568 height 646
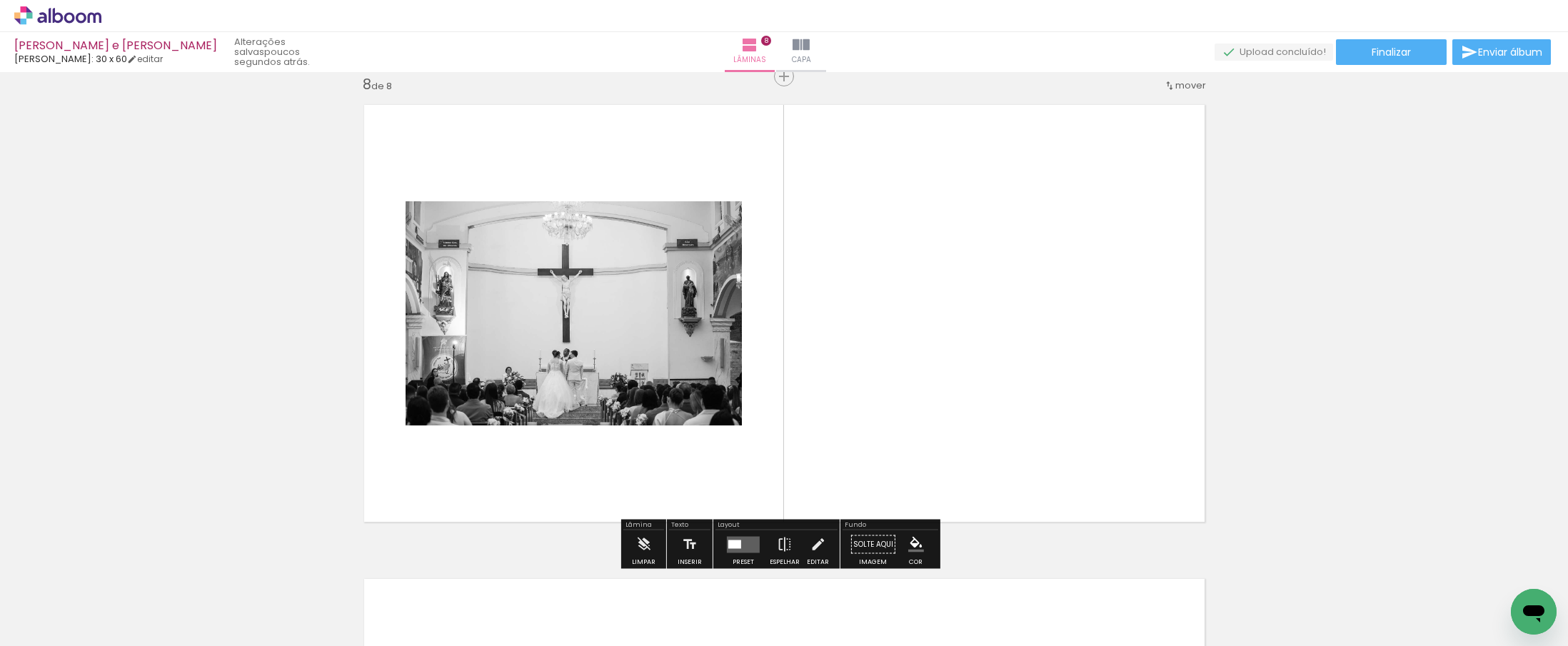
scroll to position [3338, 0]
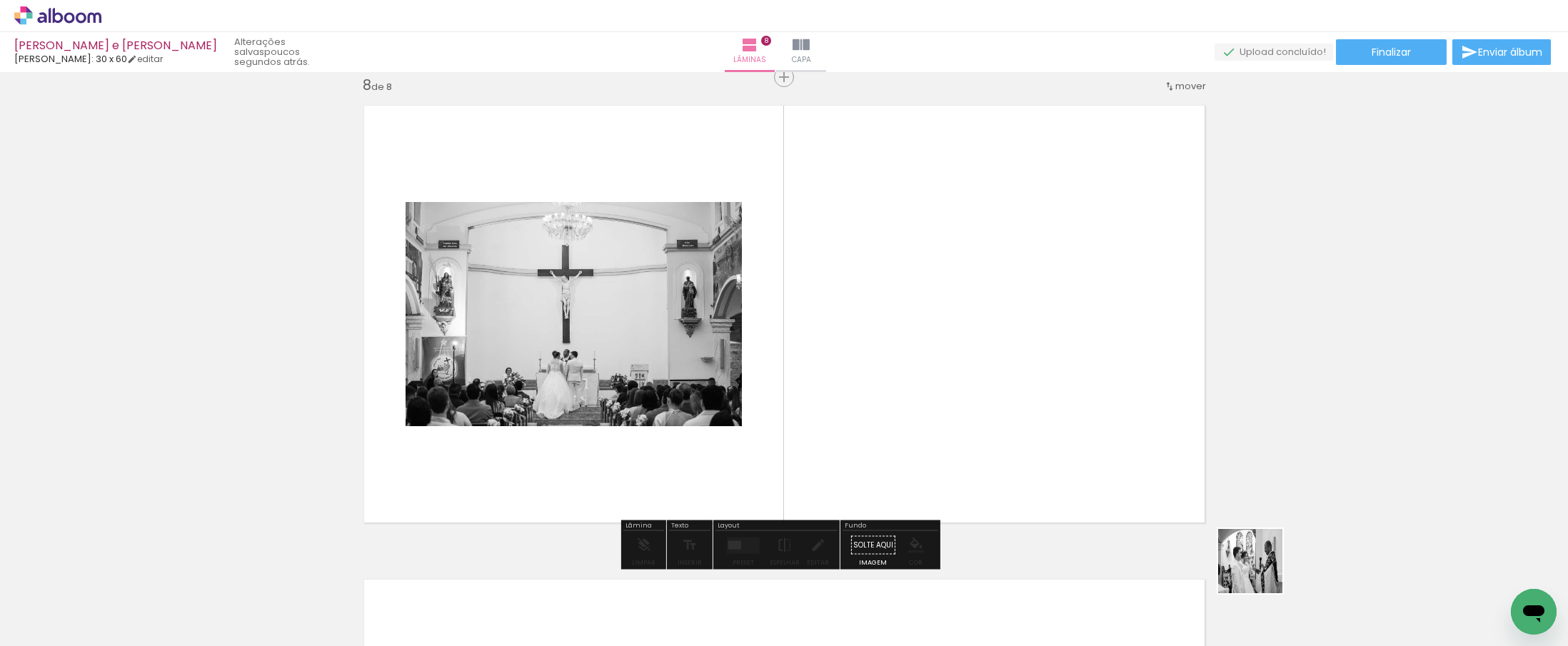
drag, startPoint x: 1295, startPoint y: 600, endPoint x: 1016, endPoint y: 267, distance: 434.4
click at [1016, 267] on quentale-workspace at bounding box center [784, 323] width 1568 height 646
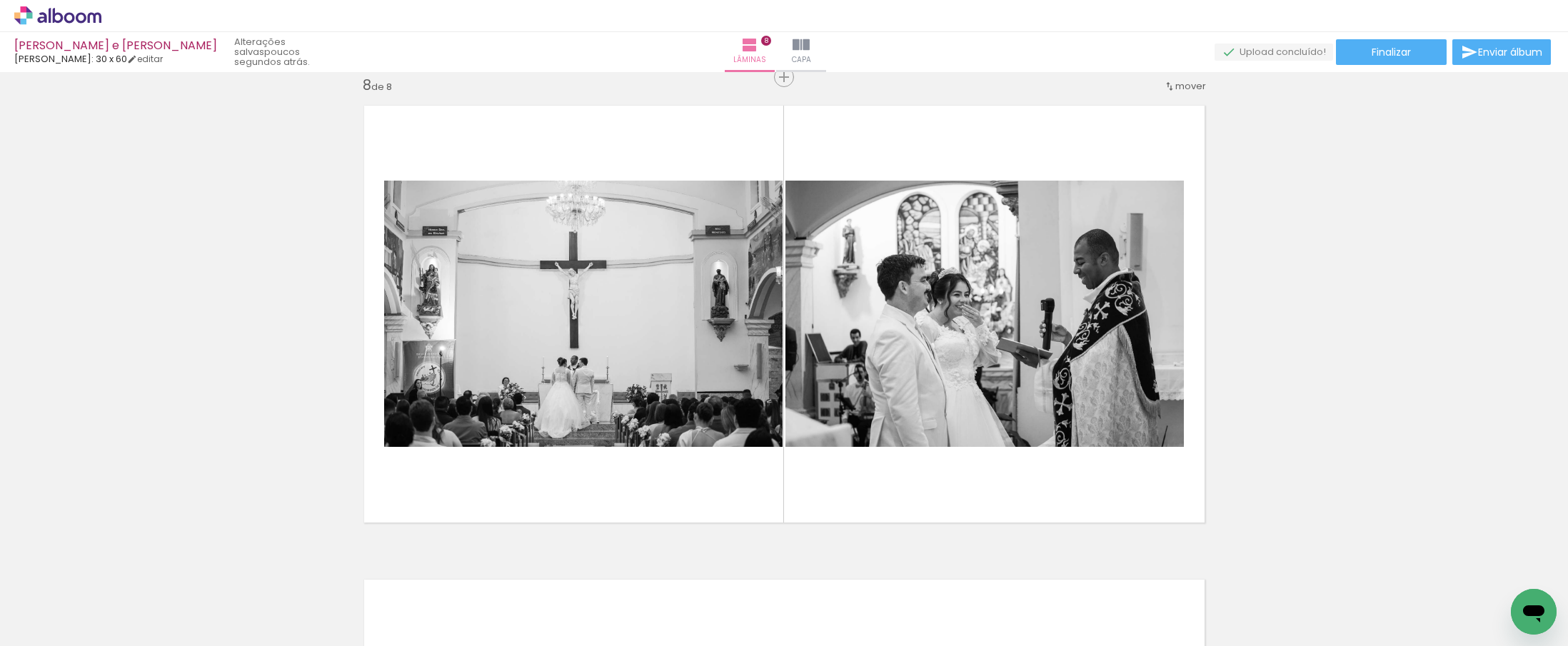
scroll to position [0, 133]
drag, startPoint x: 652, startPoint y: 609, endPoint x: 744, endPoint y: 461, distance: 174.3
click at [744, 461] on quentale-workspace at bounding box center [784, 323] width 1568 height 646
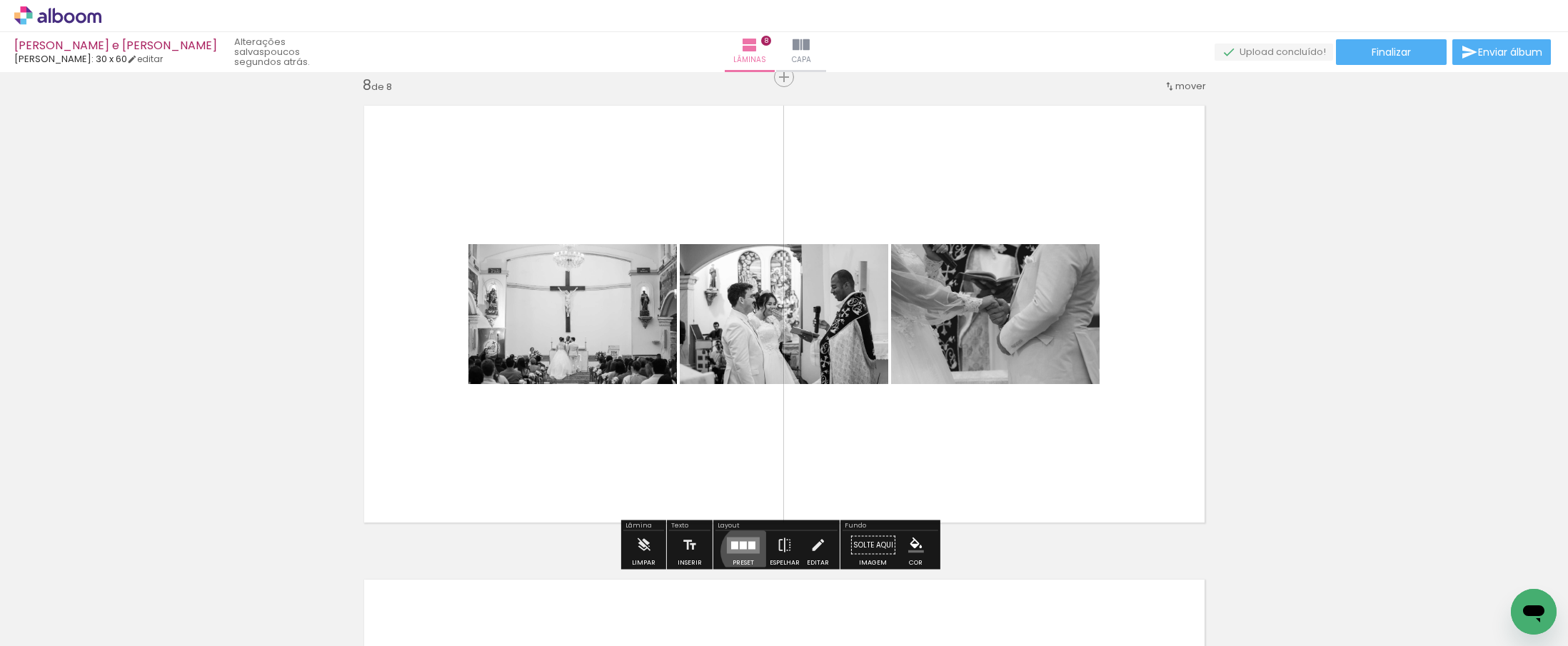
click at [744, 552] on quentale-layouter at bounding box center [743, 545] width 33 height 16
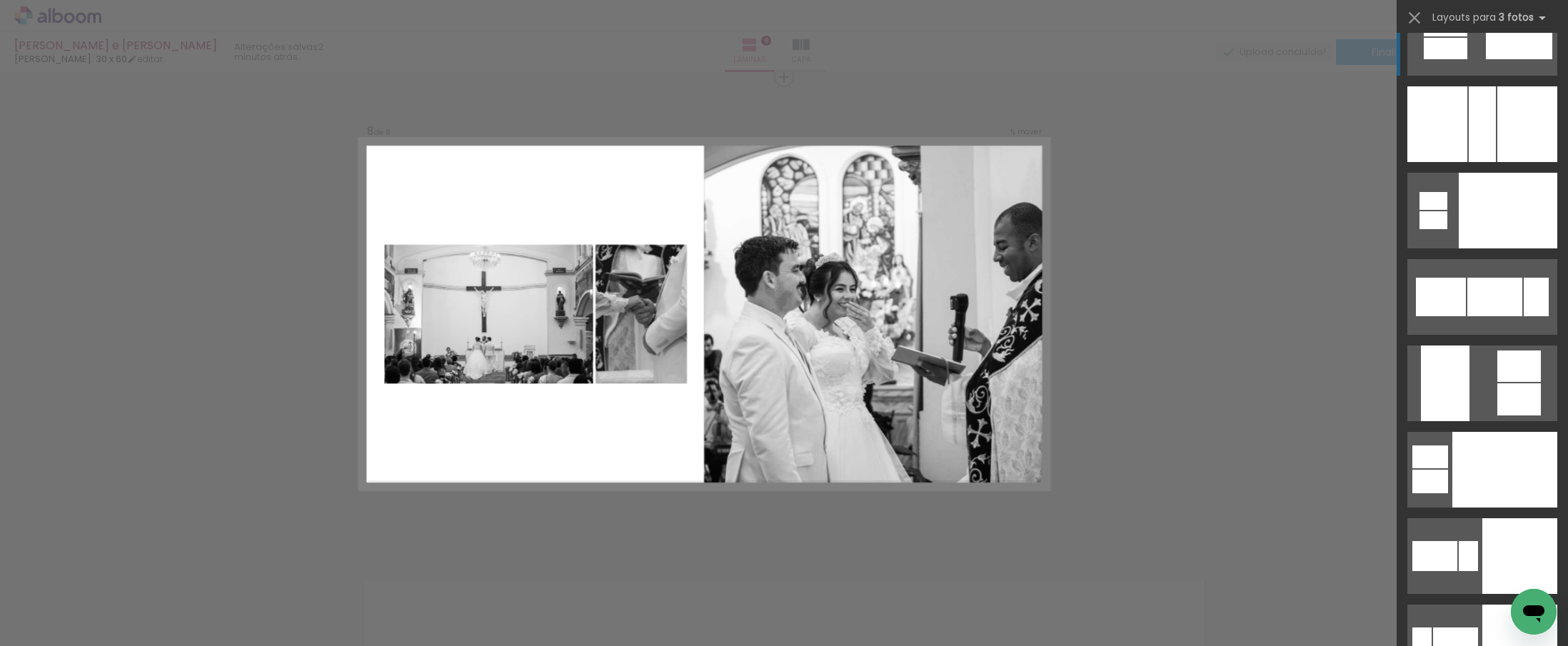
scroll to position [7880, 0]
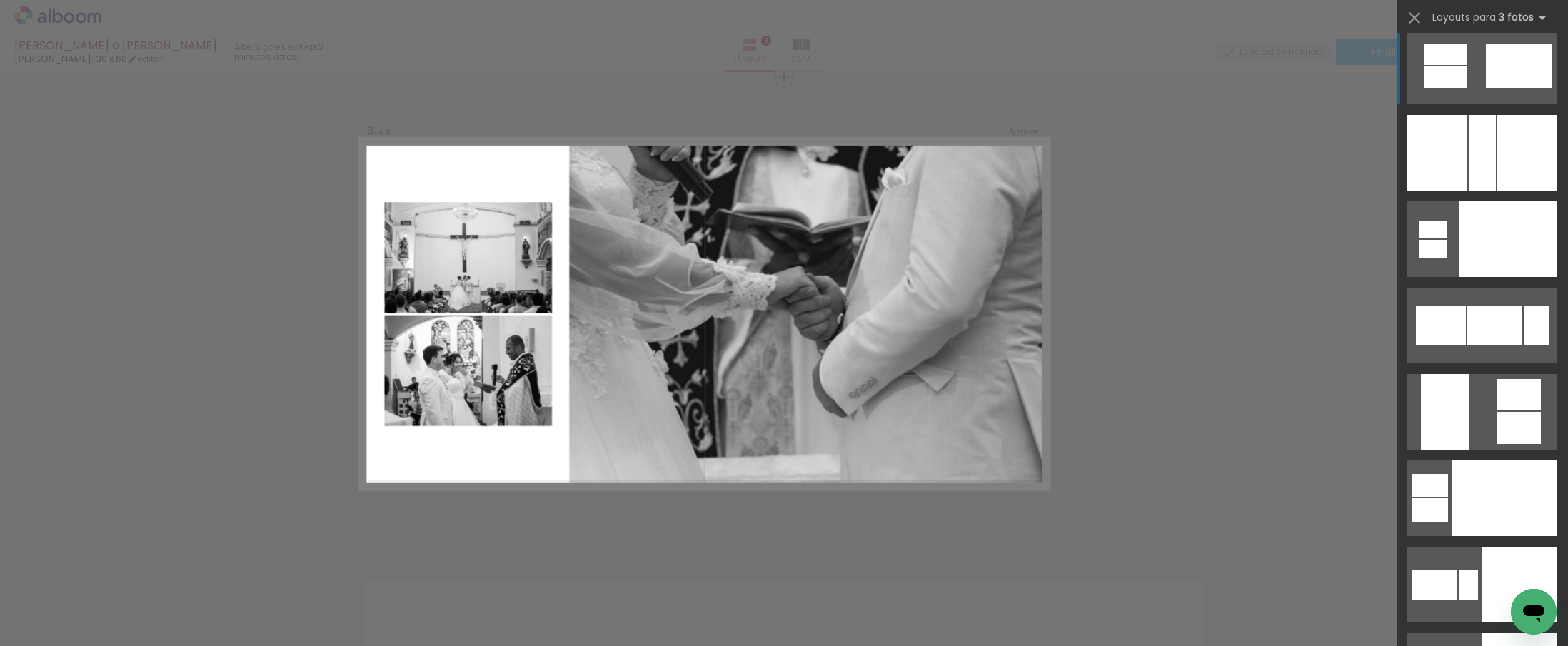
click at [1496, 277] on div at bounding box center [1508, 238] width 98 height 76
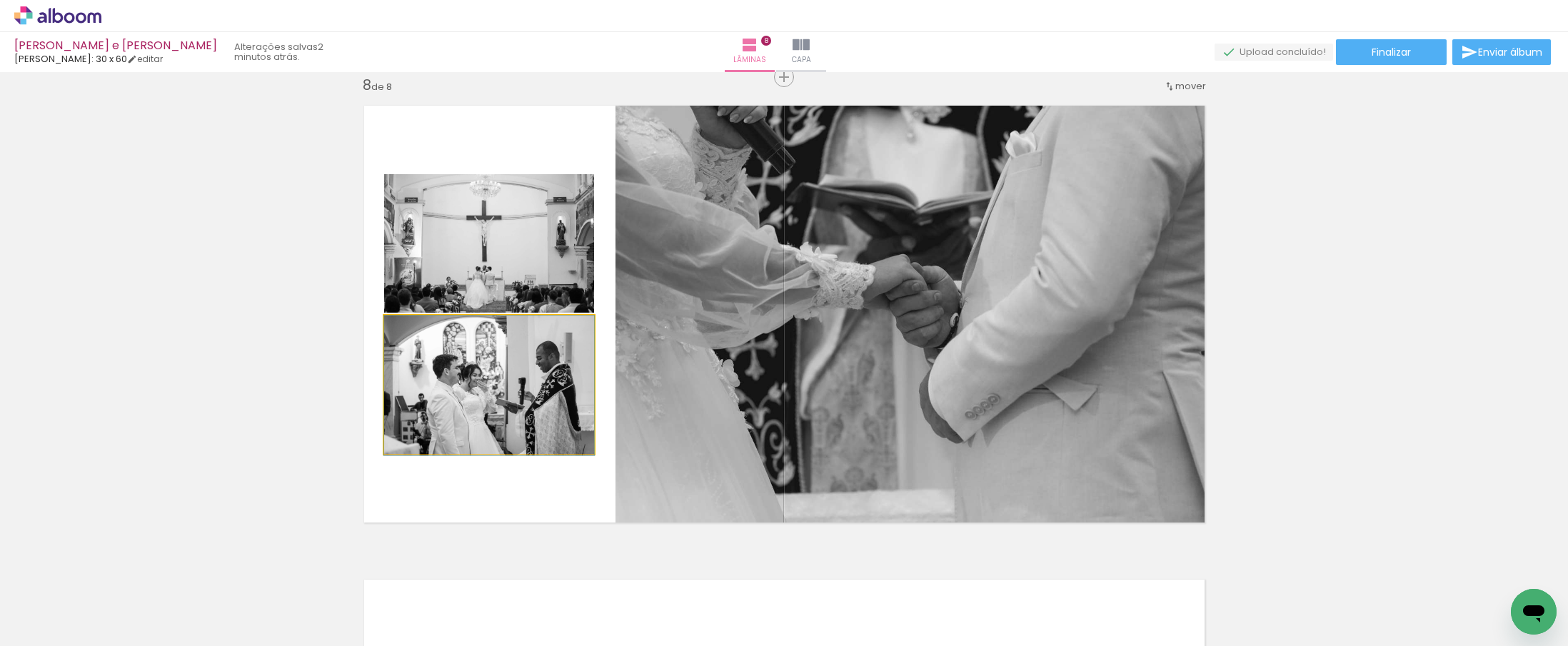
drag, startPoint x: 509, startPoint y: 415, endPoint x: 502, endPoint y: 474, distance: 59.4
click at [502, 474] on quentale-layouter at bounding box center [784, 314] width 862 height 439
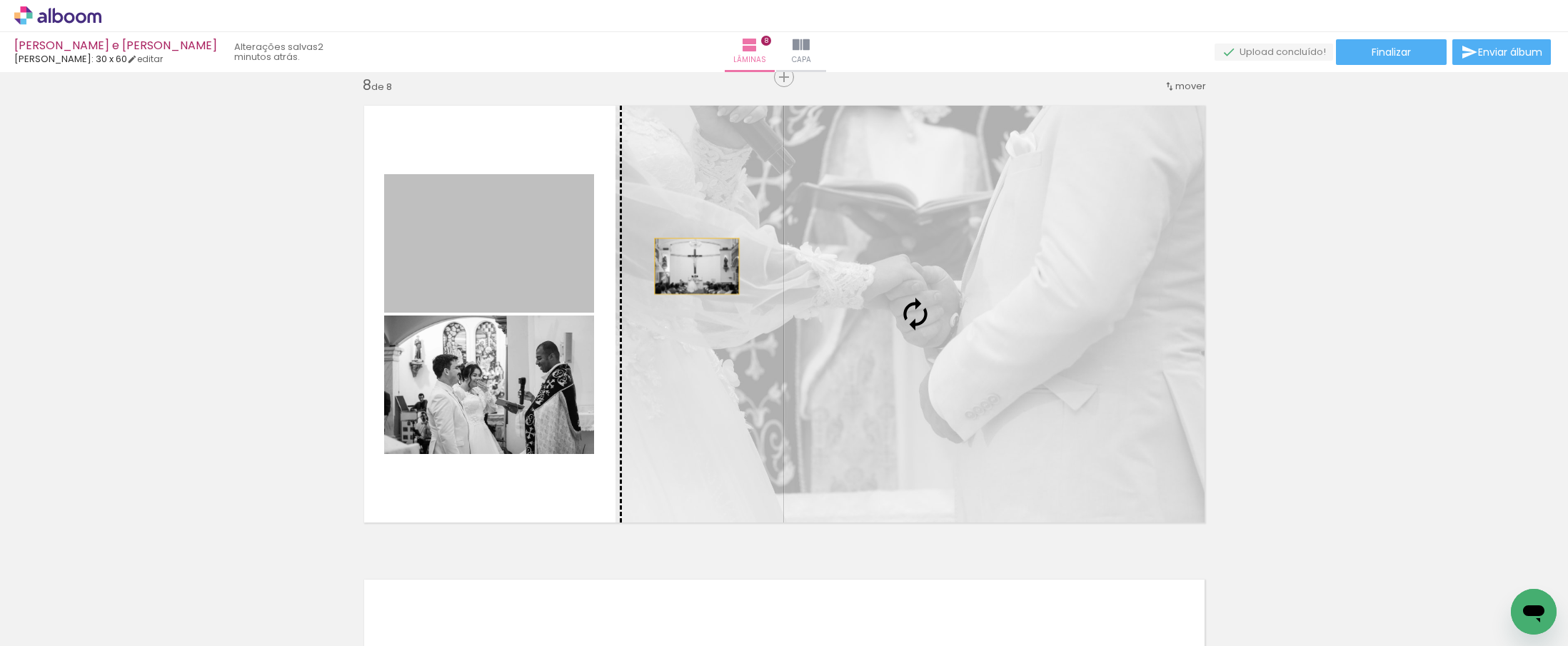
drag, startPoint x: 458, startPoint y: 252, endPoint x: 695, endPoint y: 267, distance: 237.5
click at [0, 0] on slot at bounding box center [0, 0] width 0 height 0
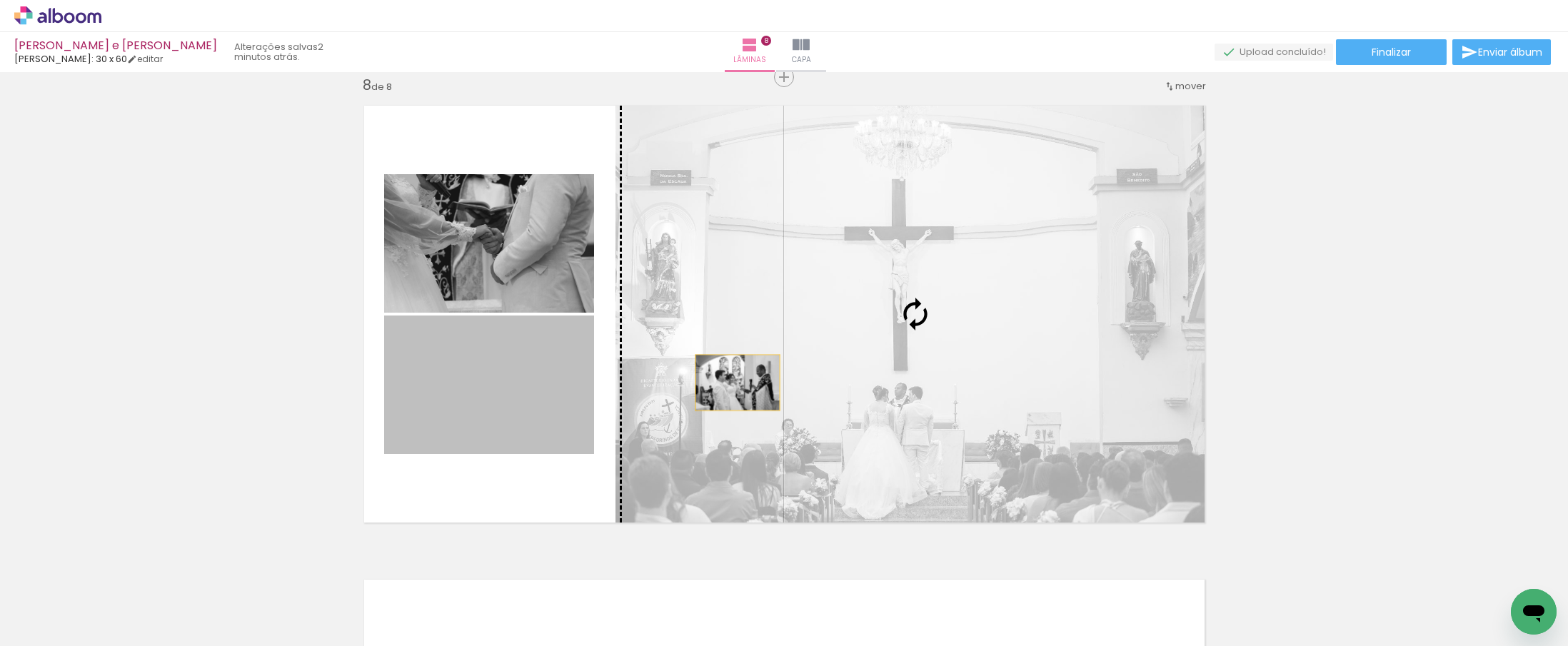
drag, startPoint x: 551, startPoint y: 417, endPoint x: 733, endPoint y: 383, distance: 185.1
click at [0, 0] on slot at bounding box center [0, 0] width 0 height 0
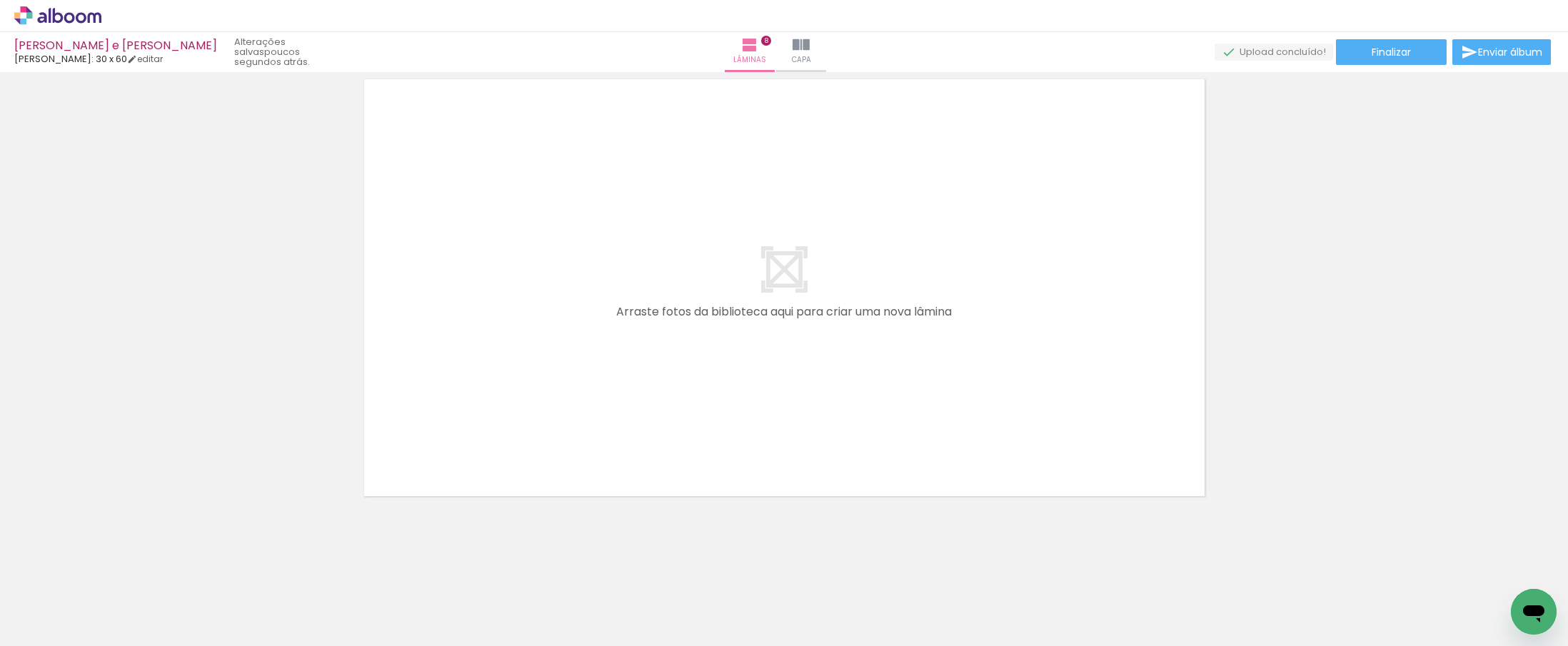
scroll to position [0, 518]
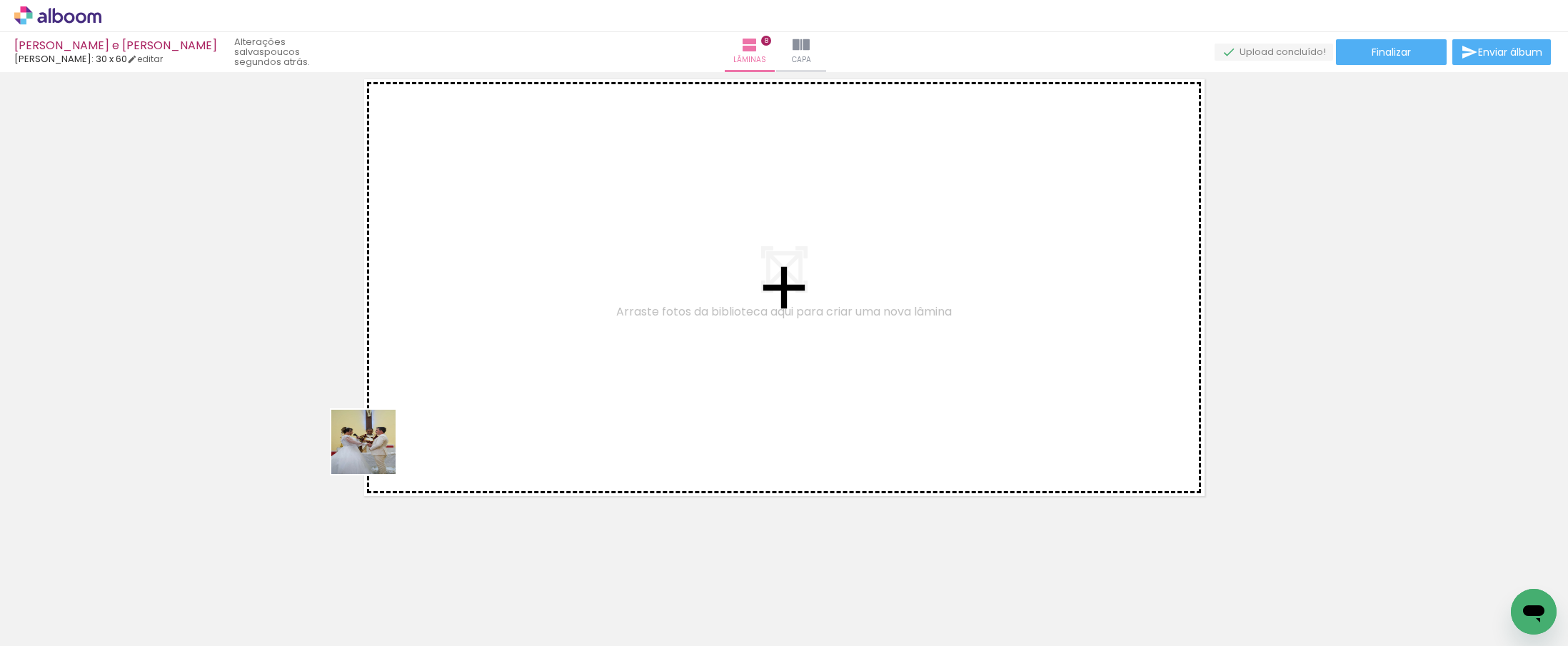
drag, startPoint x: 201, startPoint y: 602, endPoint x: 411, endPoint y: 422, distance: 276.6
click at [411, 422] on quentale-workspace at bounding box center [784, 323] width 1568 height 646
